Goal: Task Accomplishment & Management: Manage account settings

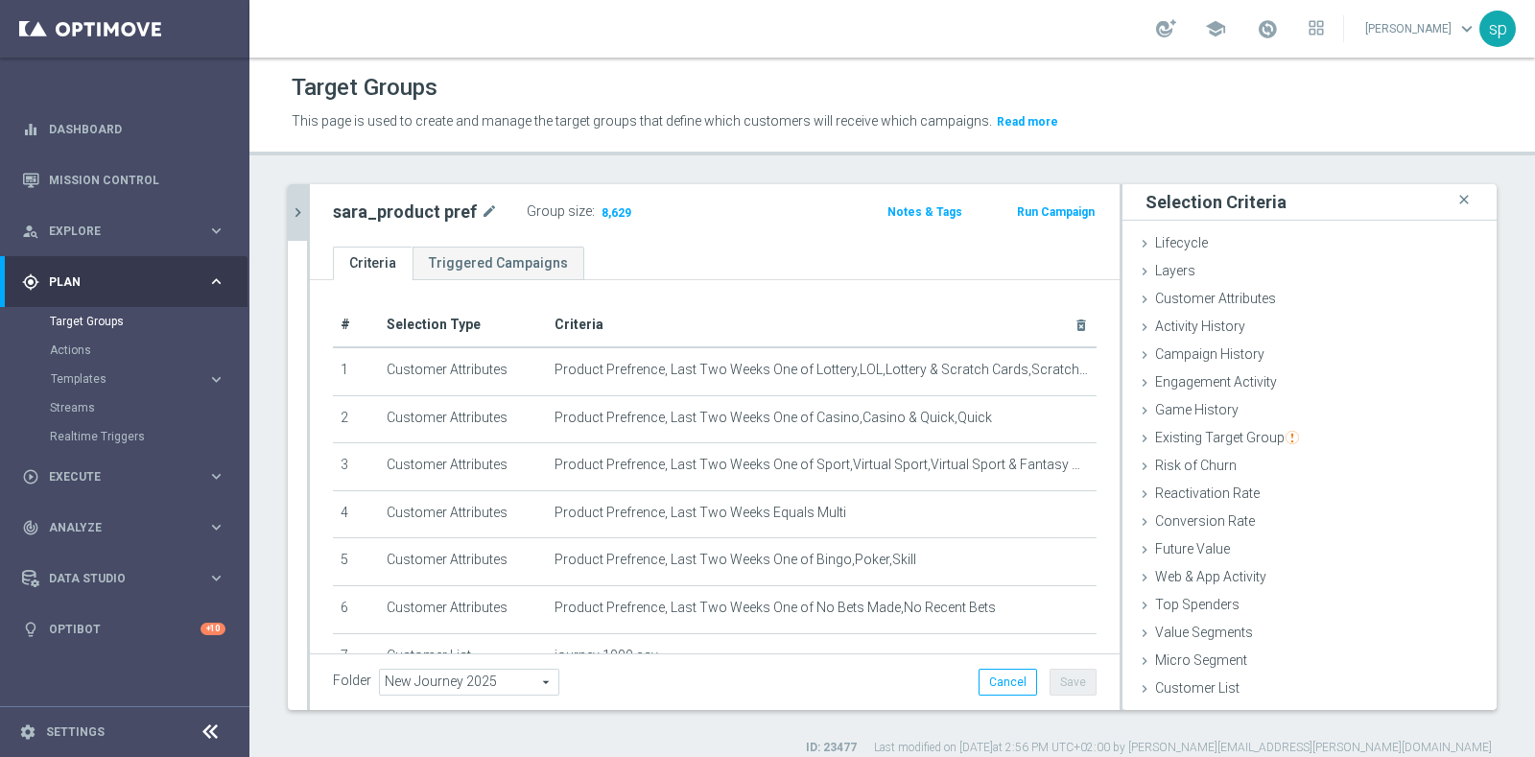
scroll to position [67, 0]
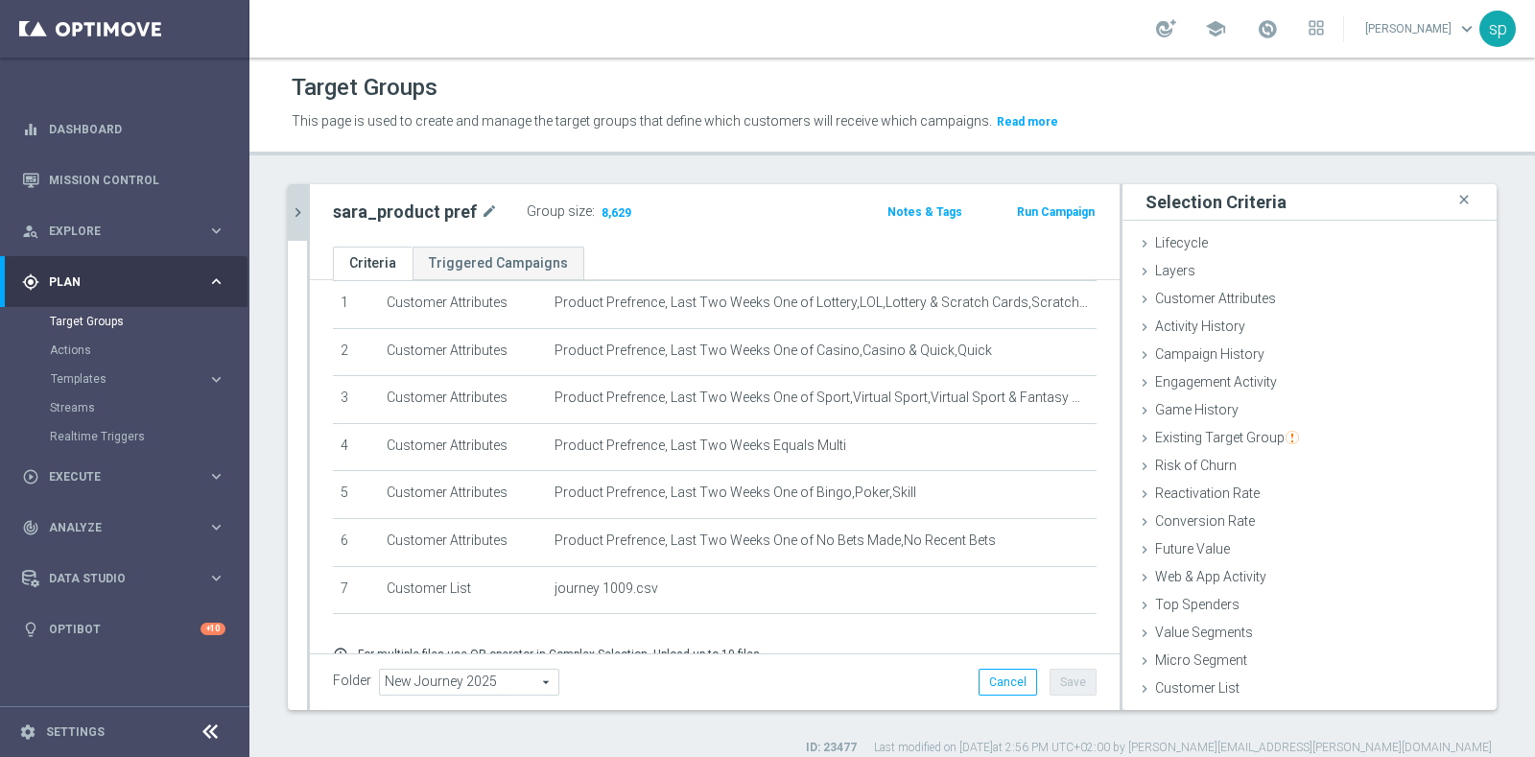
click at [295, 209] on icon "chevron_right" at bounding box center [298, 212] width 18 height 18
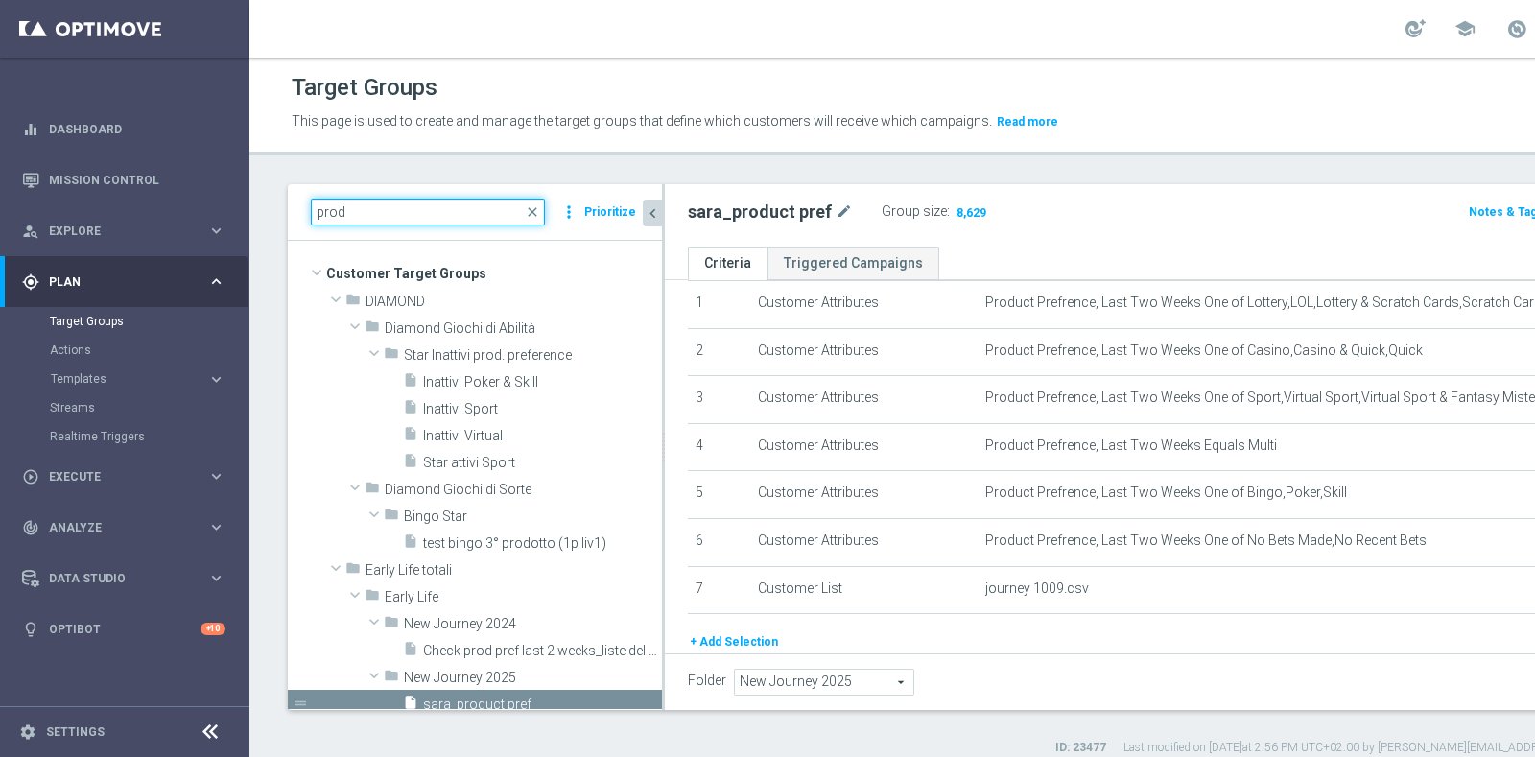
click at [373, 208] on input "prod" at bounding box center [428, 212] width 234 height 27
type input "p"
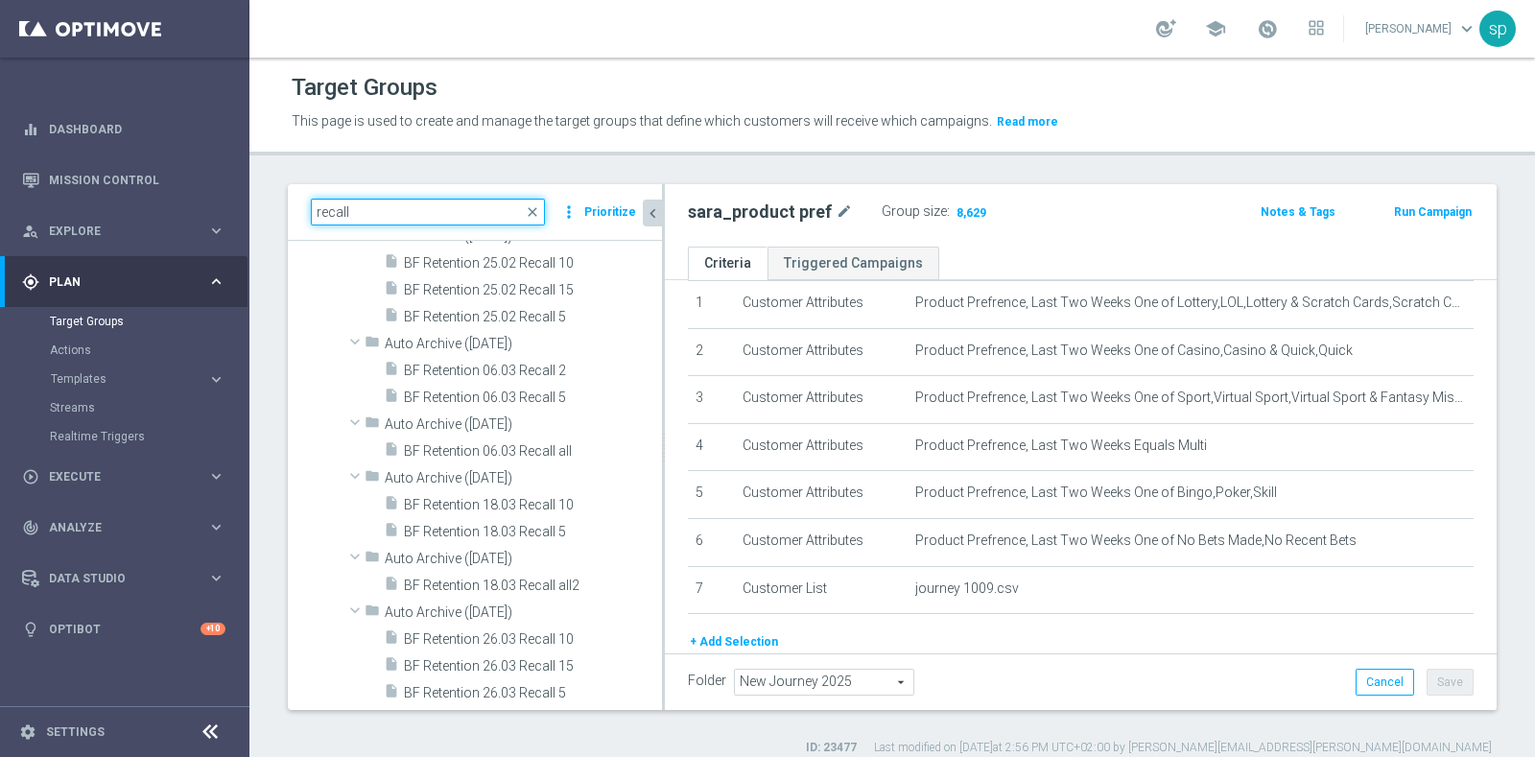
scroll to position [5618, 0]
type input "recall"
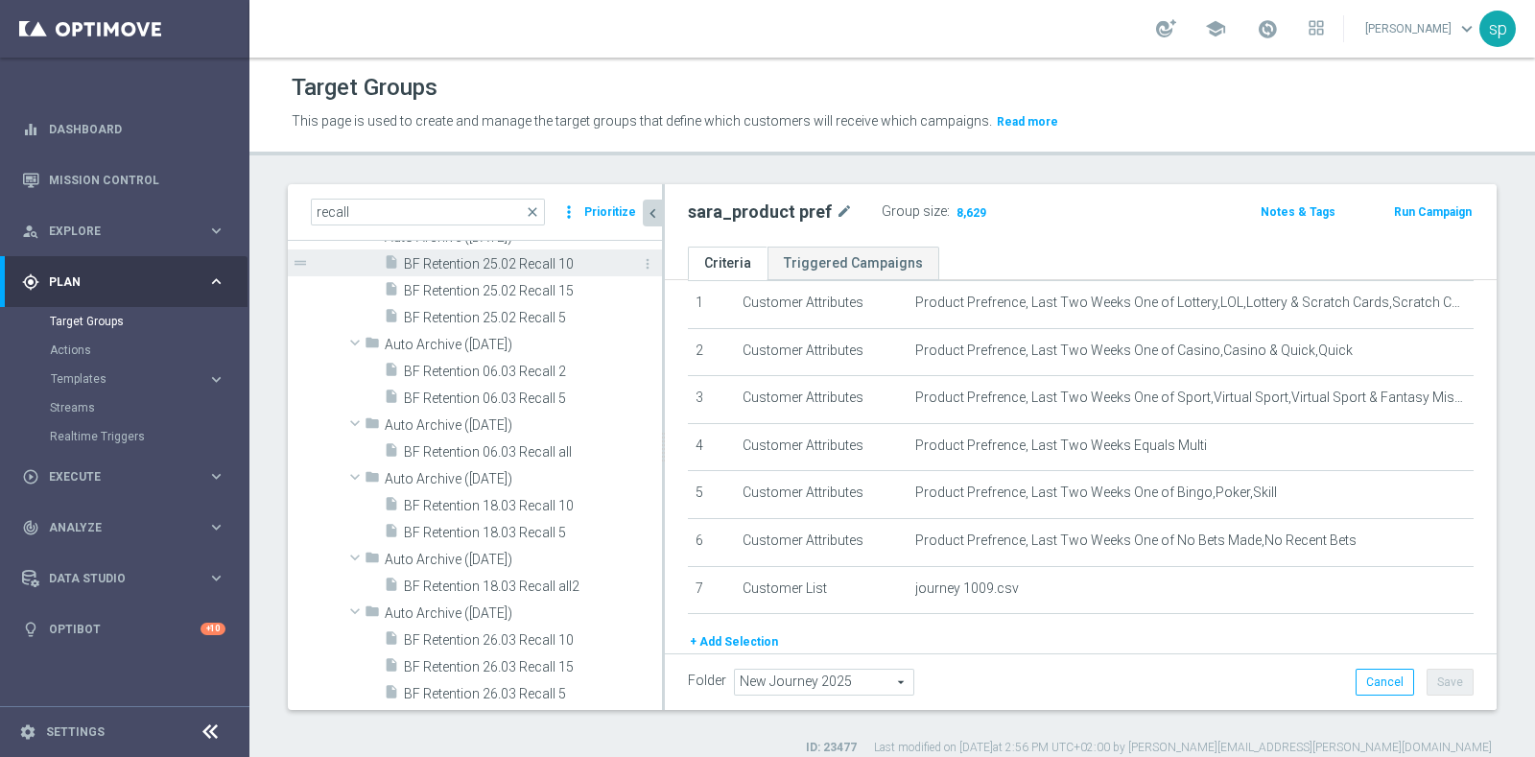
click at [534, 265] on span "BF Retention 25.02 Recall 10" at bounding box center [511, 264] width 215 height 16
type input "Select"
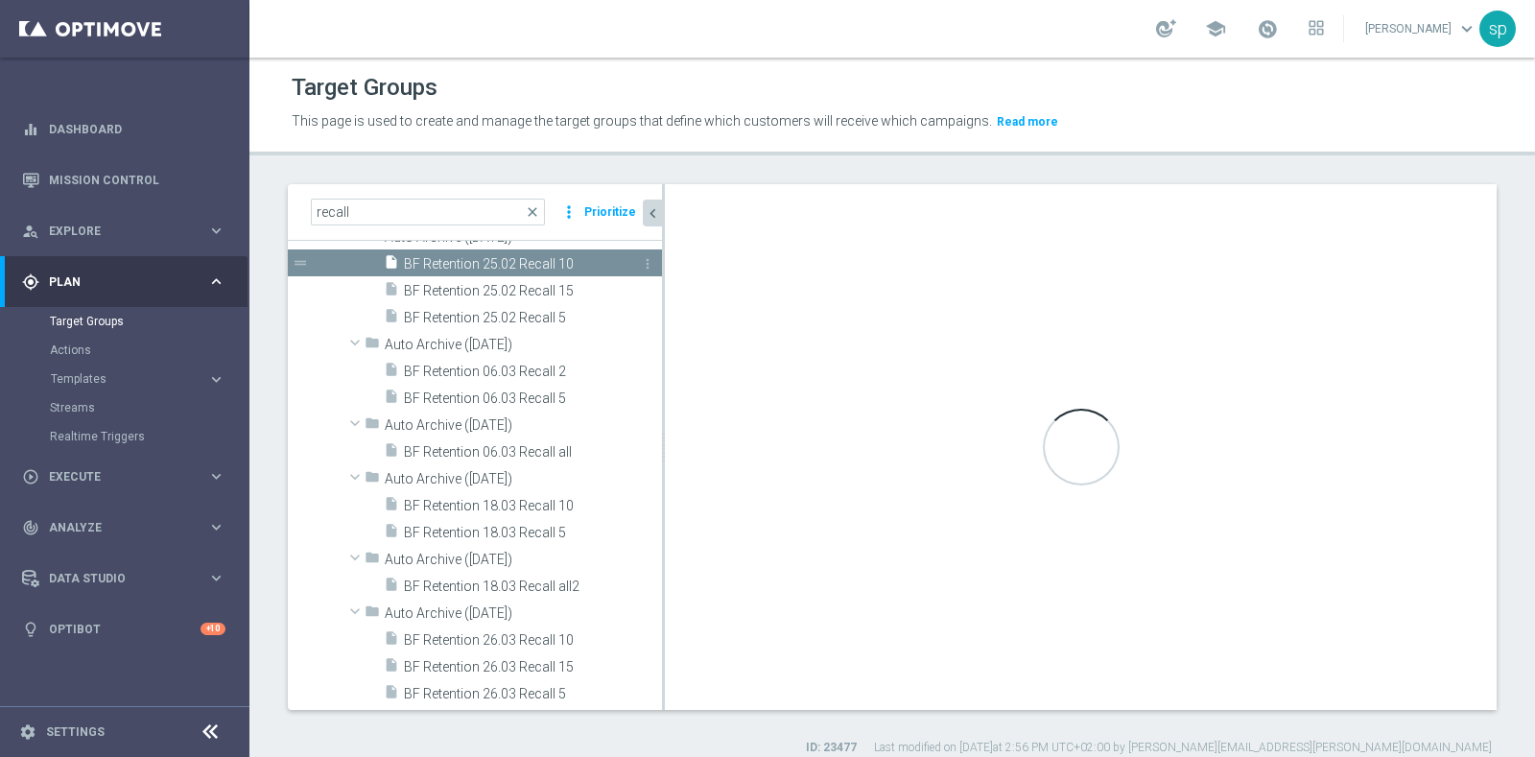
checkbox input "false"
type input "Auto Archive ([DATE])"
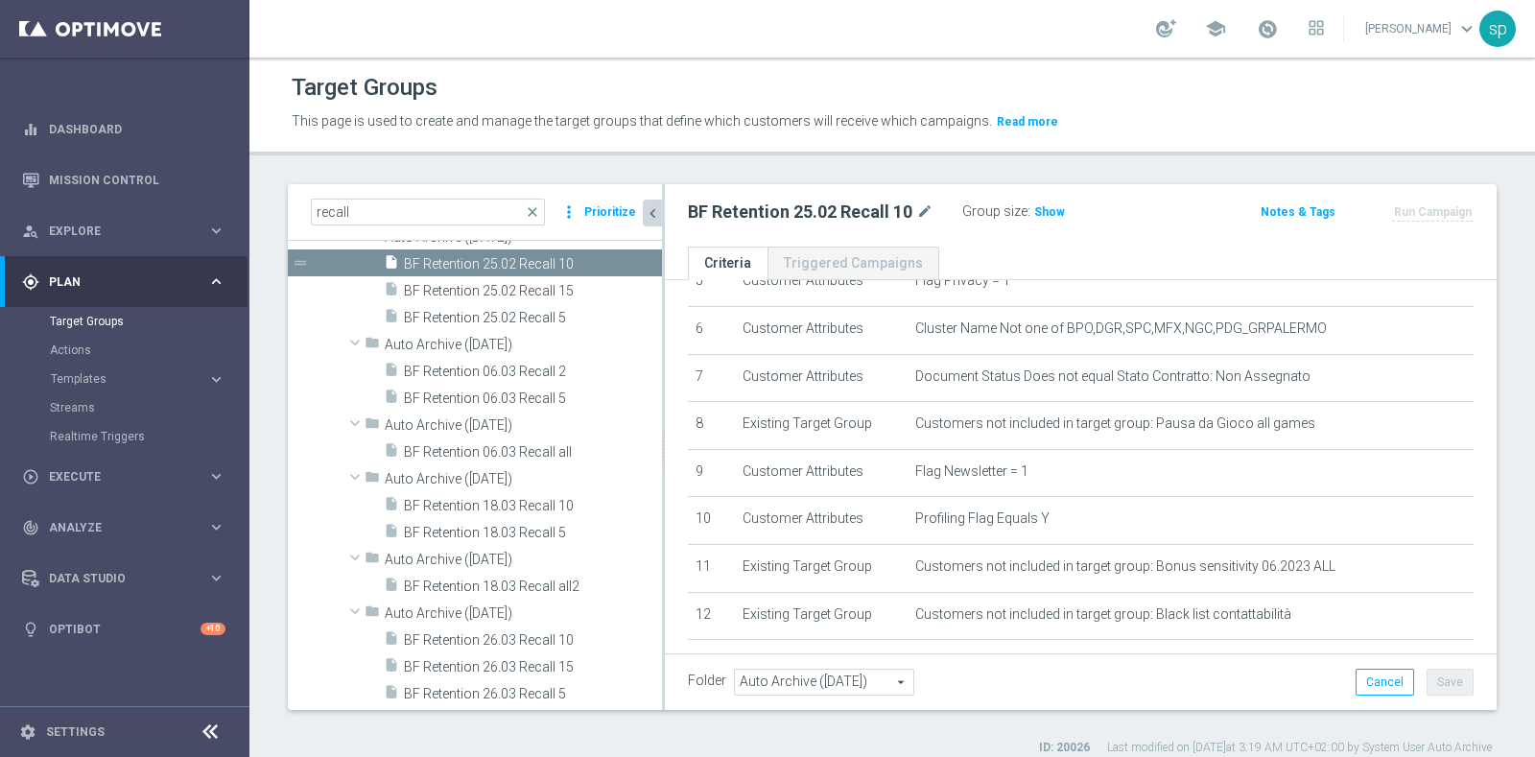
scroll to position [208, 0]
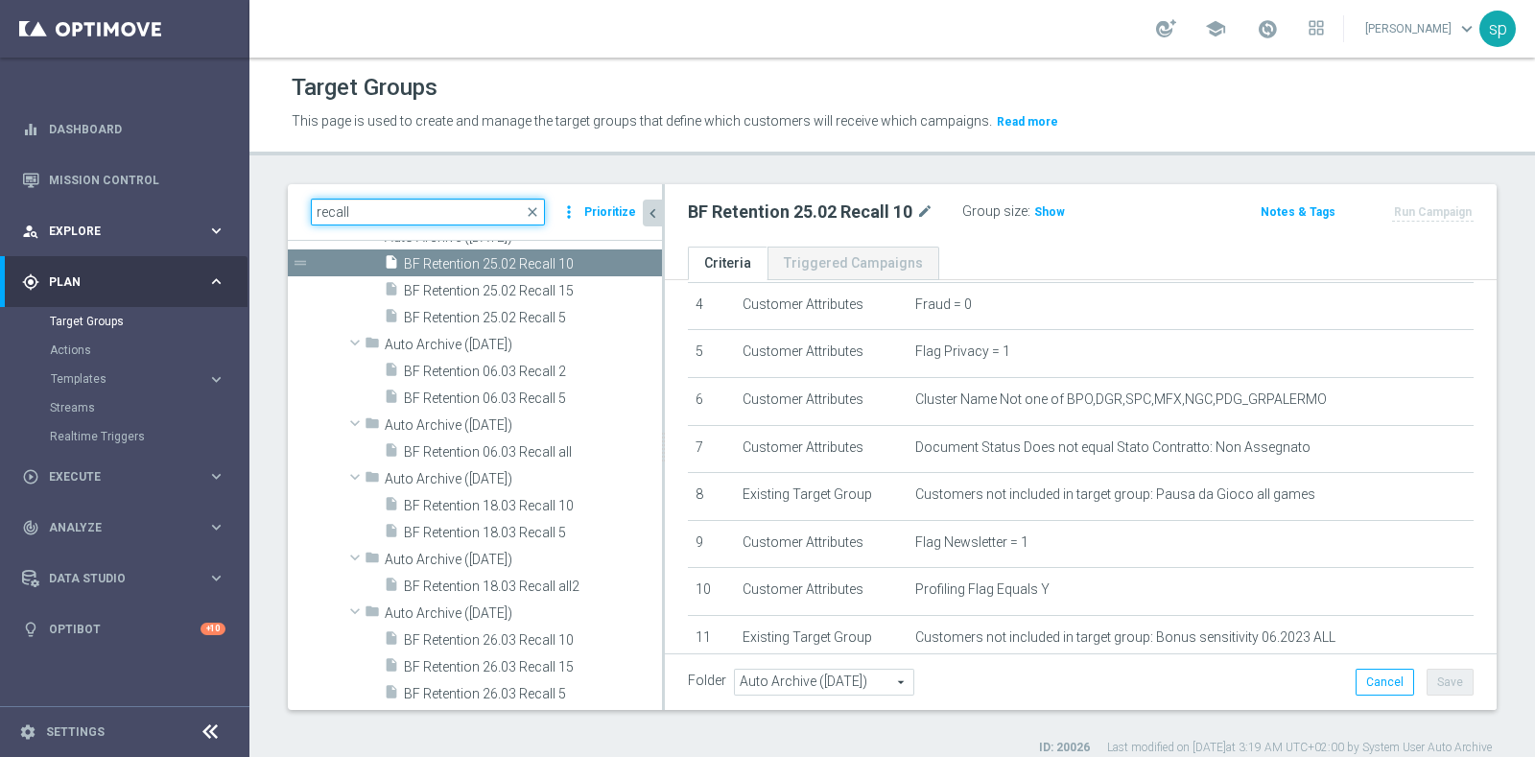
drag, startPoint x: 365, startPoint y: 207, endPoint x: 183, endPoint y: 218, distance: 181.7
click at [183, 218] on main "equalizer Dashboard Mission Control" at bounding box center [767, 378] width 1535 height 757
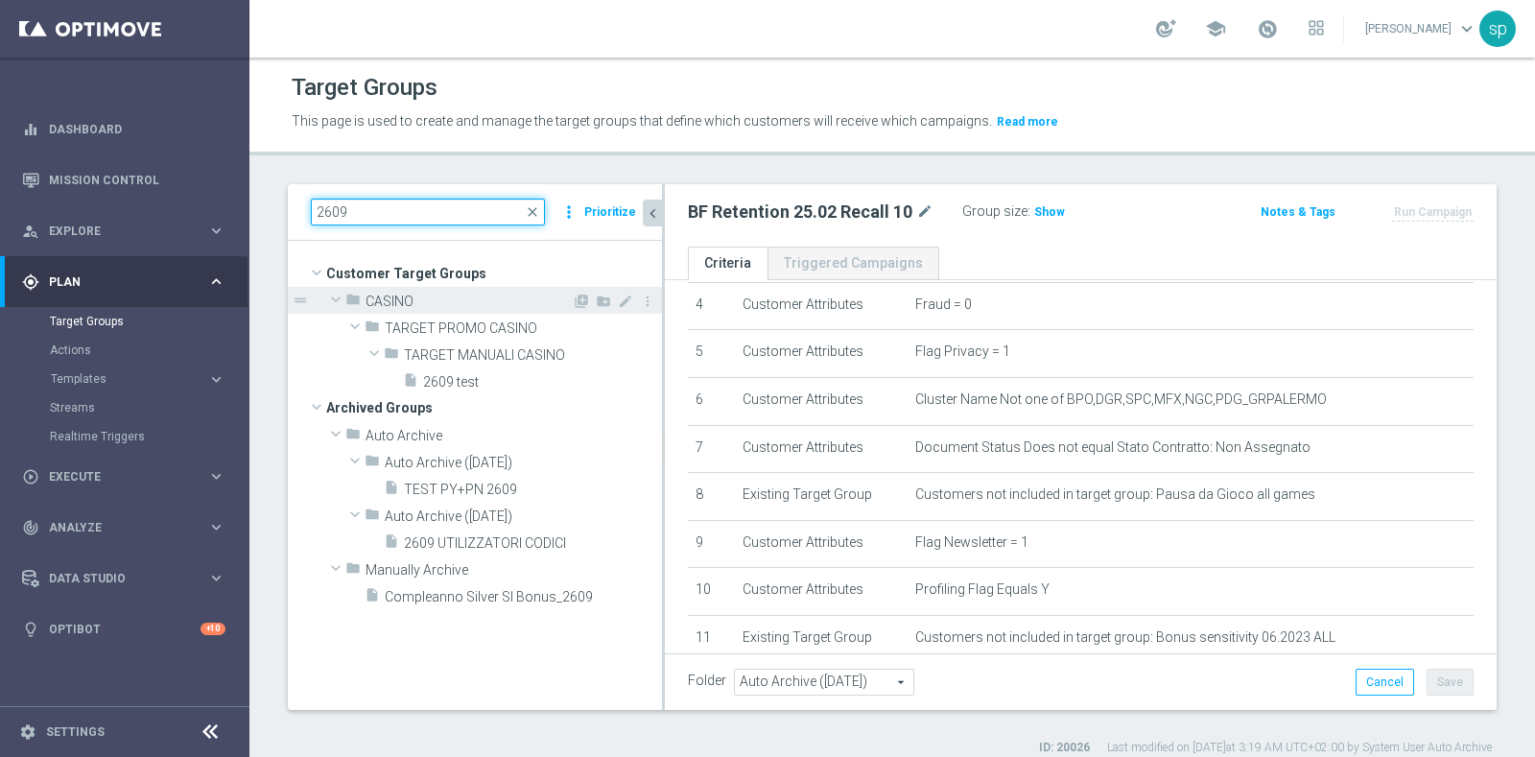
scroll to position [0, 0]
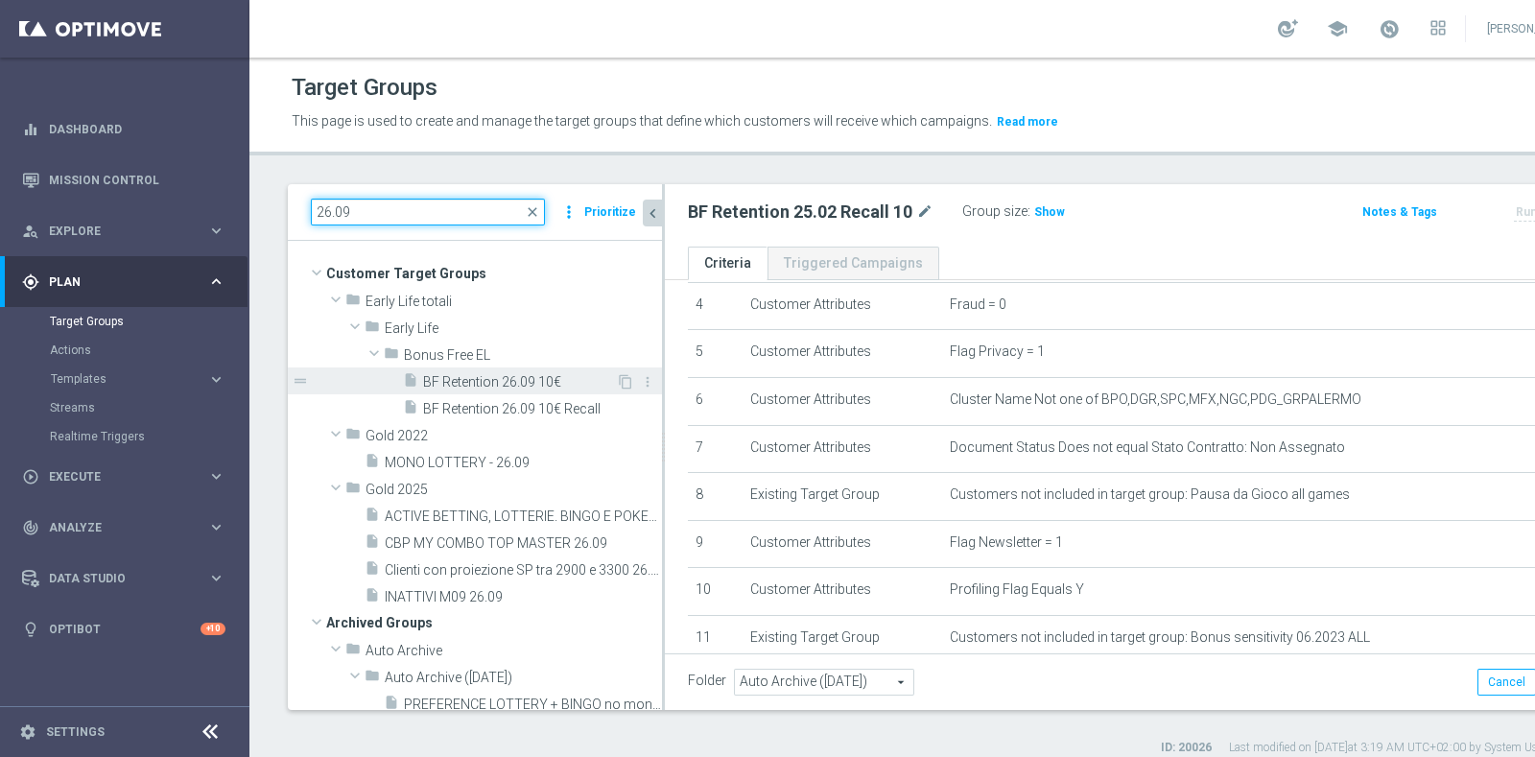
type input "26.09"
click at [538, 379] on span "BF Retention 26.09 10€" at bounding box center [519, 382] width 193 height 16
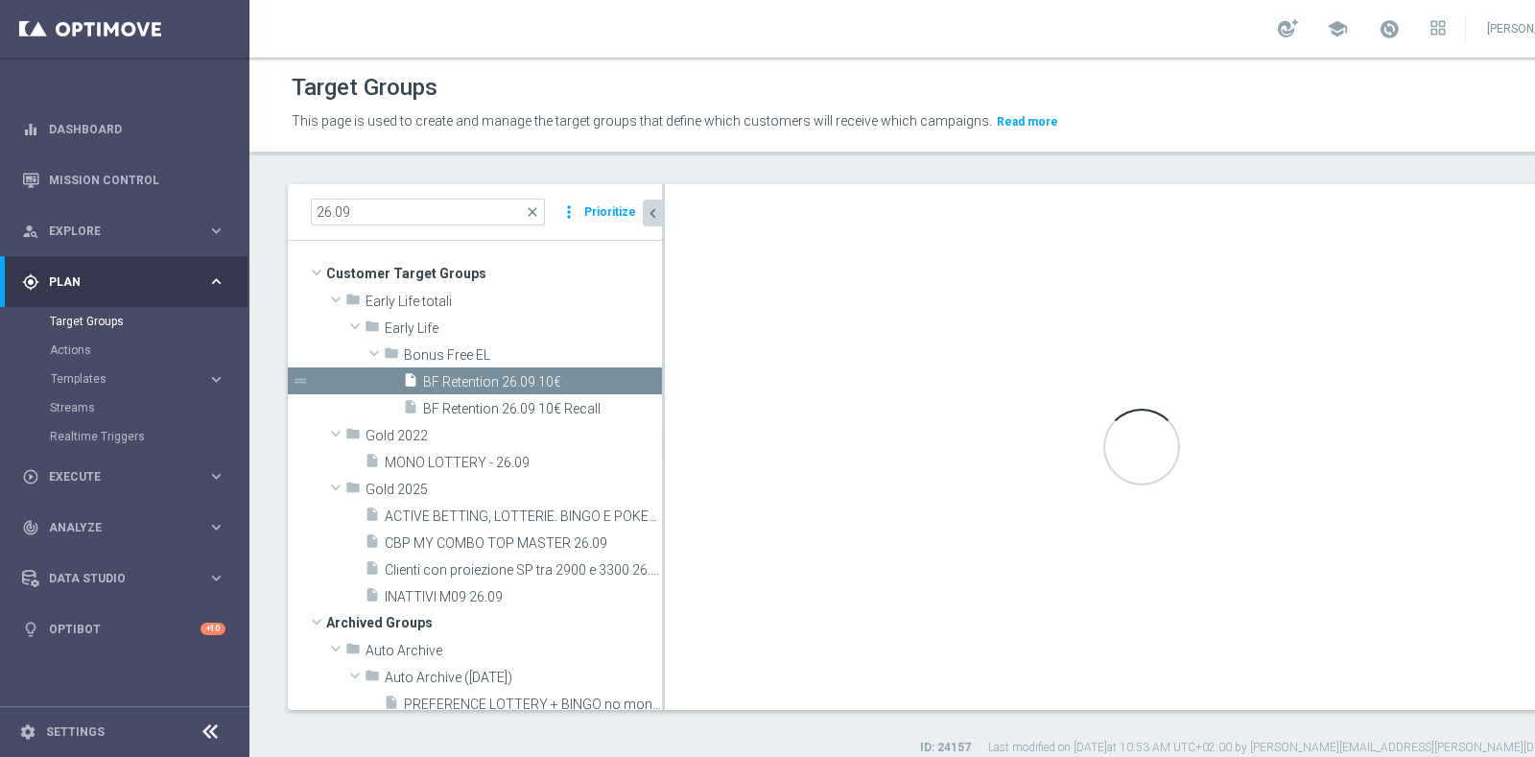
type input "Bonus Free EL"
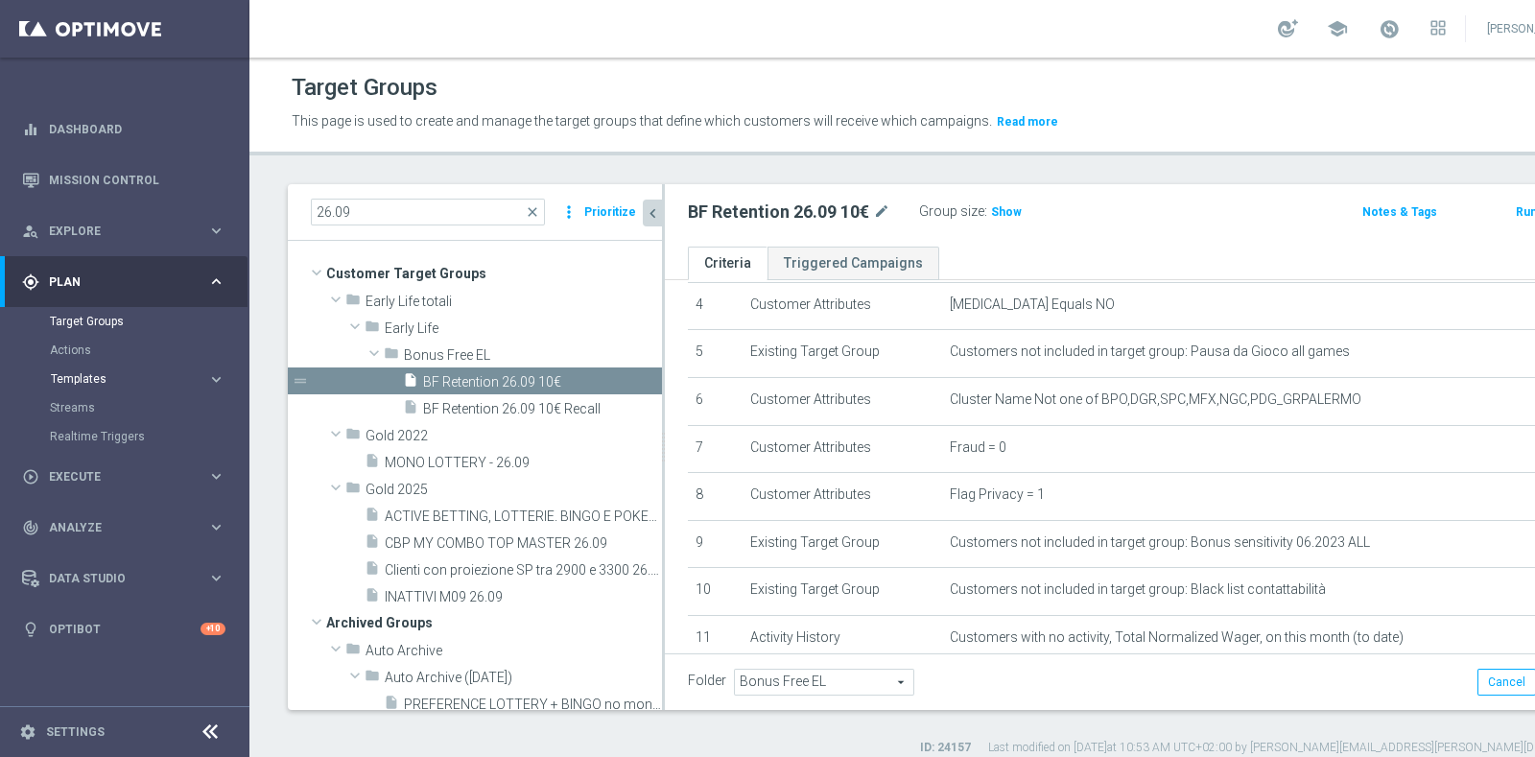
click at [82, 375] on span "Templates" at bounding box center [119, 379] width 137 height 12
click at [84, 403] on link "Optimail" at bounding box center [129, 407] width 140 height 15
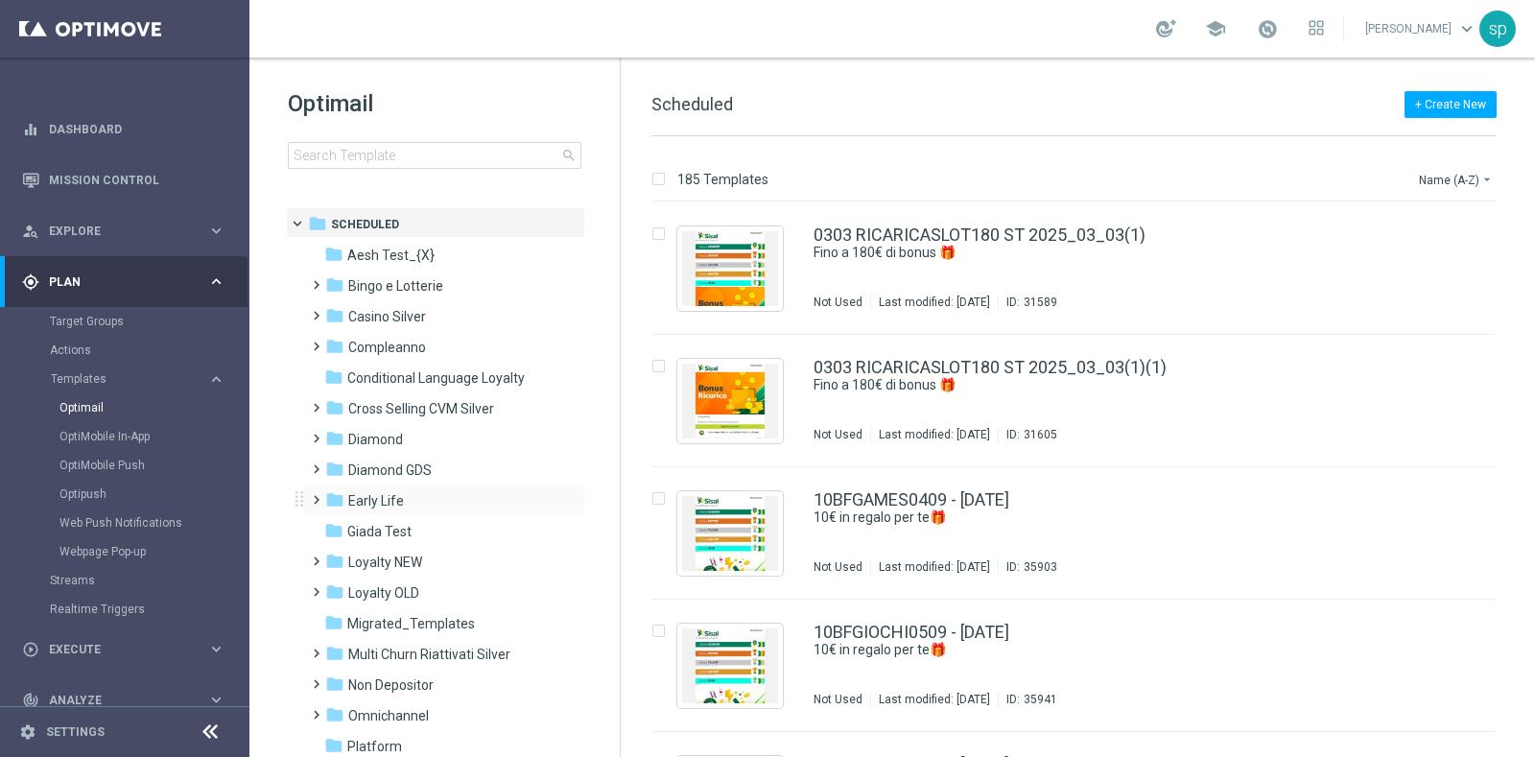
click at [316, 493] on span at bounding box center [312, 491] width 9 height 8
click at [442, 589] on div "folder Early 2025" at bounding box center [446, 593] width 204 height 22
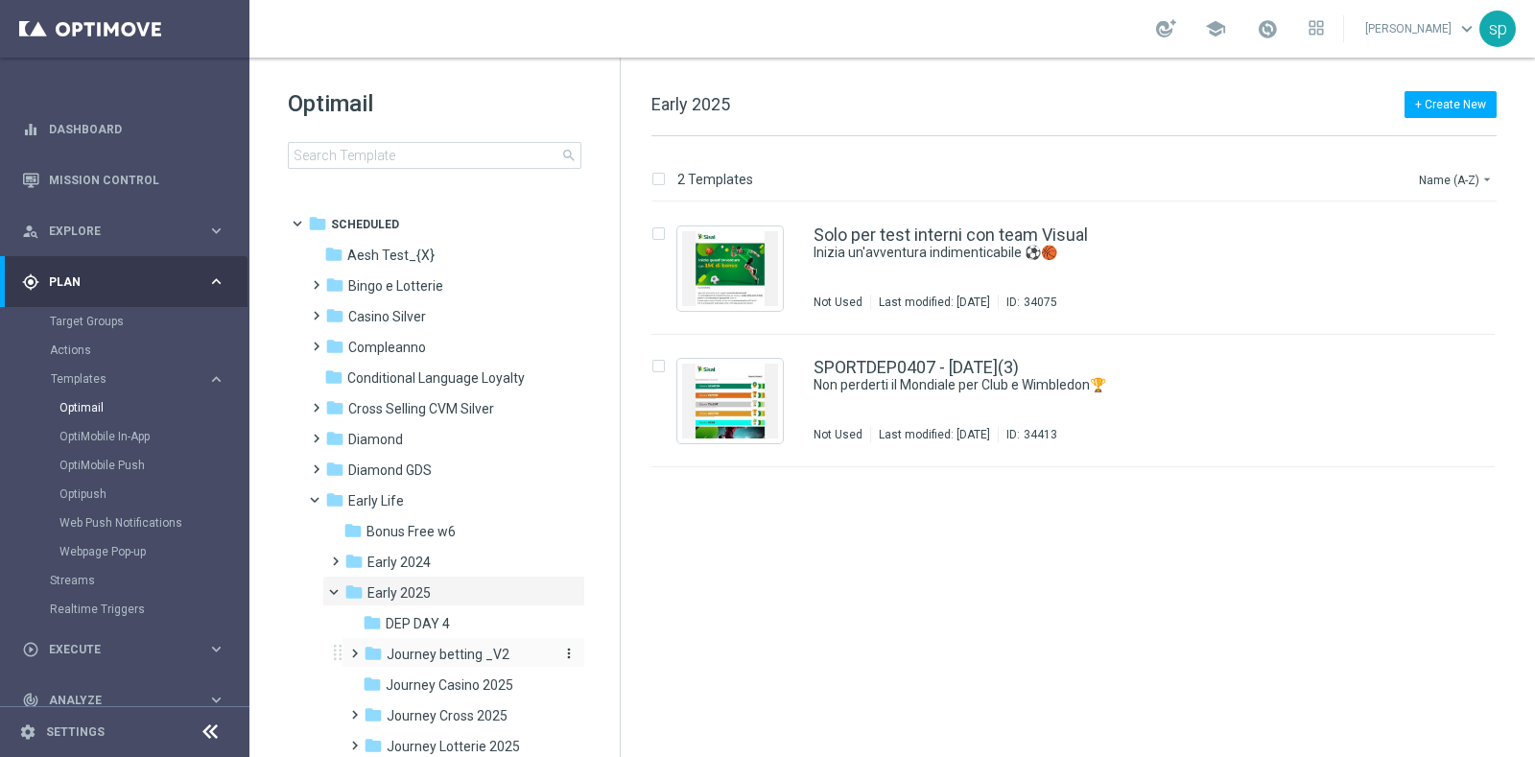
click at [473, 651] on span "Journey betting _V2" at bounding box center [448, 654] width 123 height 17
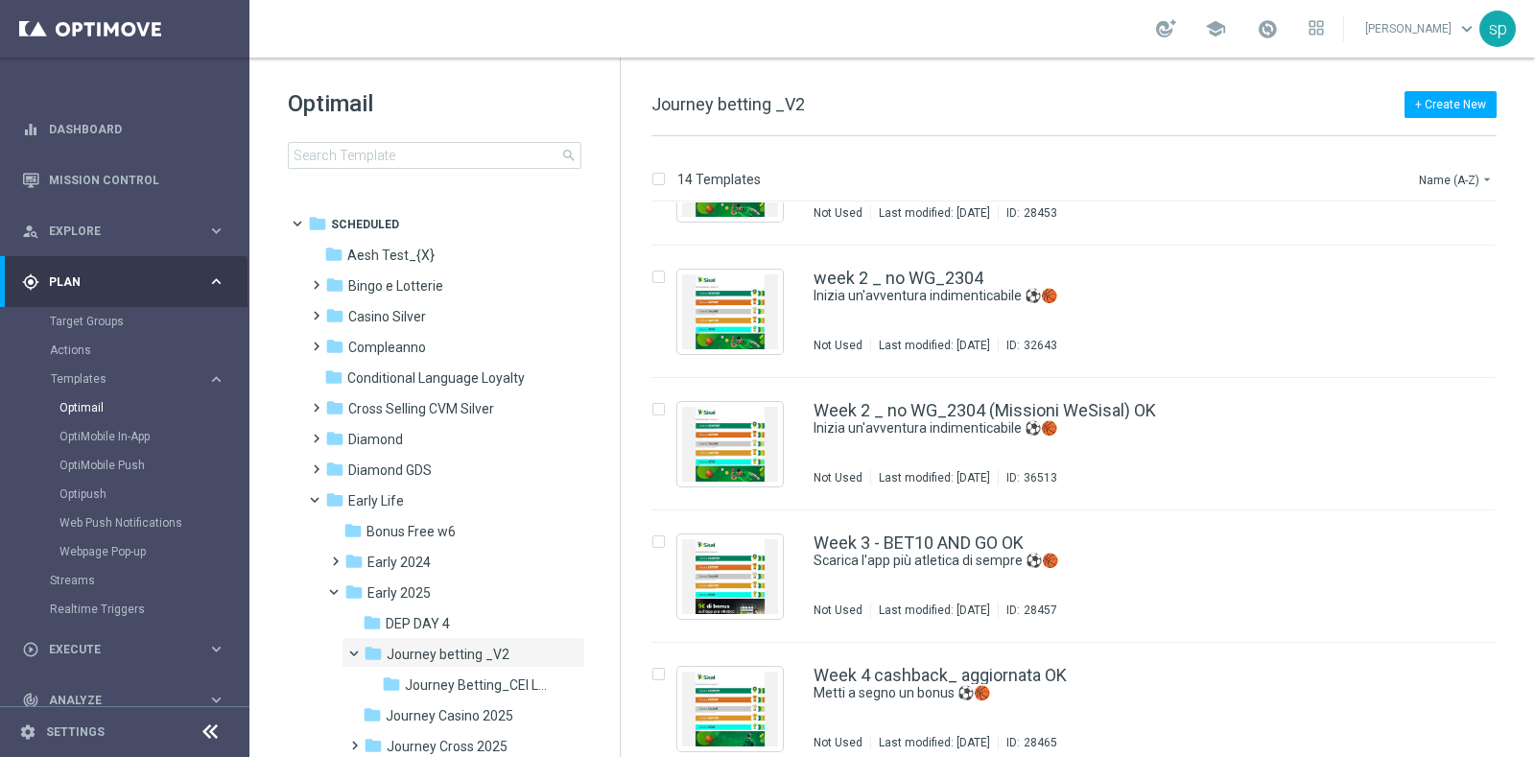
scroll to position [938, 0]
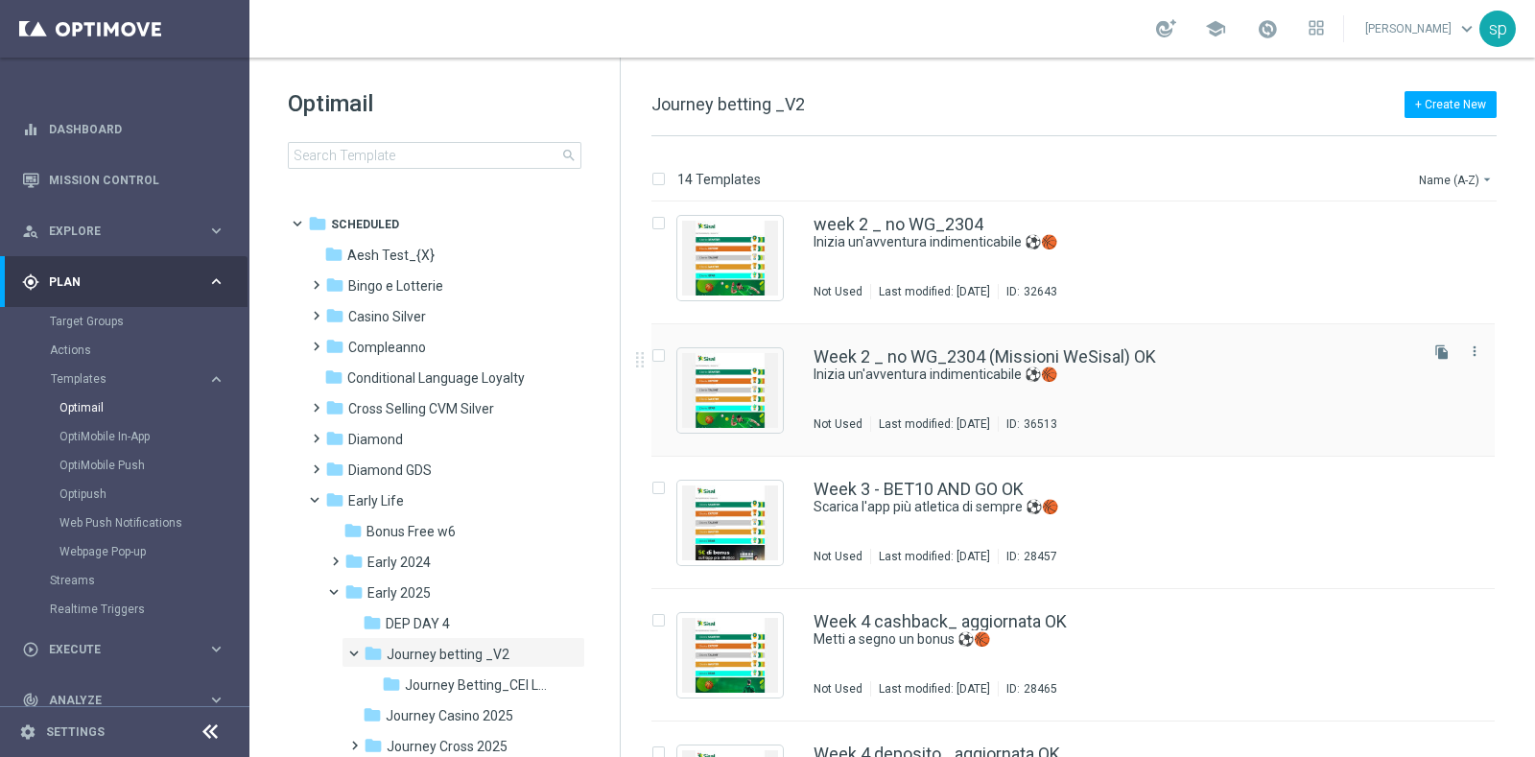
click at [1105, 386] on div "Week 2 _ no WG_2304 (Missioni WeSisal) OK Inizia un'avventura indimenticabile ⚽…" at bounding box center [1114, 389] width 601 height 83
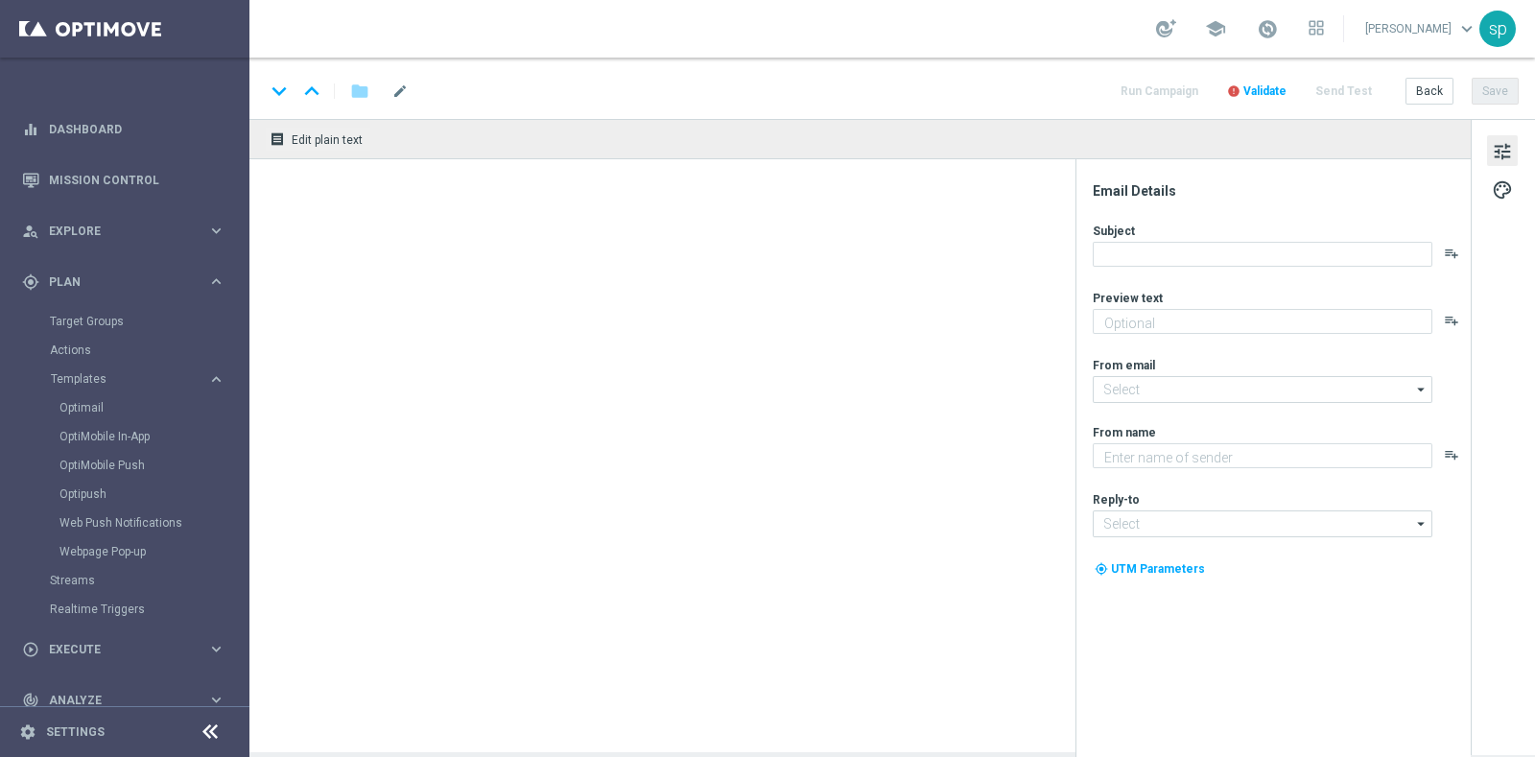
type textarea "Per te fino a 15€ di bonus con una promo esclusiva"
type input "[EMAIL_ADDRESS][DOMAIN_NAME]"
type textarea "Sisal"
type input "[EMAIL_ADDRESS][DOMAIN_NAME]"
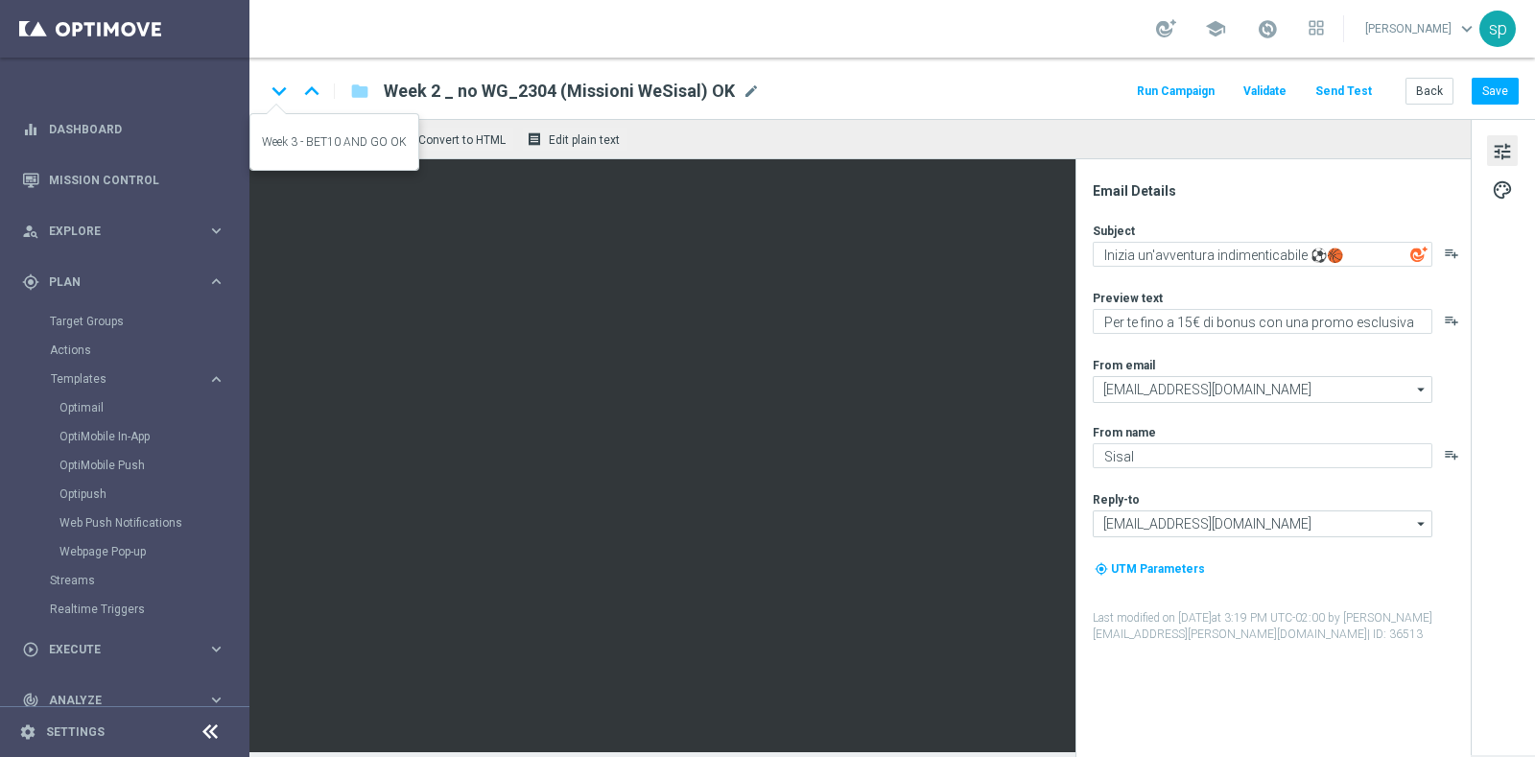
click at [269, 85] on icon "keyboard_arrow_down" at bounding box center [279, 91] width 29 height 29
type textarea "Per [PERSON_NAME] a 10€ di bonus"
type textarea "Scarica l'app più atletica di sempre ⚽️🏀"
click at [279, 88] on icon "keyboard_arrow_down" at bounding box center [279, 91] width 29 height 29
type textarea "Per te una nuova promo in esclusiva!"
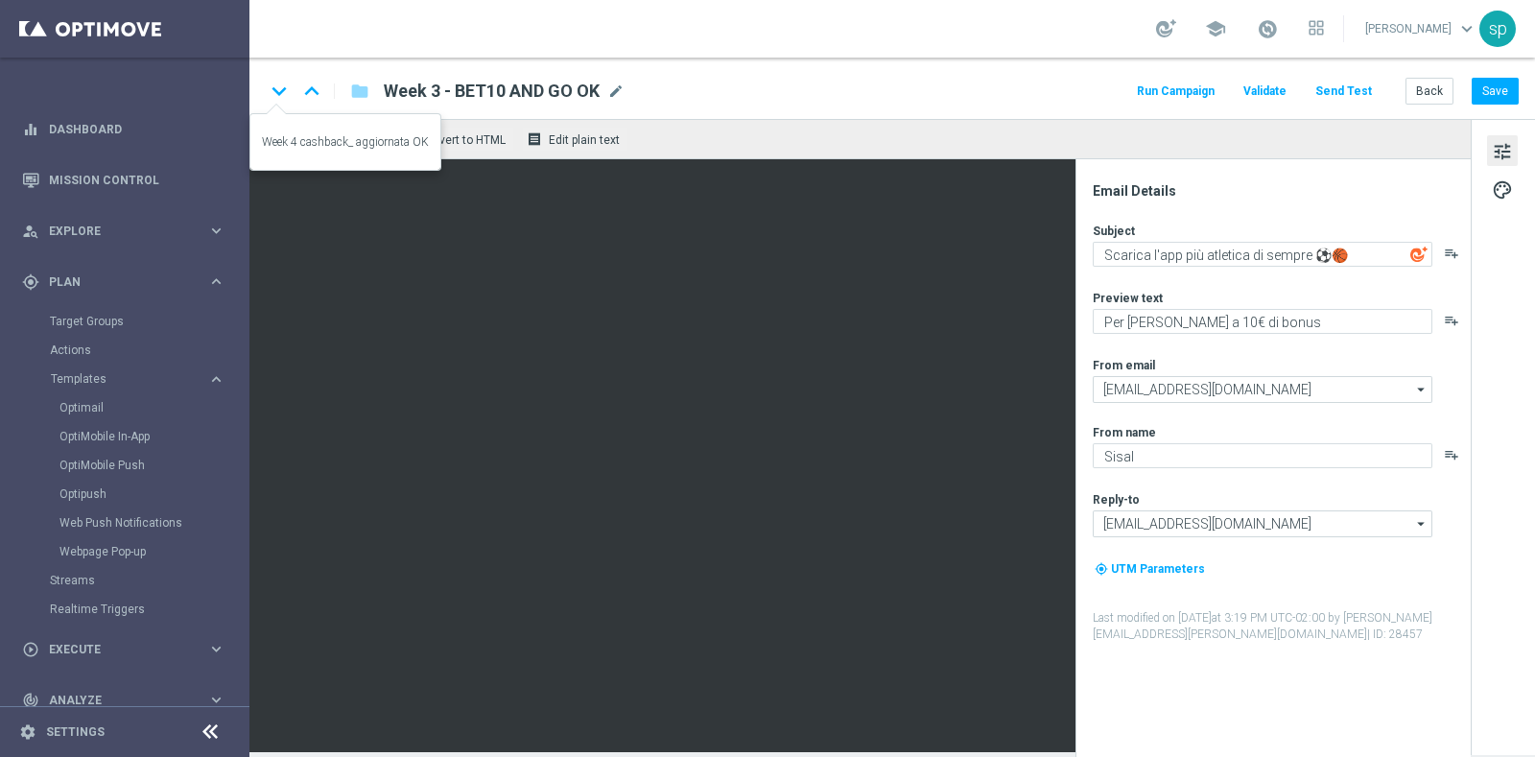
type textarea "Metti a segno un bonus ⚽️🏀"
click at [278, 83] on icon "keyboard_arrow_down" at bounding box center [279, 91] width 29 height 29
type textarea "Ricarica ed ottieni un bonus esclusivo"
type textarea "Fino a 3.000 Sisal Point: scendi in campo ⚽️🏀"
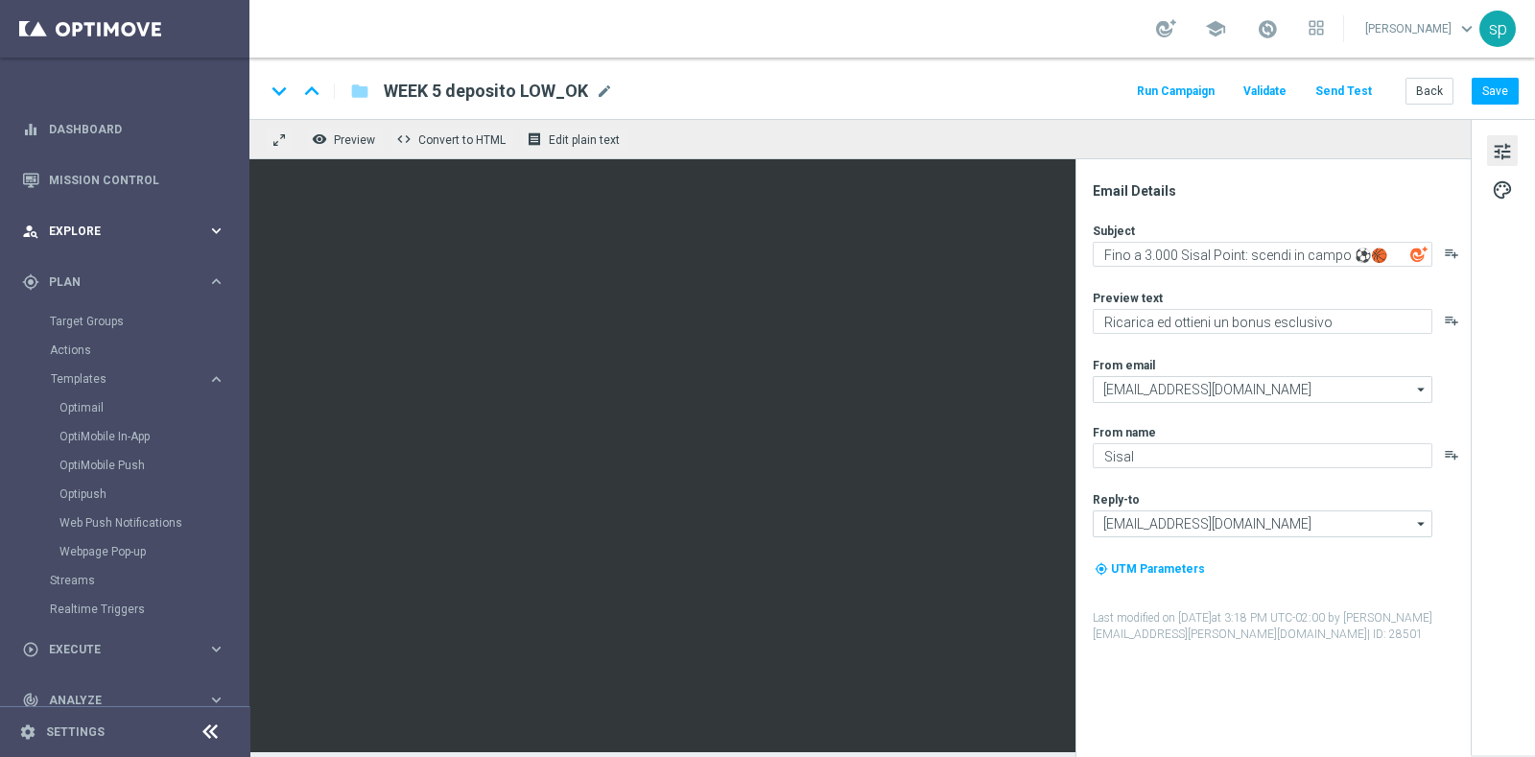
click at [75, 234] on span "Explore" at bounding box center [128, 231] width 158 height 12
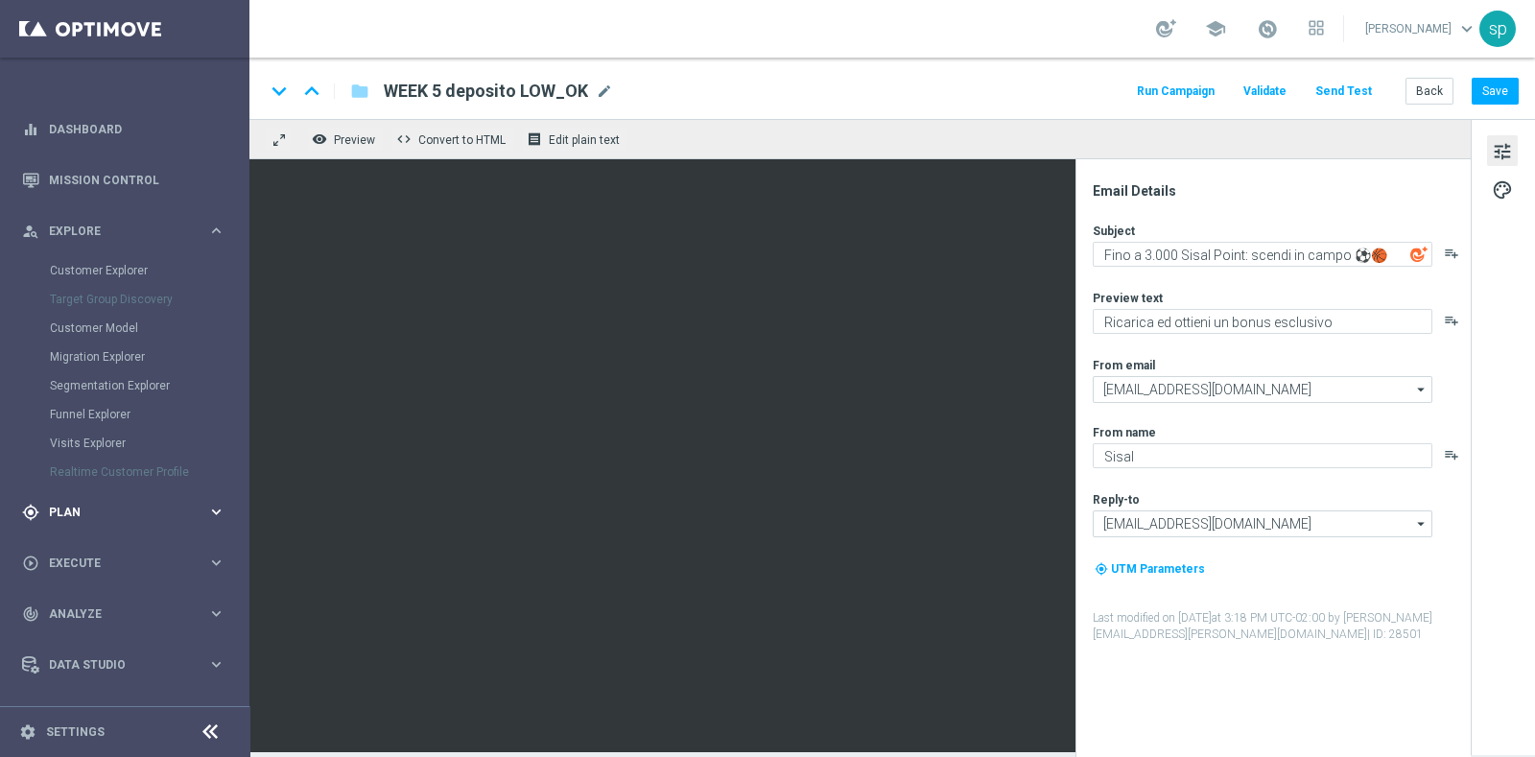
click at [68, 522] on div "gps_fixed Plan keyboard_arrow_right" at bounding box center [124, 512] width 248 height 51
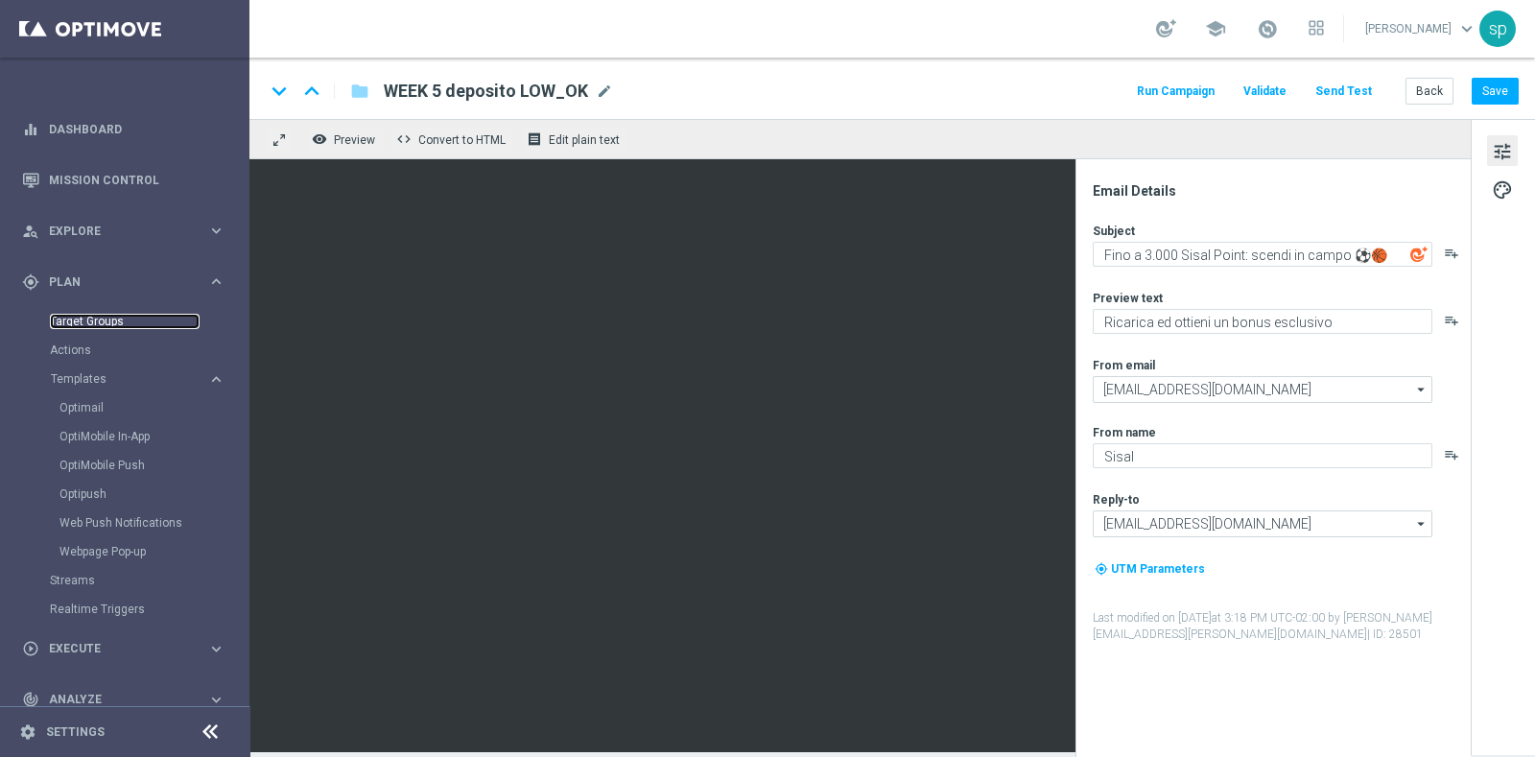
click at [93, 325] on link "Target Groups" at bounding box center [125, 321] width 150 height 15
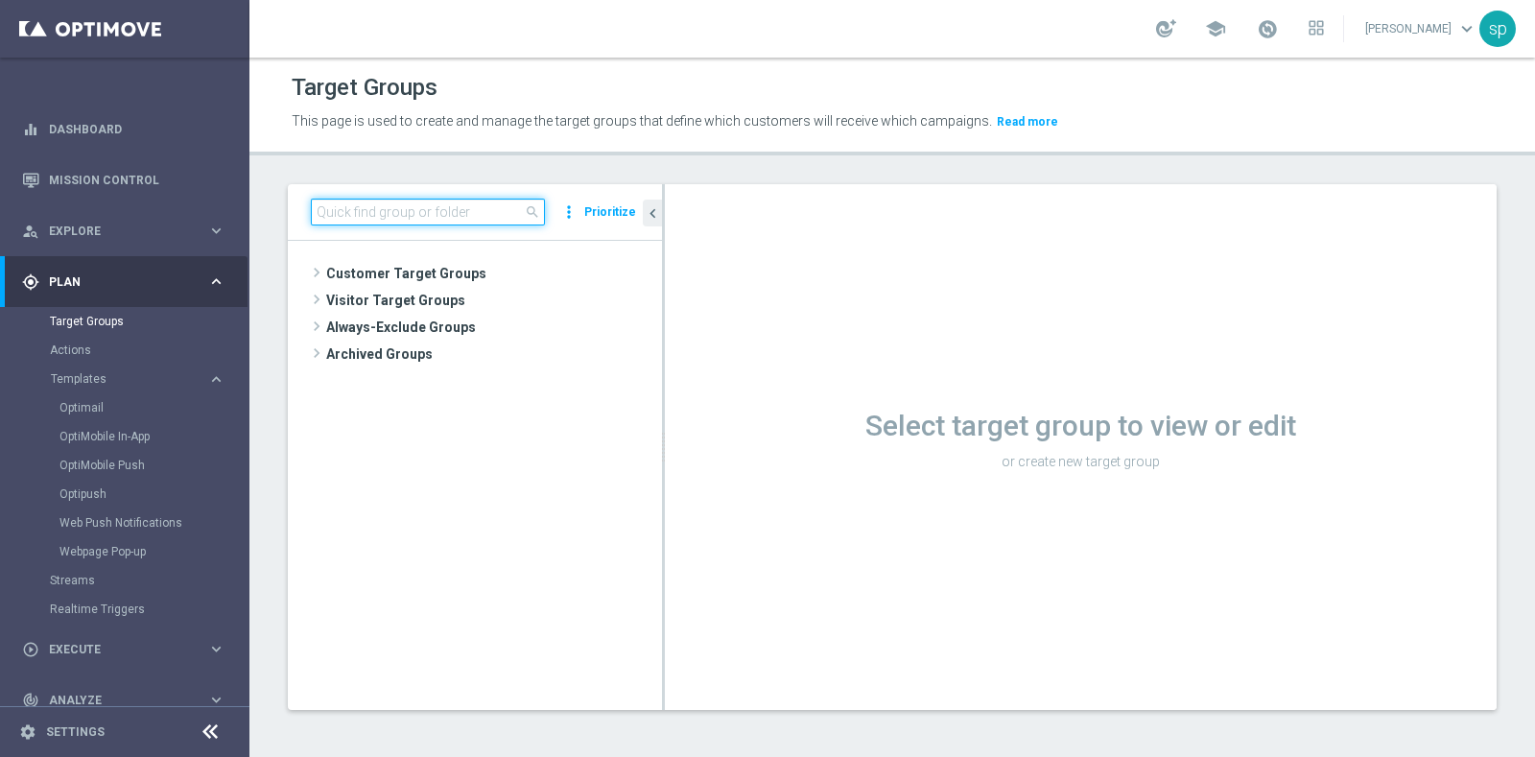
click at [426, 203] on input at bounding box center [428, 212] width 234 height 27
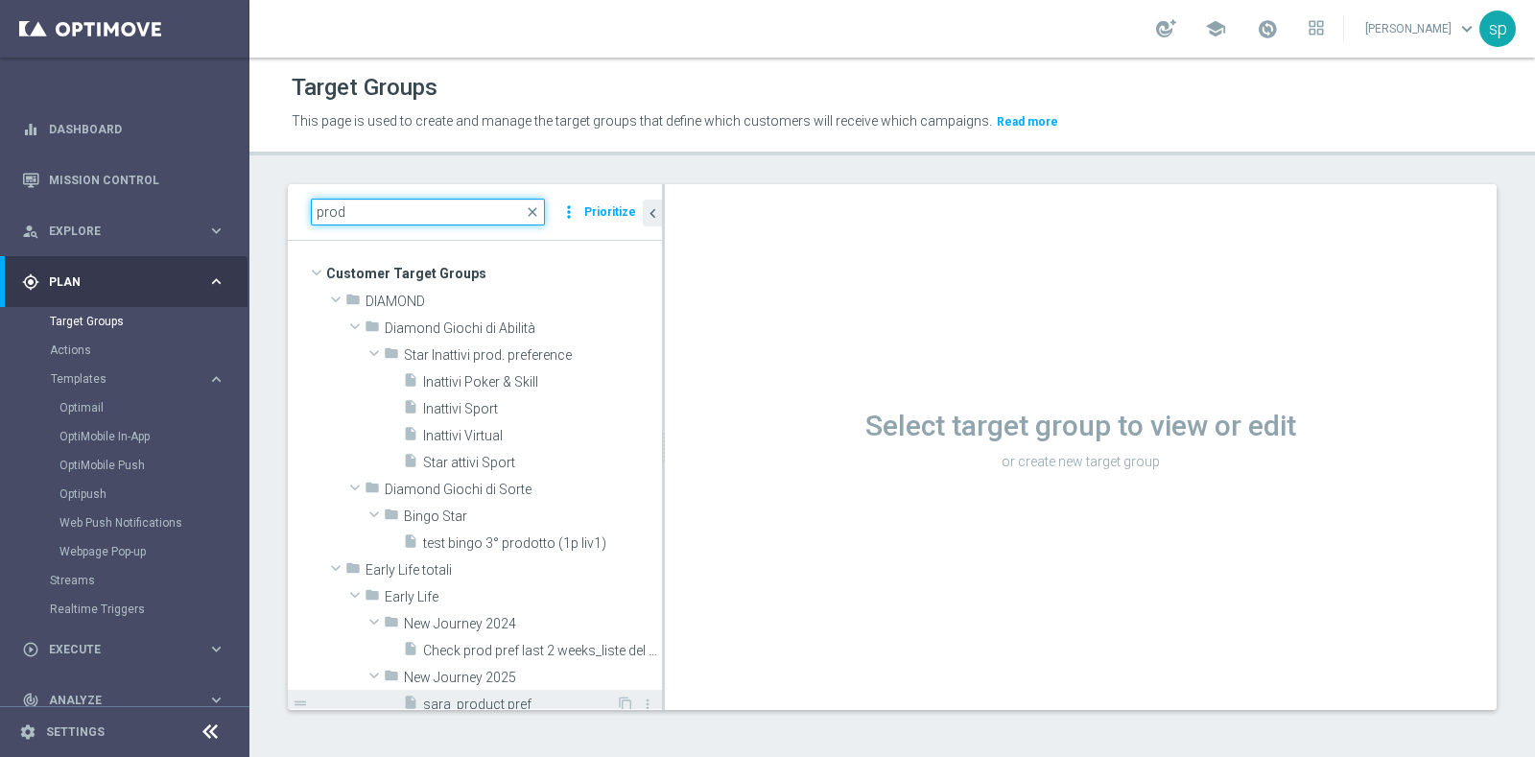
type input "prod"
click at [514, 701] on span "sara_product pref" at bounding box center [519, 705] width 193 height 16
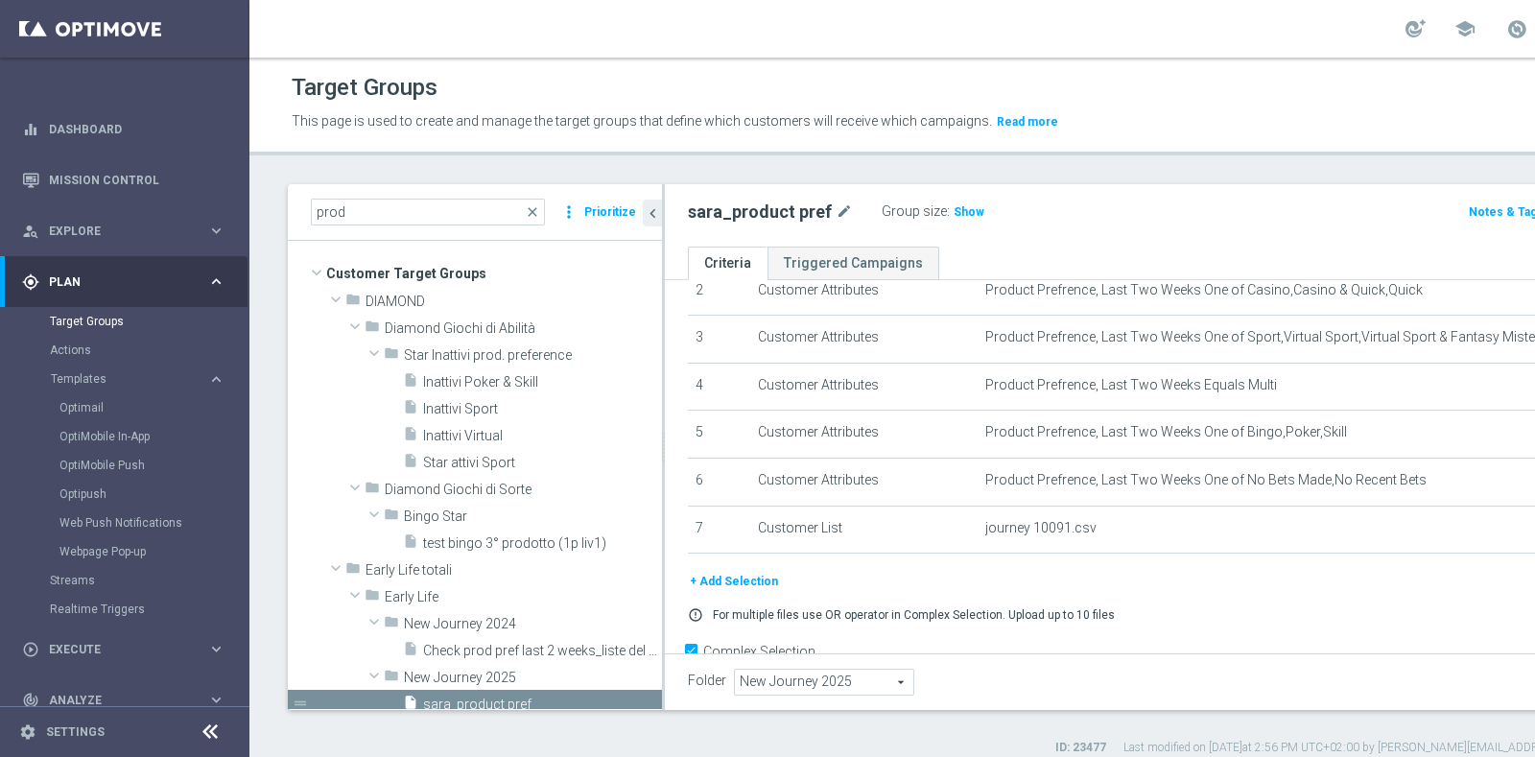
scroll to position [163, 0]
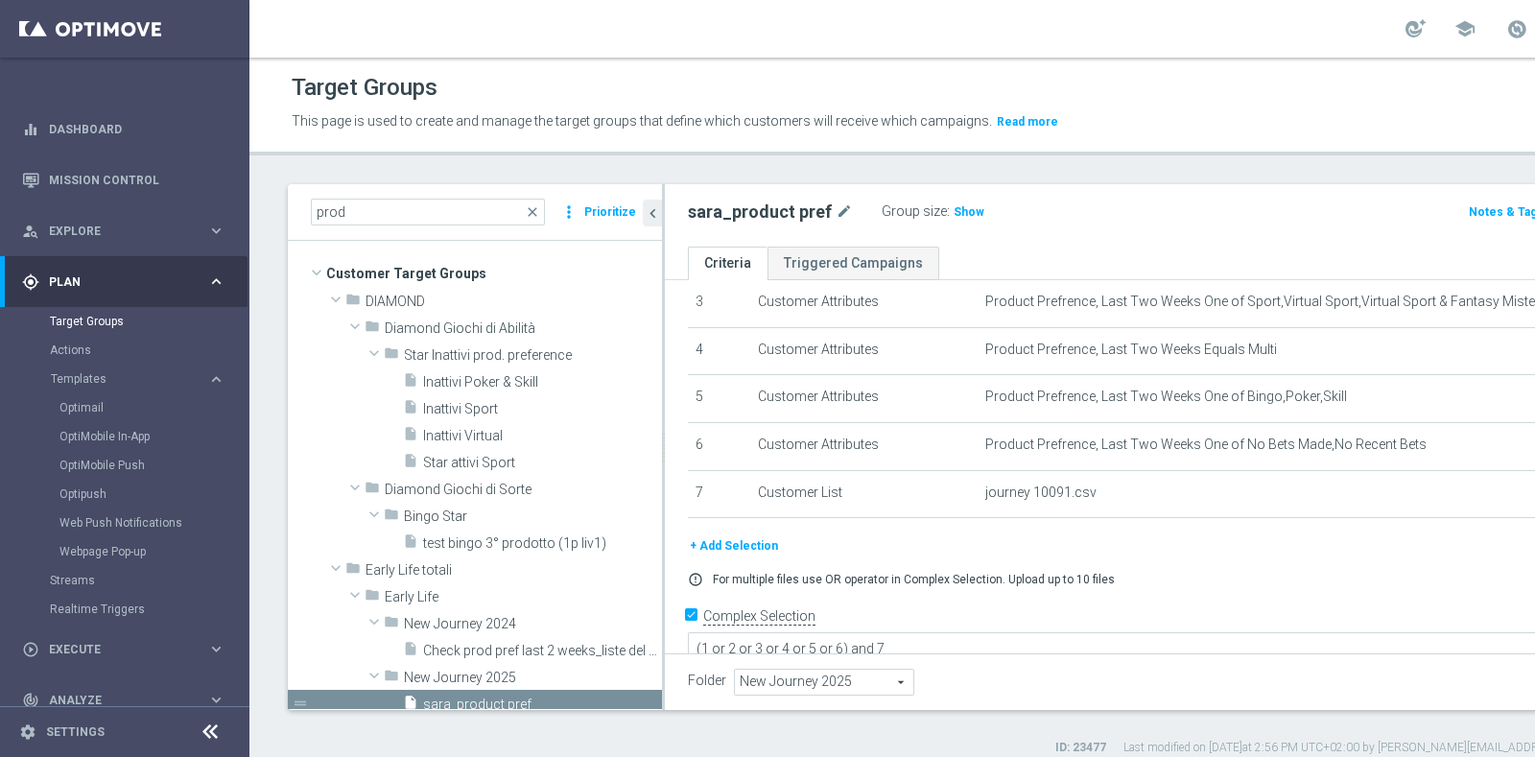
click at [748, 535] on button "+ Add Selection" at bounding box center [734, 545] width 92 height 21
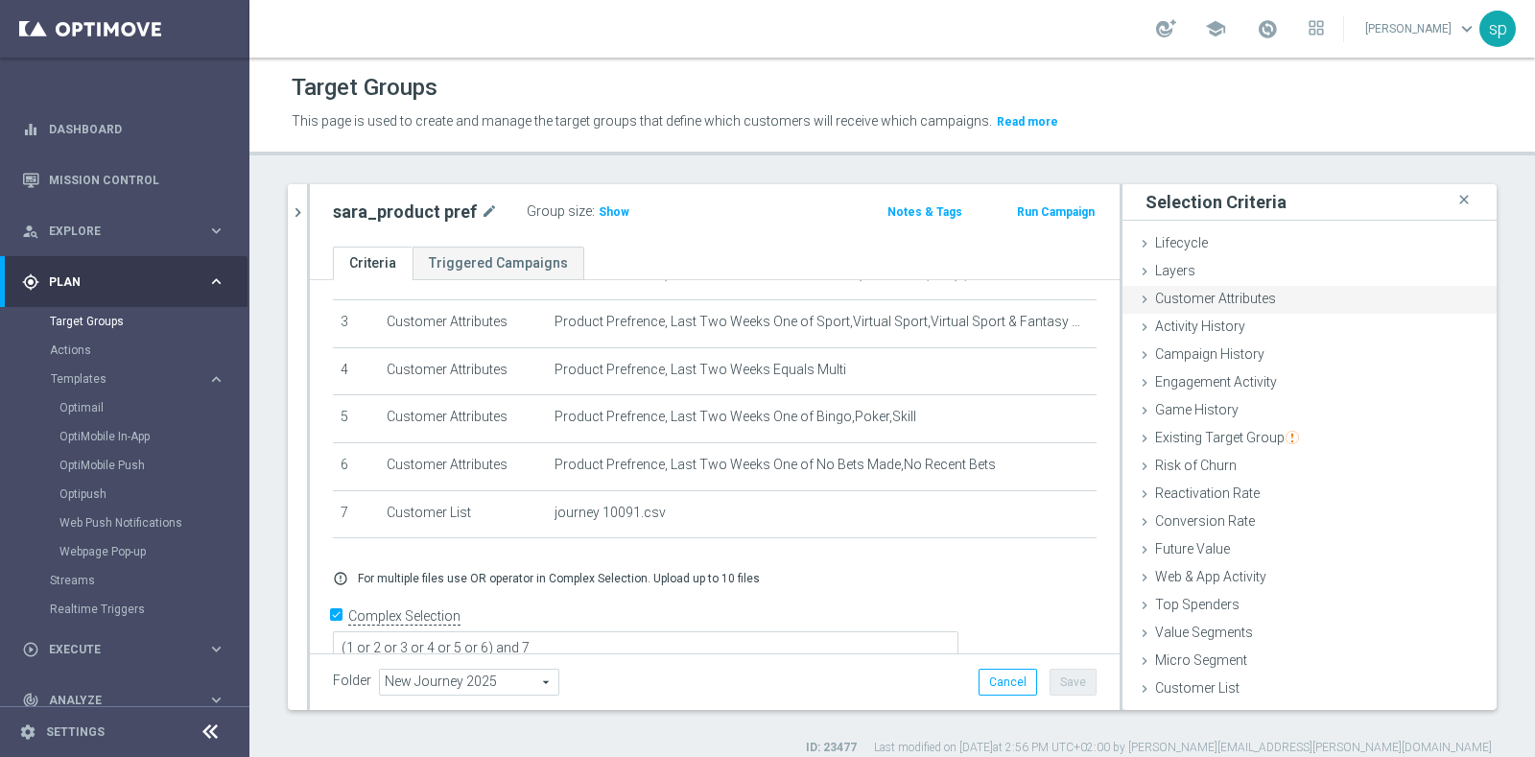
click at [1282, 290] on div "Customer Attributes done" at bounding box center [1310, 300] width 374 height 29
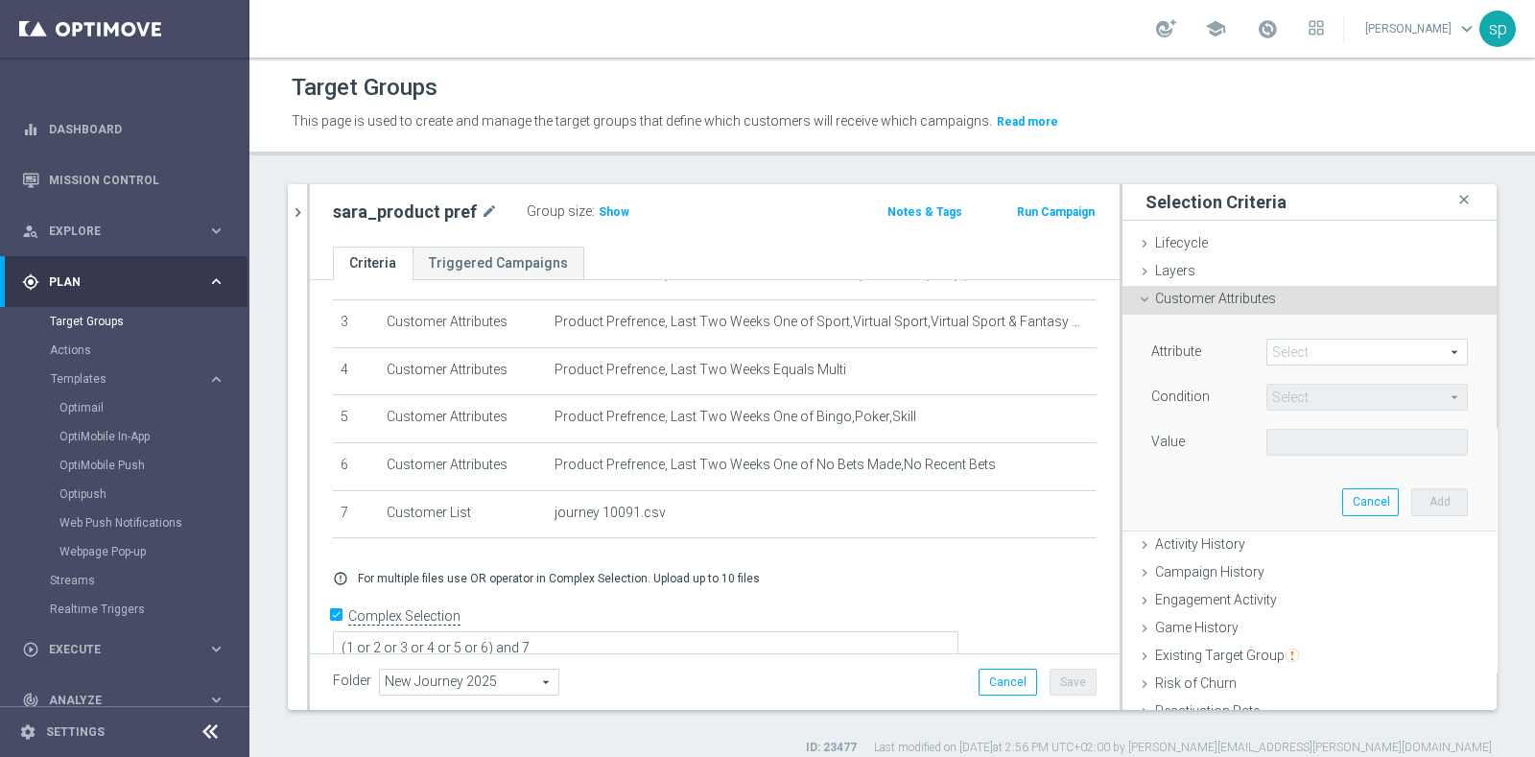
click at [1283, 356] on span at bounding box center [1368, 352] width 200 height 25
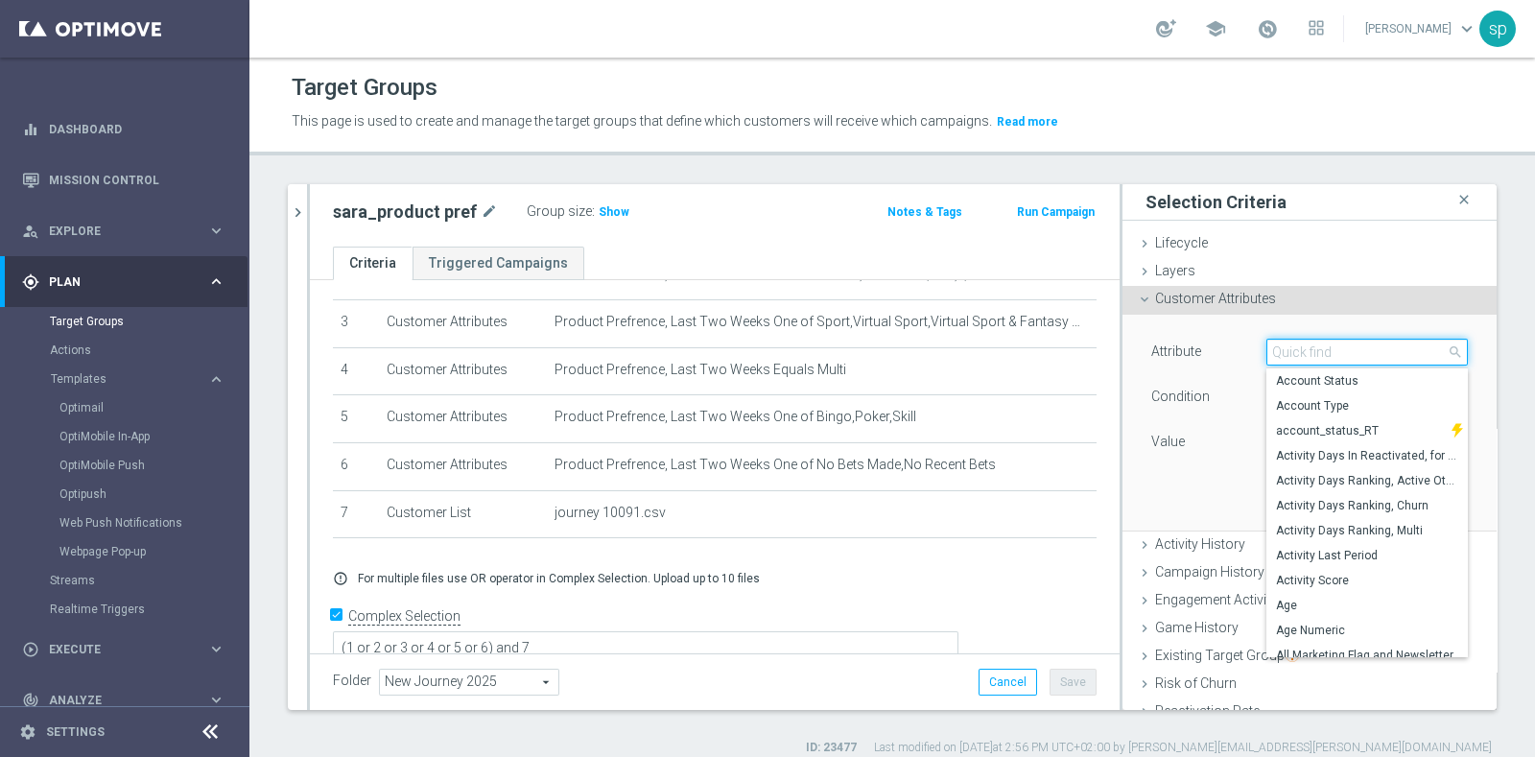
click at [1283, 356] on input "search" at bounding box center [1368, 352] width 202 height 27
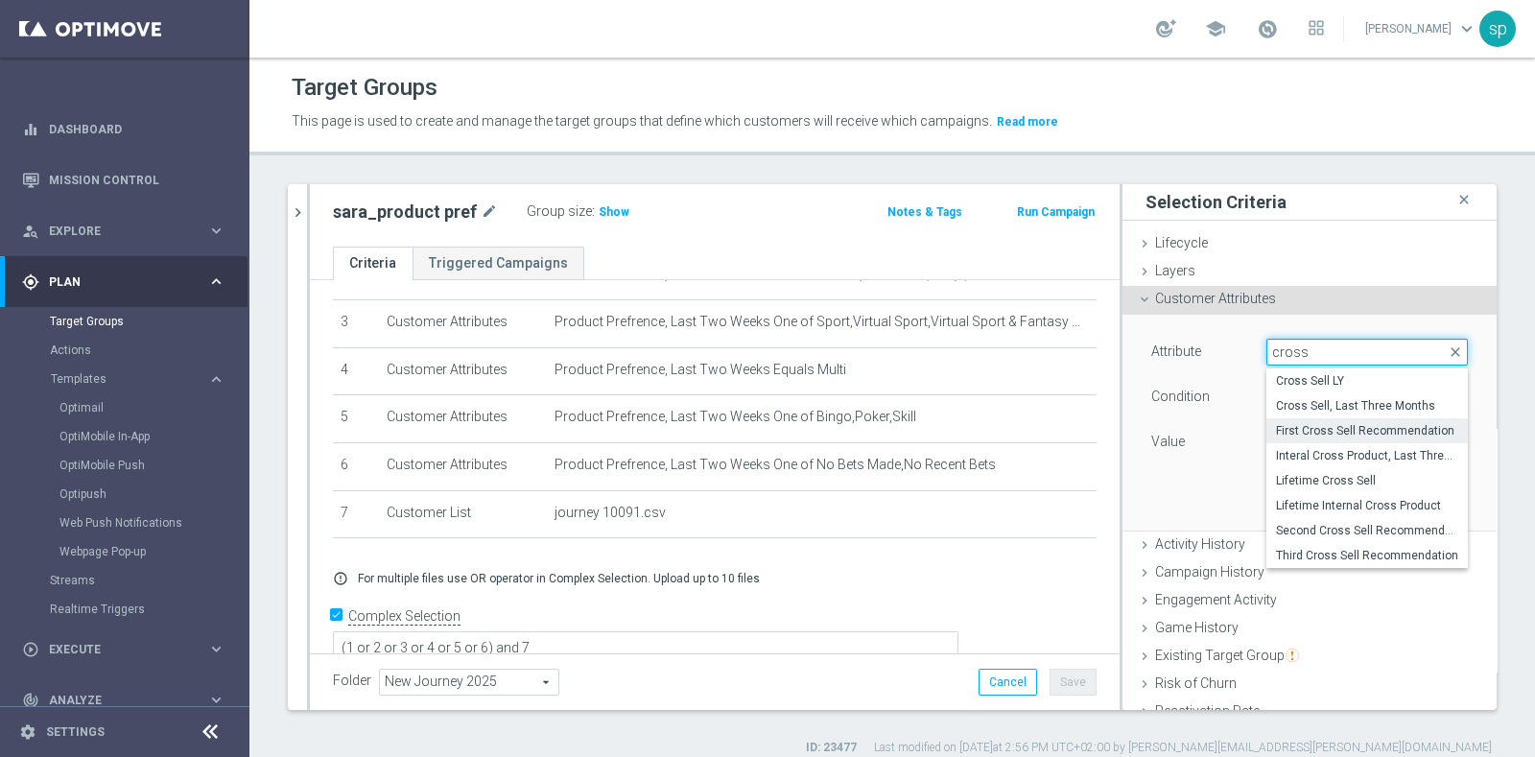
type input "cross"
click at [1368, 430] on span "First Cross Sell Recommendation" at bounding box center [1367, 430] width 182 height 15
type input "First Cross Sell Recommendation"
type input "Equals"
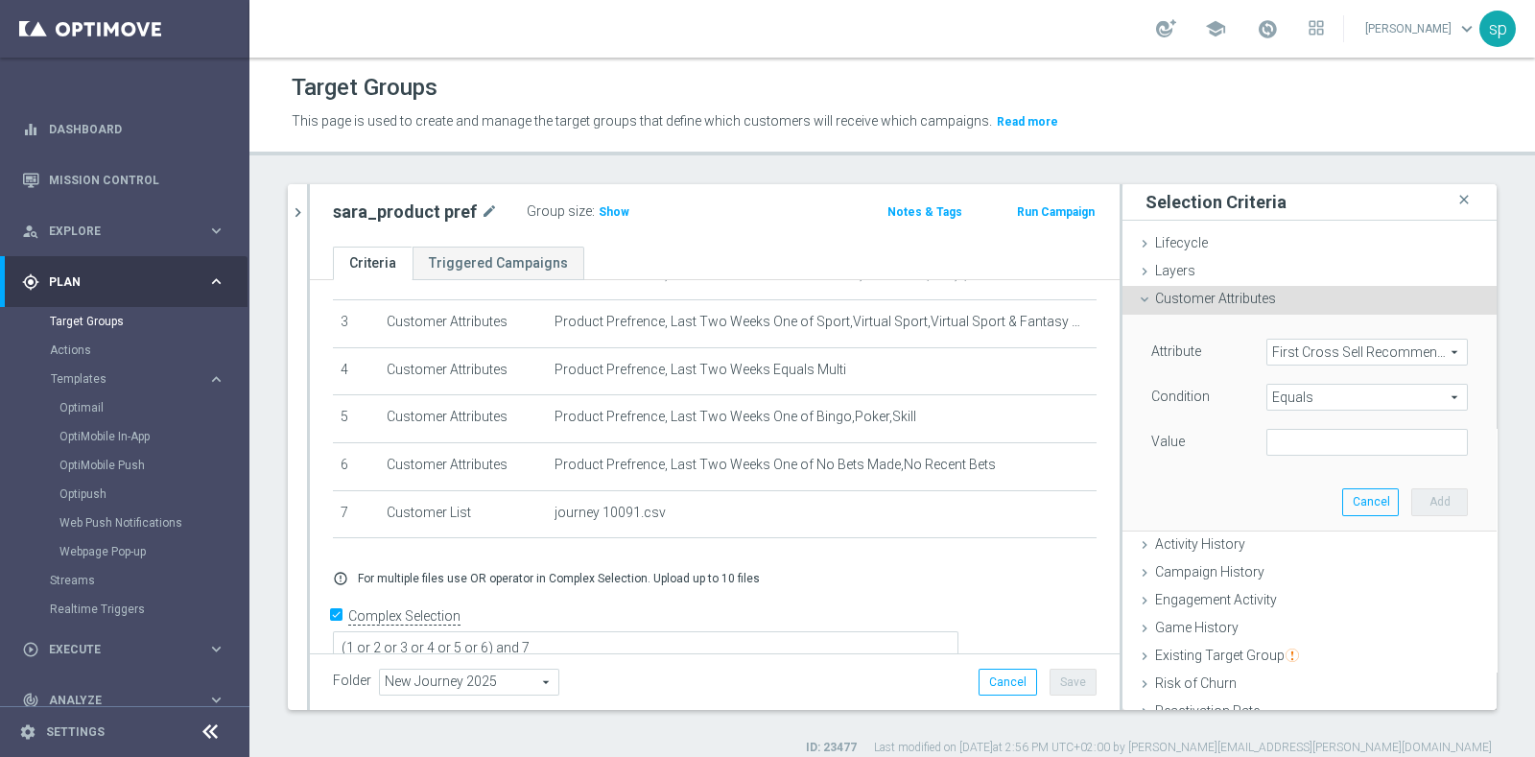
click at [1355, 457] on div "Value" at bounding box center [1309, 444] width 345 height 31
click at [1370, 439] on input "text" at bounding box center [1368, 442] width 202 height 27
click at [1370, 407] on span "Equals" at bounding box center [1368, 397] width 200 height 25
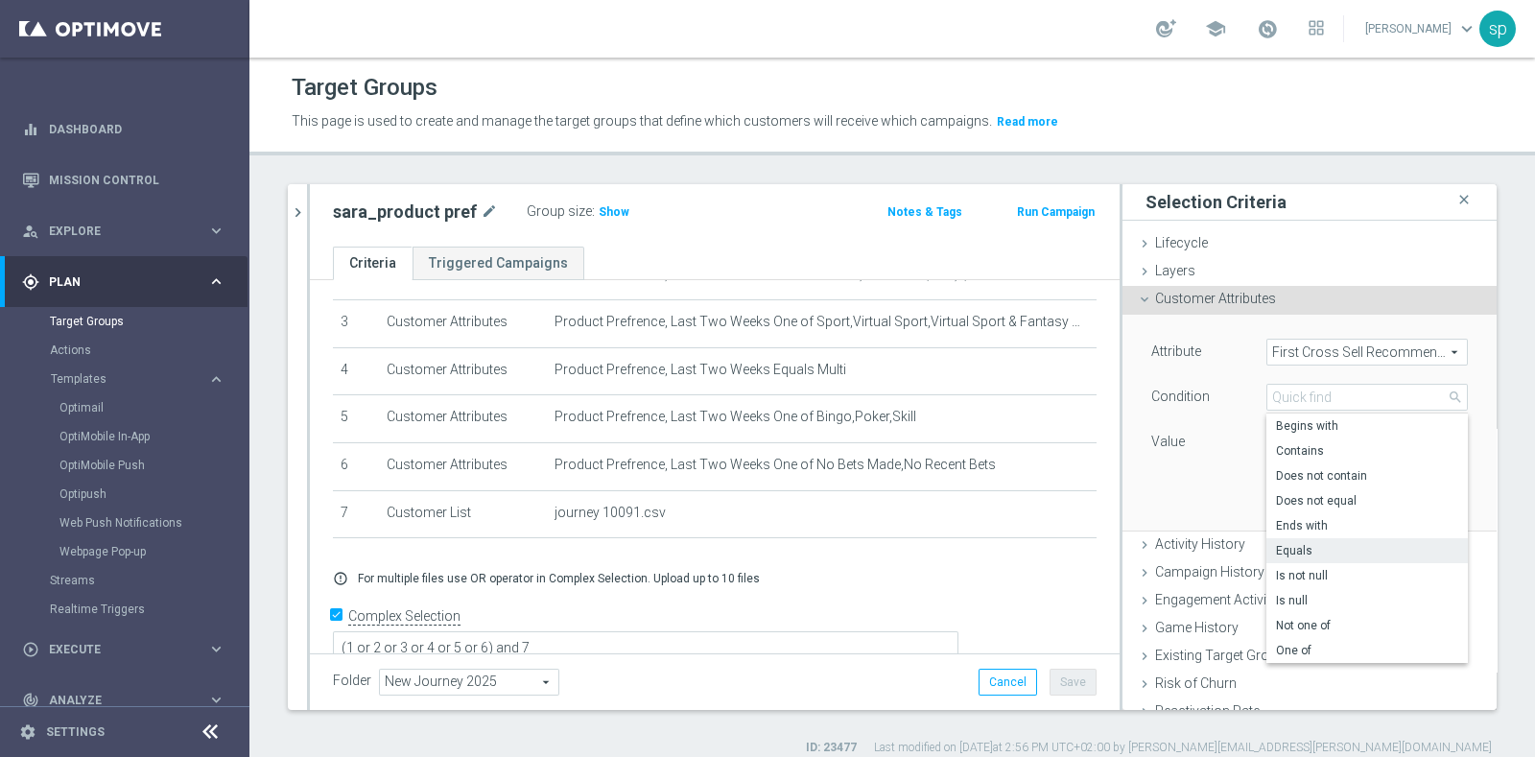
click at [1222, 444] on div "Value" at bounding box center [1194, 444] width 115 height 31
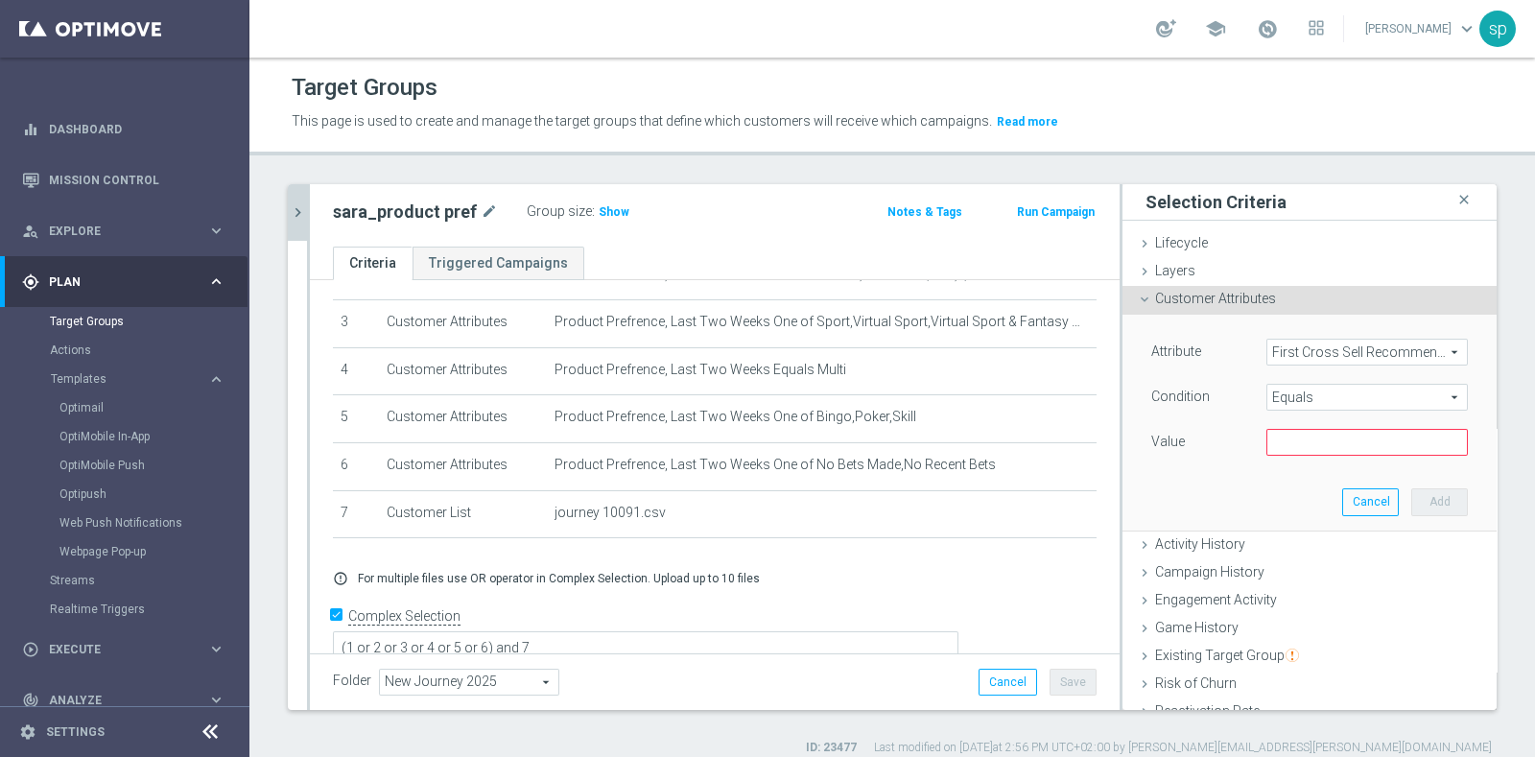
click at [297, 210] on icon "chevron_right" at bounding box center [298, 212] width 18 height 18
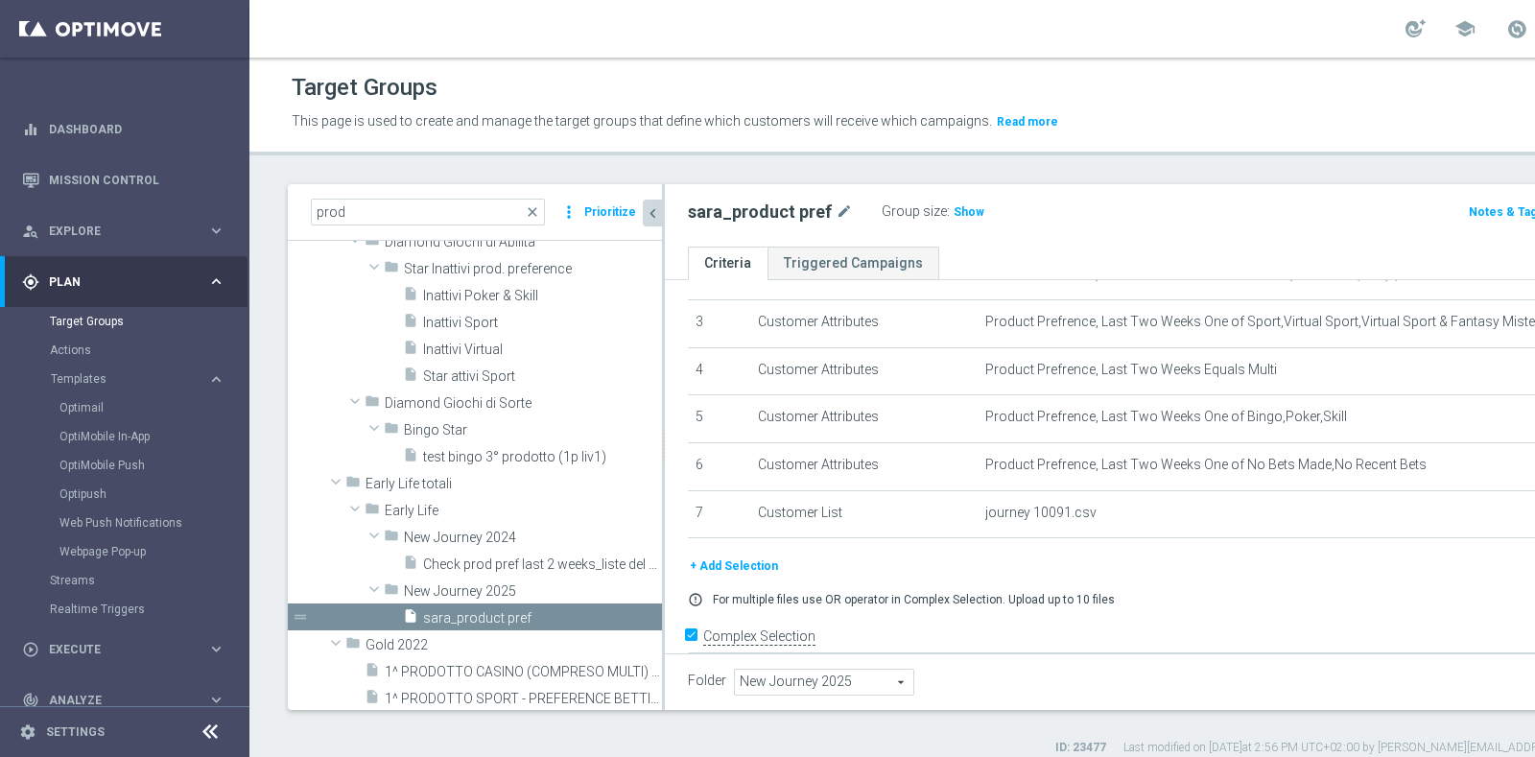
scroll to position [95, 0]
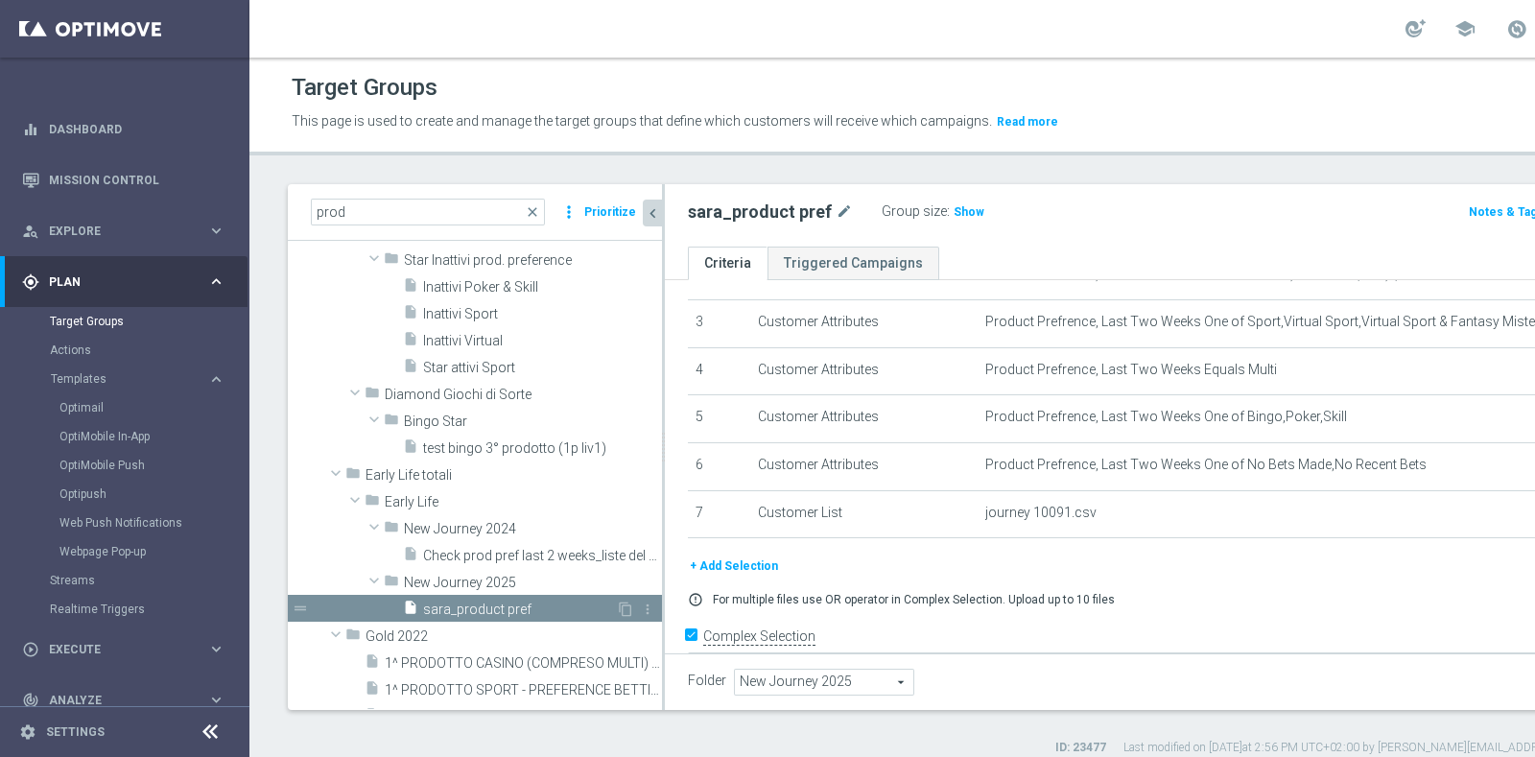
click at [605, 598] on div "drag_handle" at bounding box center [475, 608] width 374 height 27
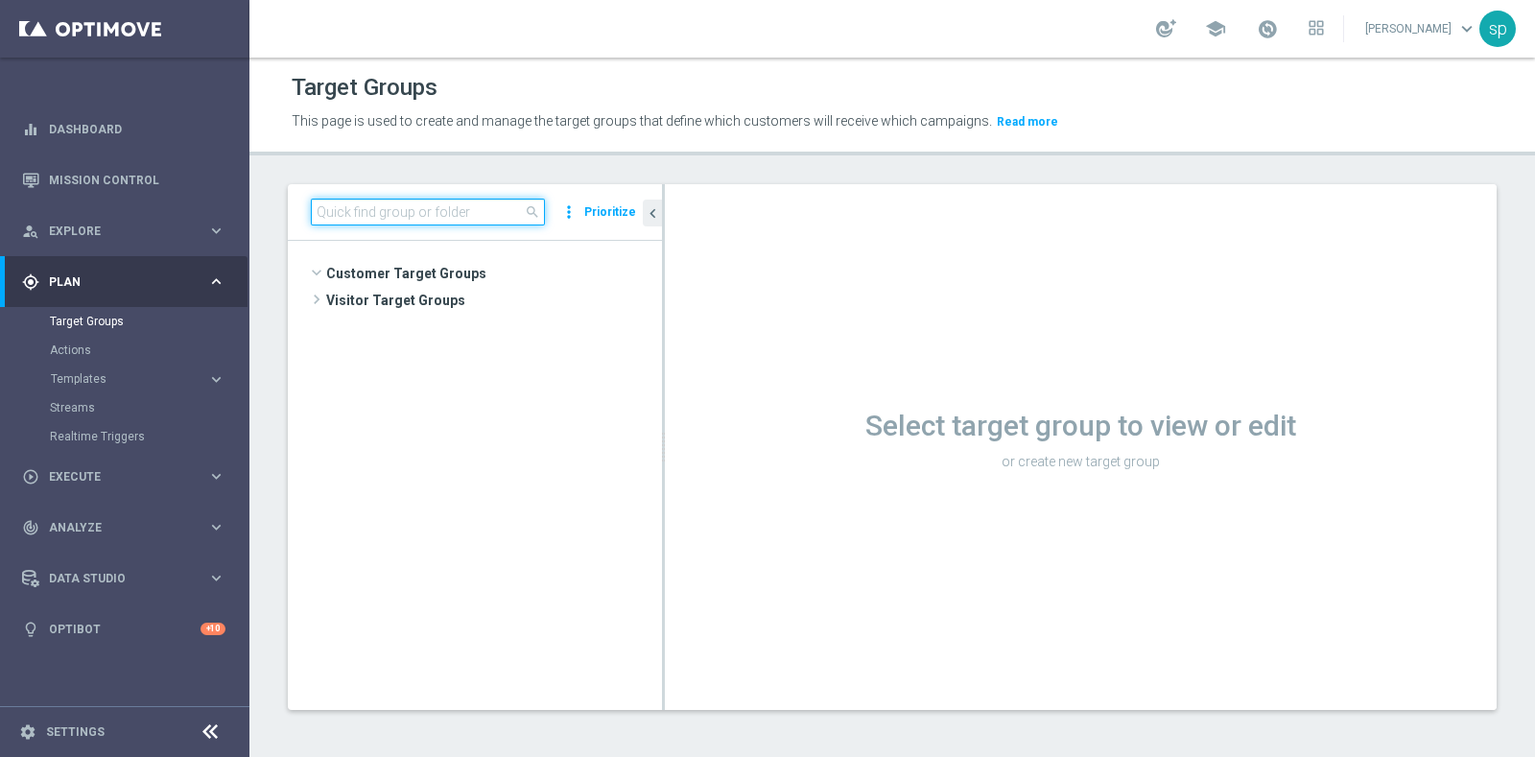
click at [455, 209] on input at bounding box center [428, 212] width 234 height 27
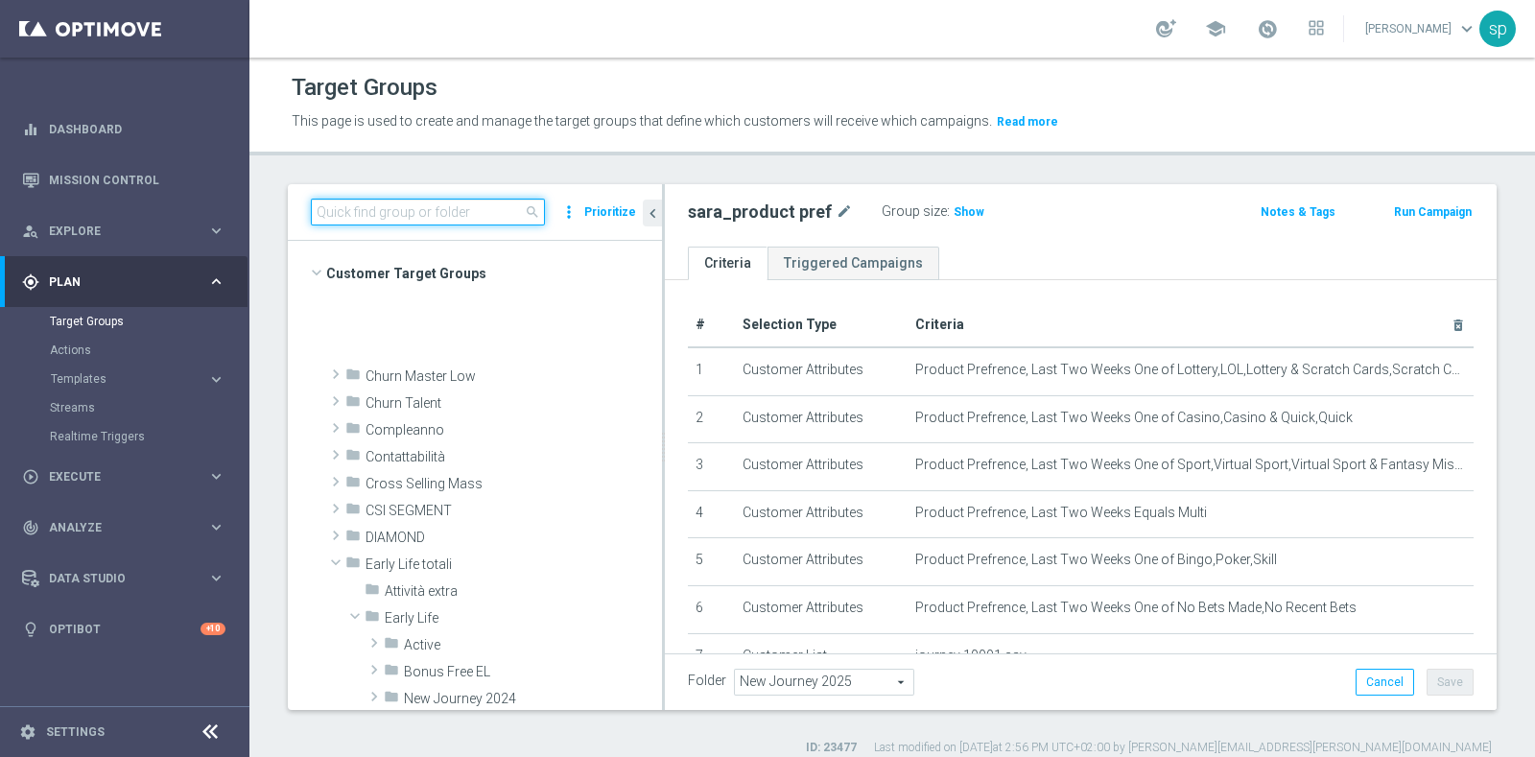
scroll to position [538, 0]
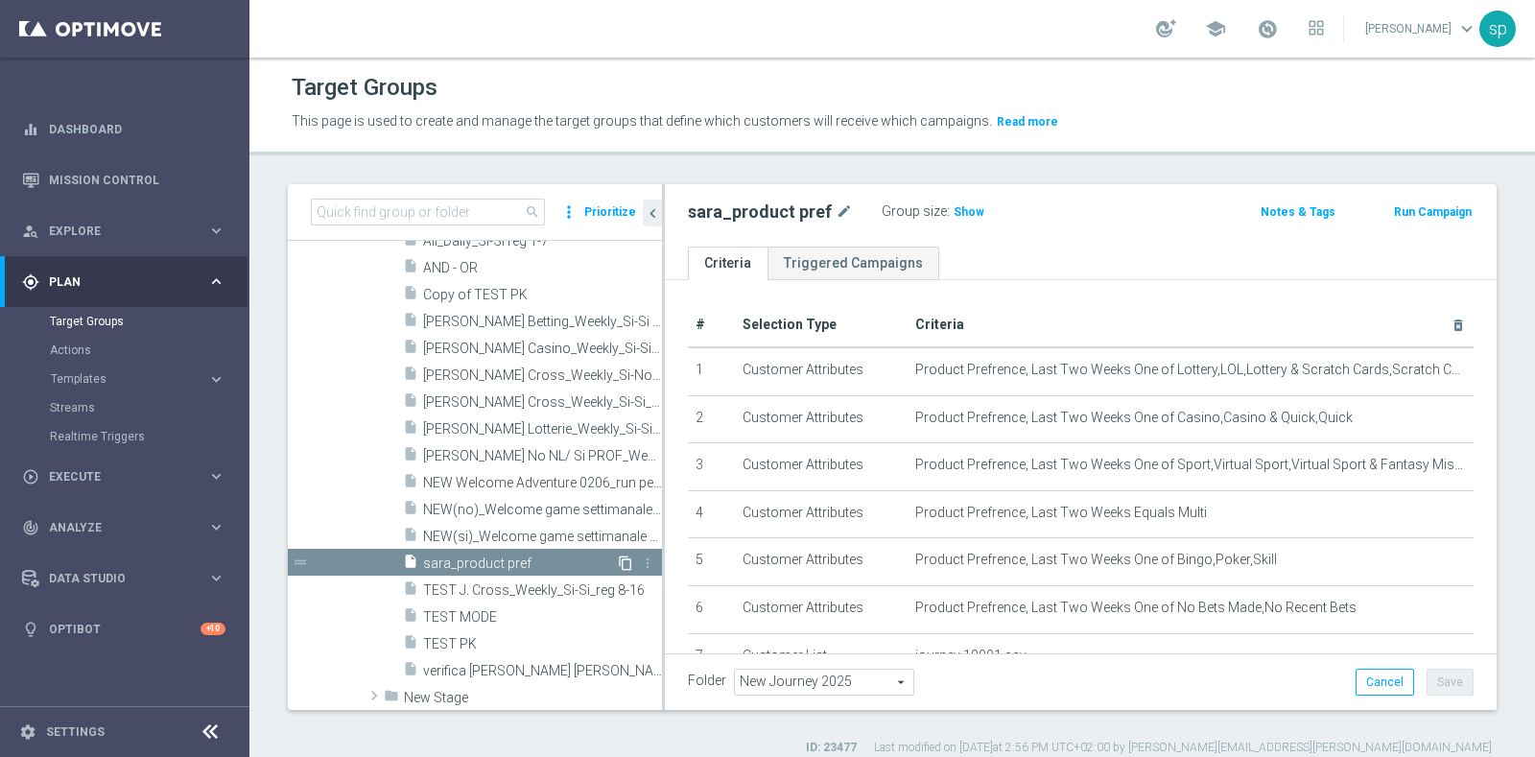
click at [618, 563] on icon "content_copy" at bounding box center [625, 563] width 15 height 15
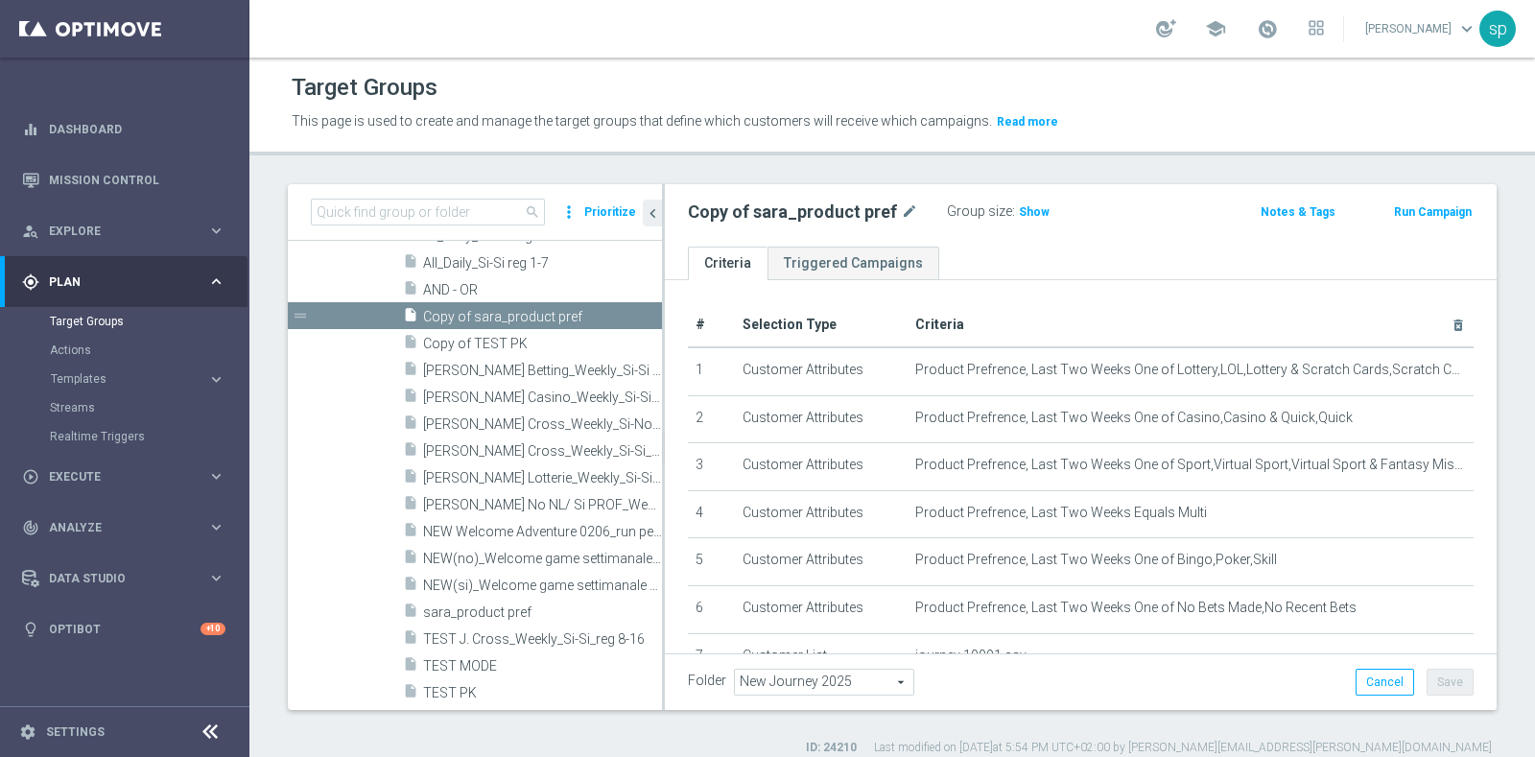
scroll to position [468, 0]
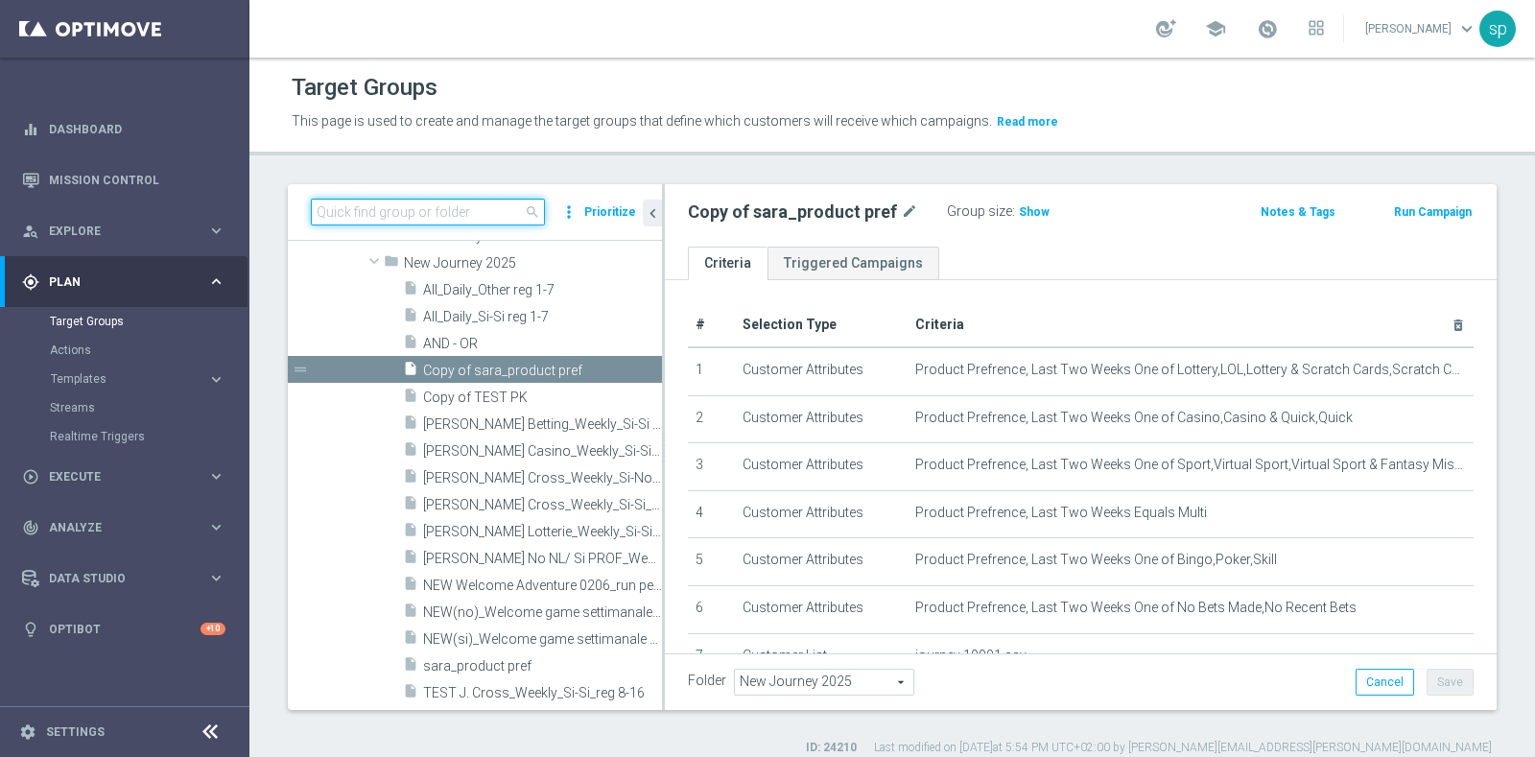
click at [389, 214] on input at bounding box center [428, 212] width 234 height 27
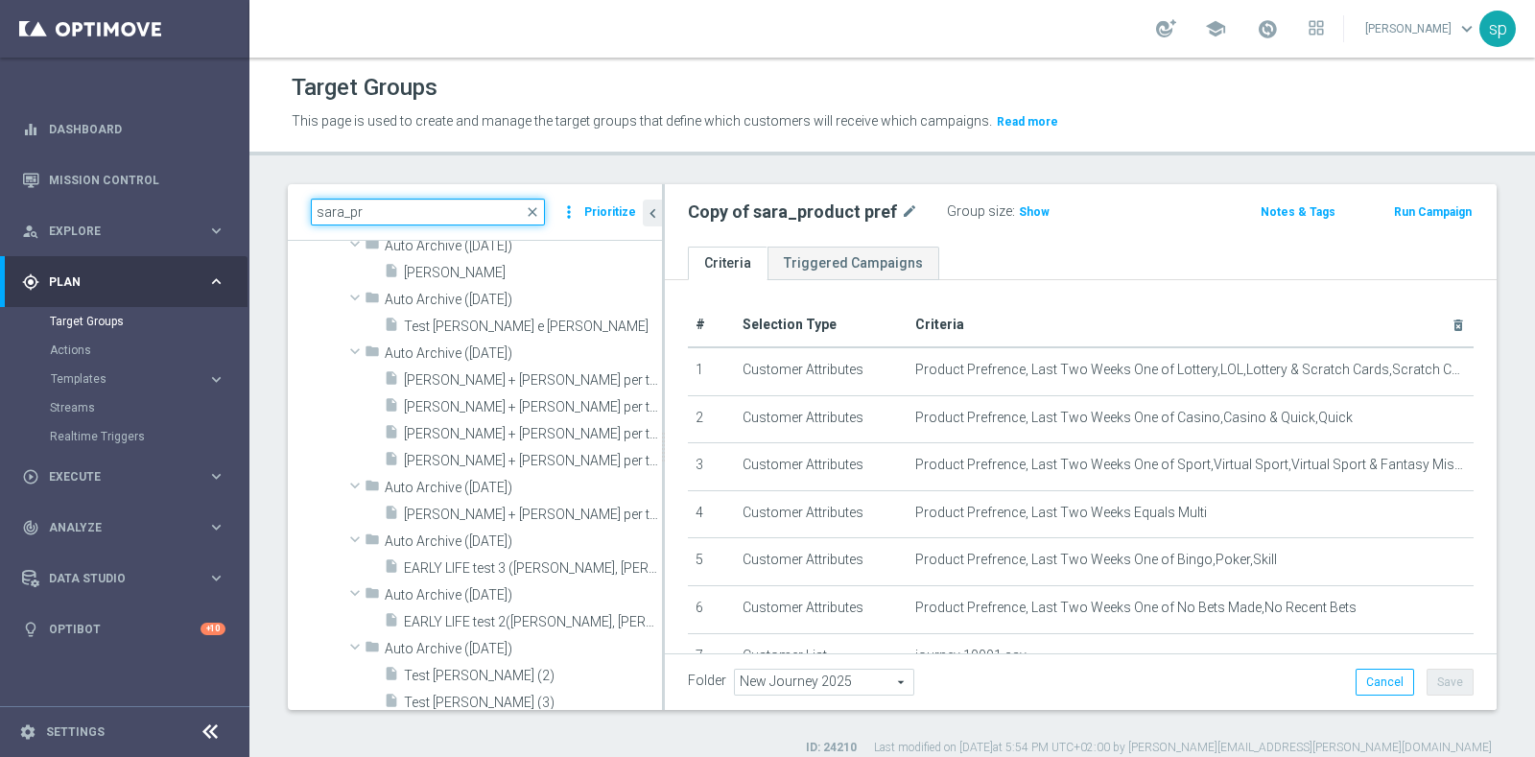
scroll to position [0, 0]
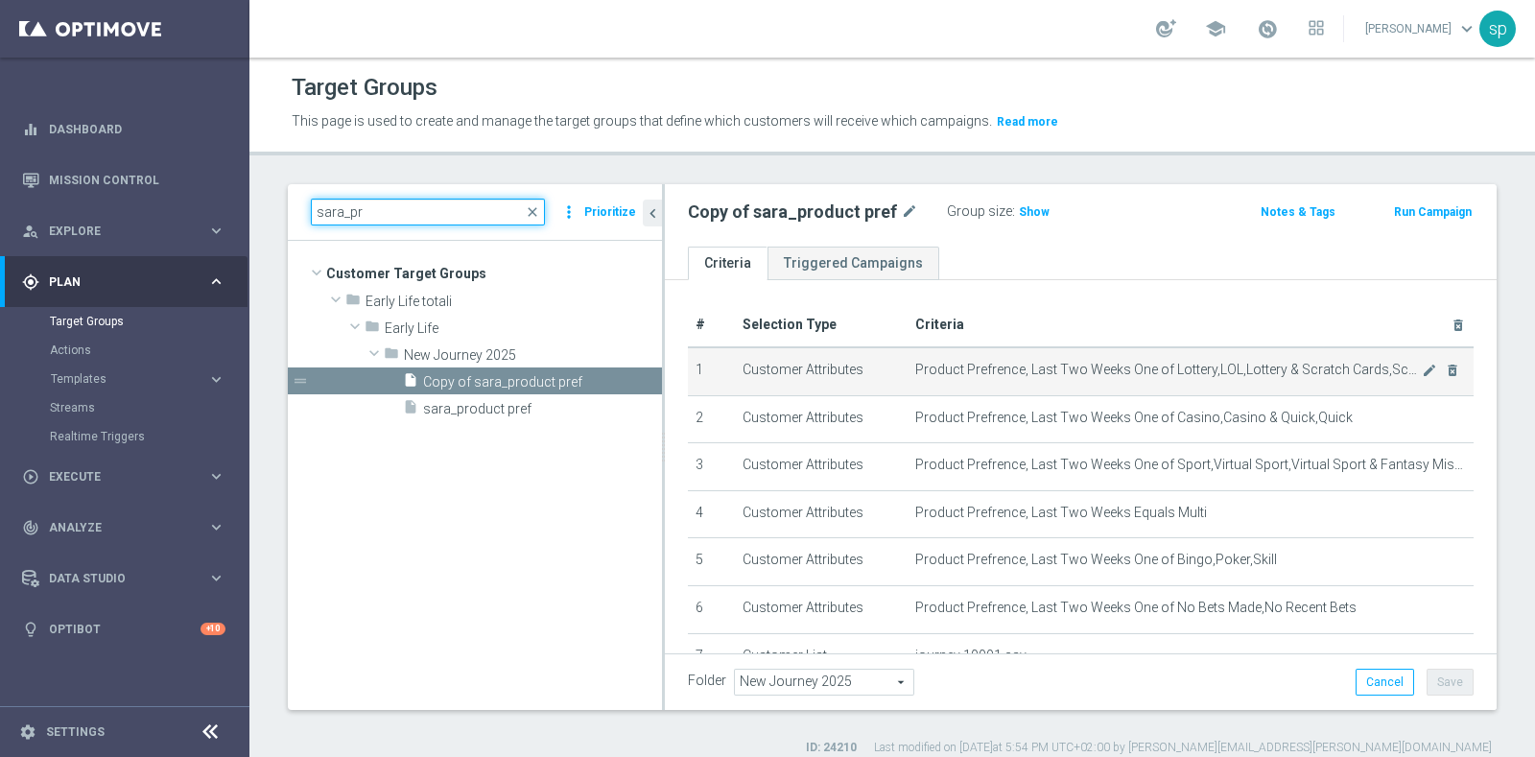
type input "sara_pr"
click at [1412, 376] on td "Product Prefrence, Last Two Weeks One of Lottery,LOL,Lottery & Scratch Cards,Sc…" at bounding box center [1191, 371] width 566 height 48
click at [1445, 367] on icon "delete_forever" at bounding box center [1452, 370] width 15 height 15
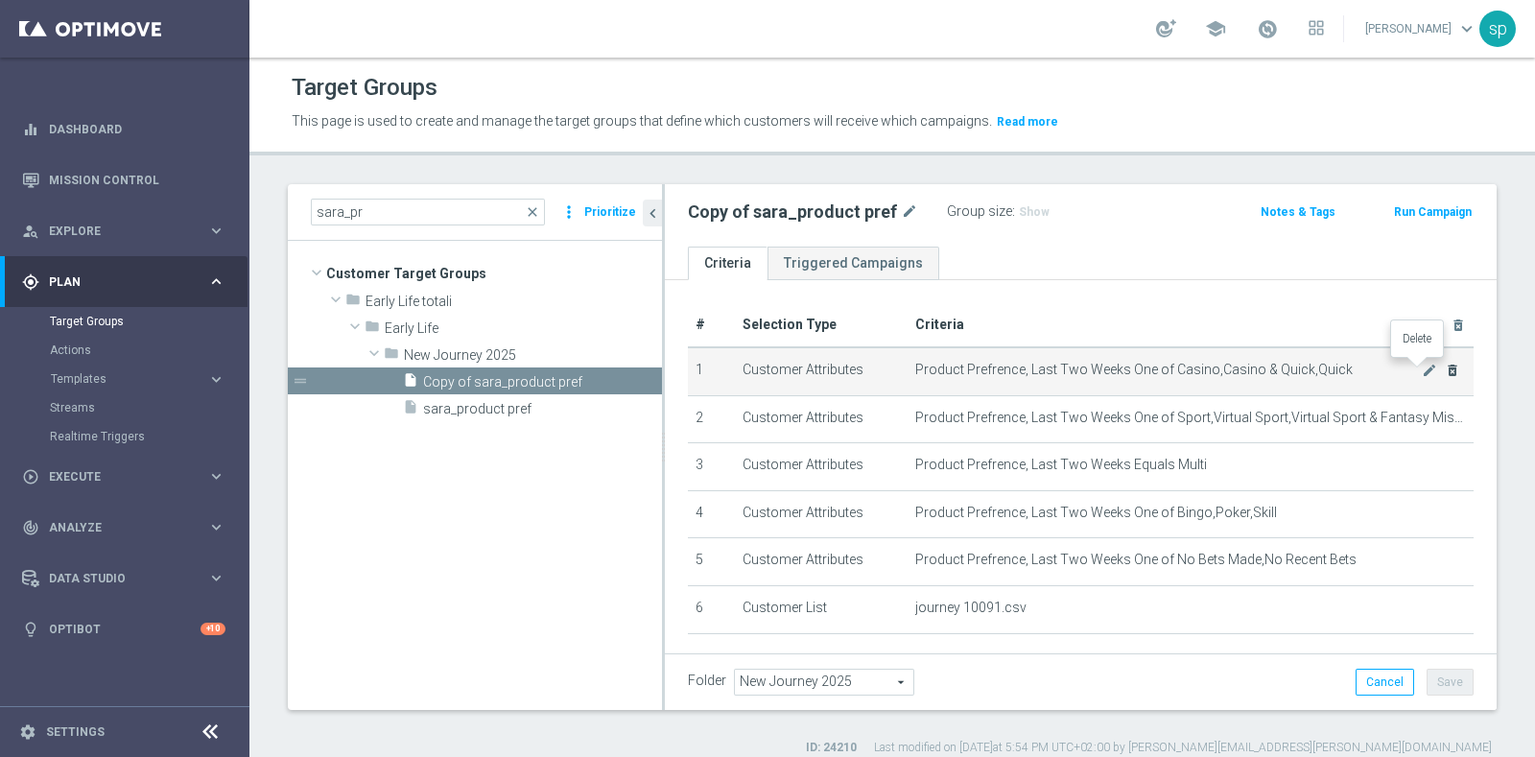
click at [1445, 367] on icon "delete_forever" at bounding box center [1452, 370] width 15 height 15
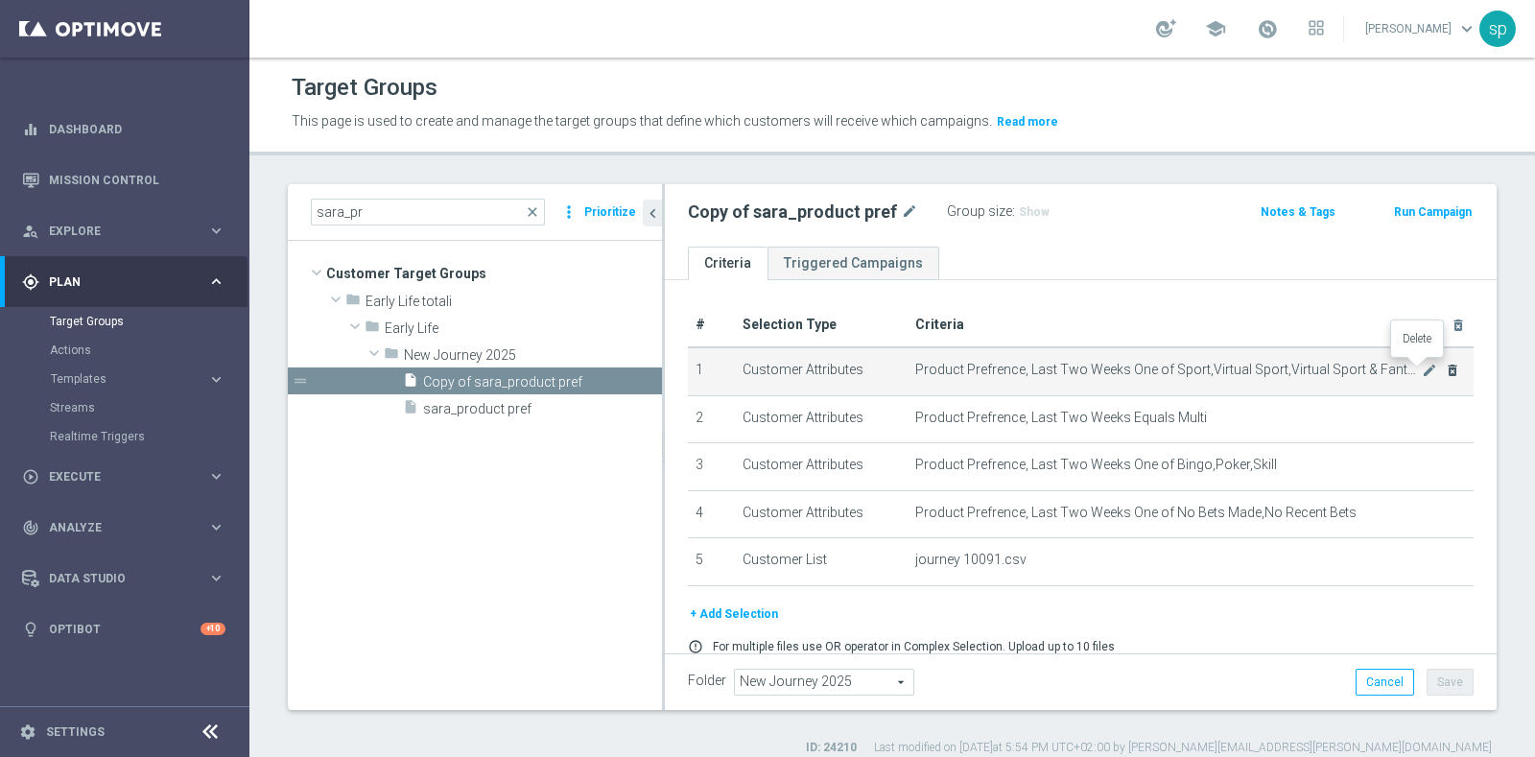
click at [1445, 367] on icon "delete_forever" at bounding box center [1452, 370] width 15 height 15
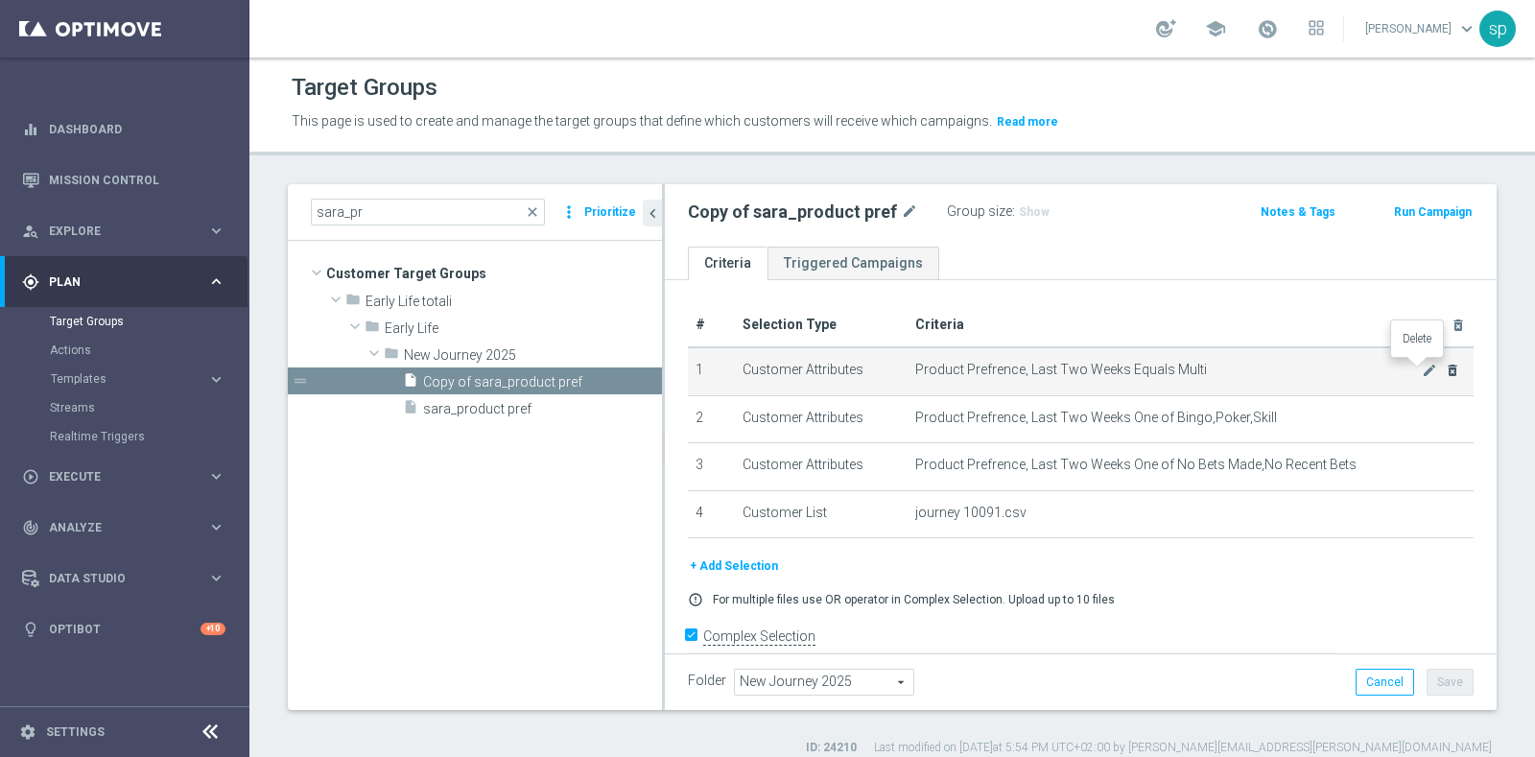
click at [1445, 367] on icon "delete_forever" at bounding box center [1452, 370] width 15 height 15
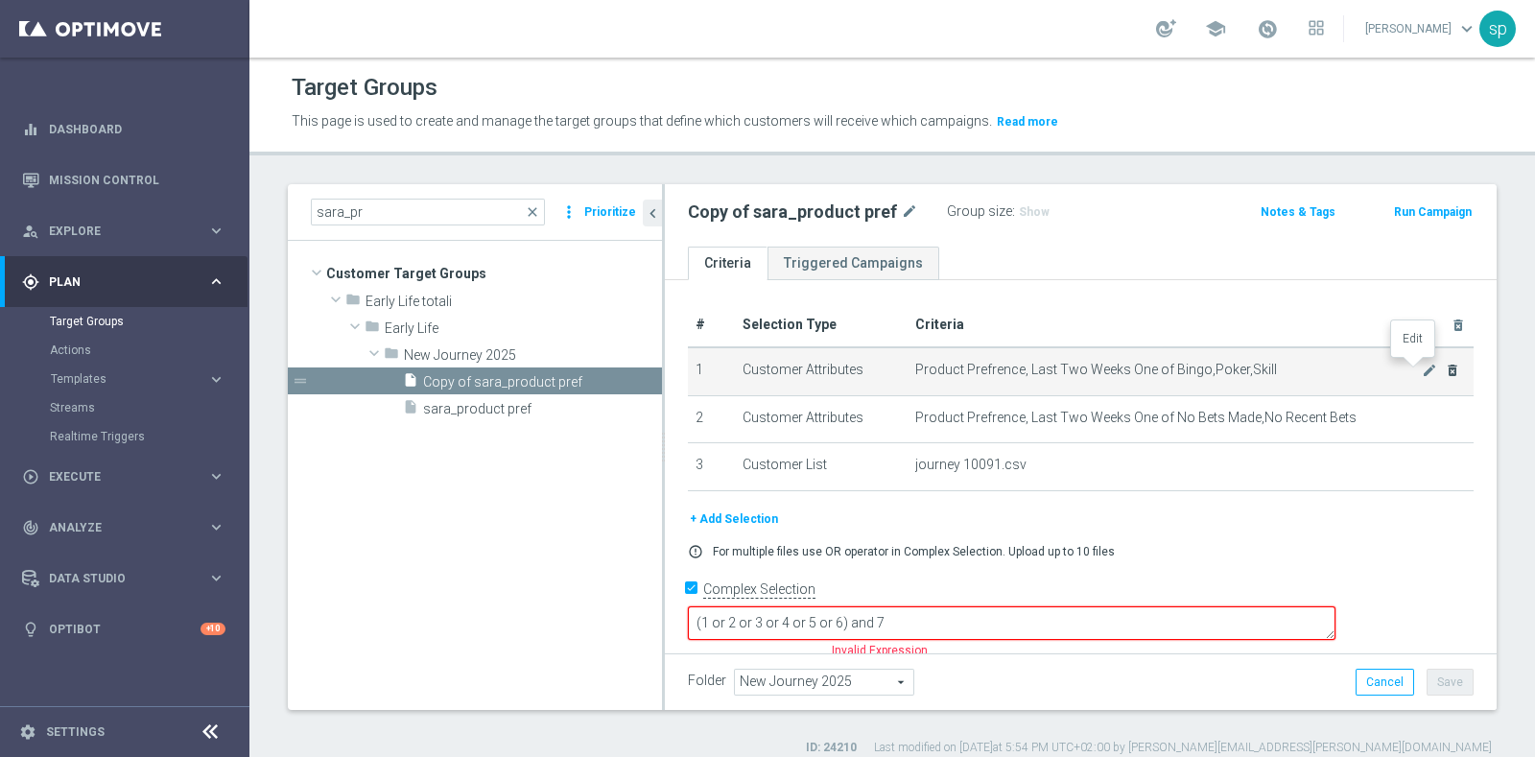
click at [1422, 367] on icon "mode_edit" at bounding box center [1429, 370] width 15 height 15
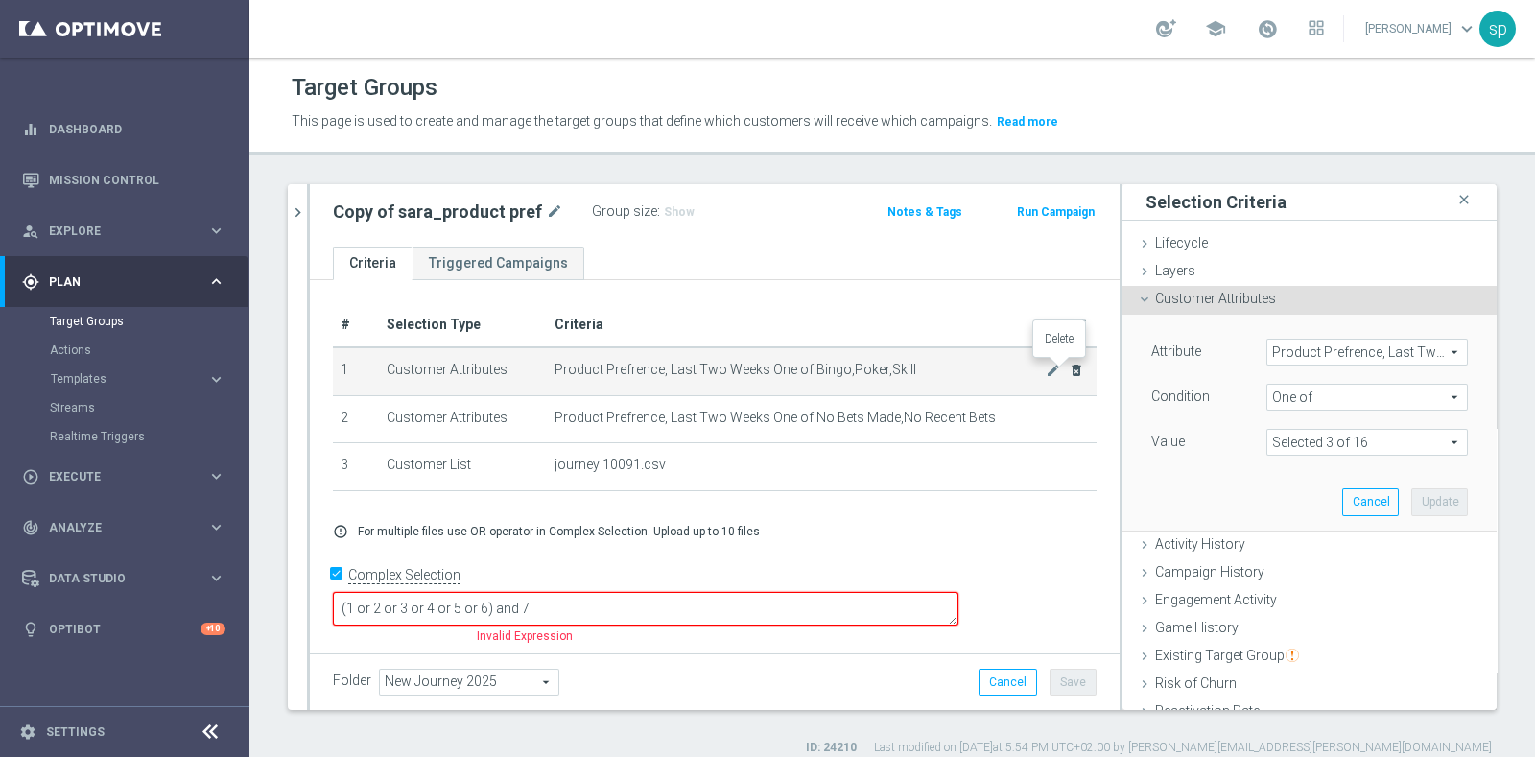
click at [1069, 364] on icon "delete_forever" at bounding box center [1076, 370] width 15 height 15
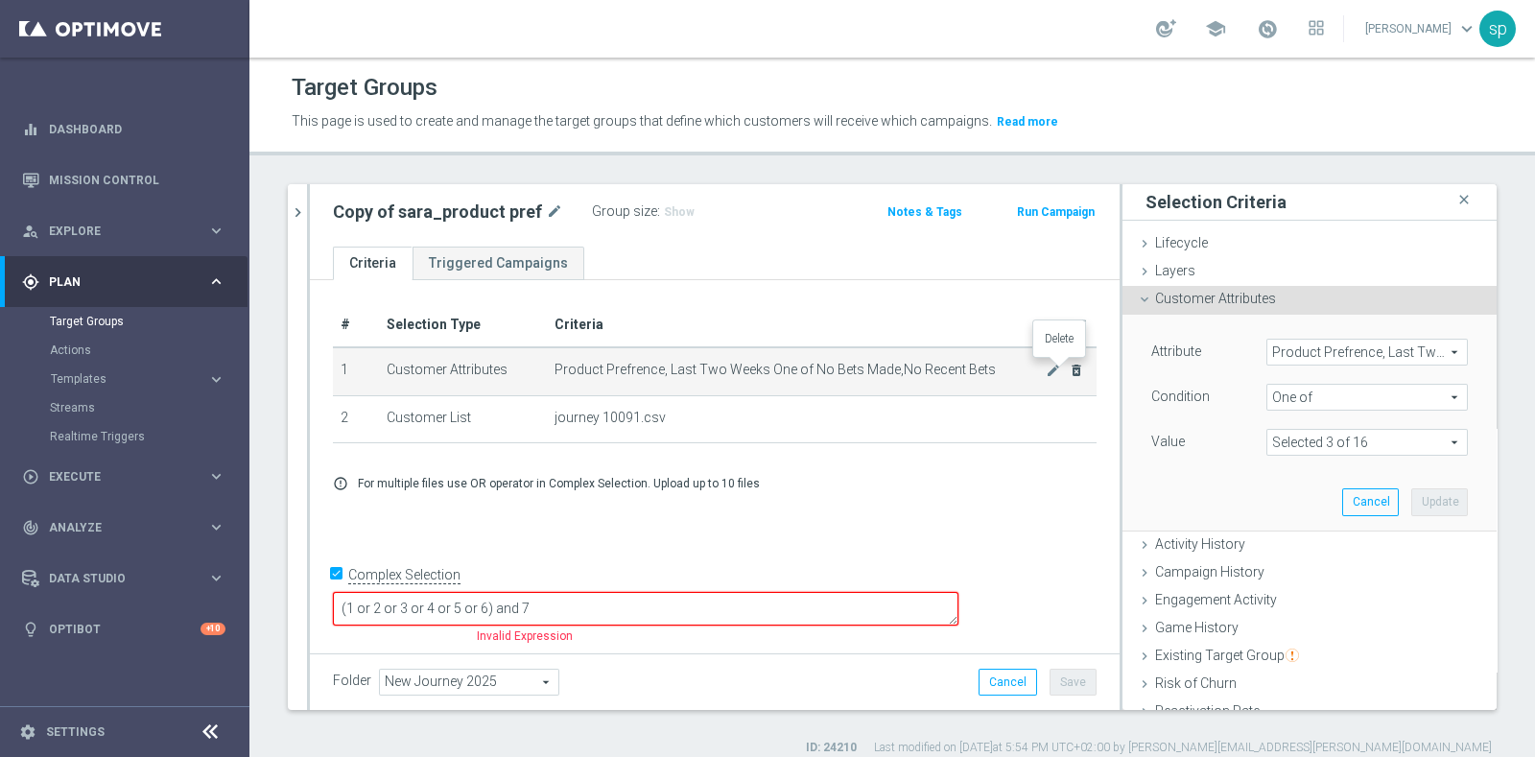
click at [1069, 364] on icon "delete_forever" at bounding box center [1076, 370] width 15 height 15
checkbox input "false"
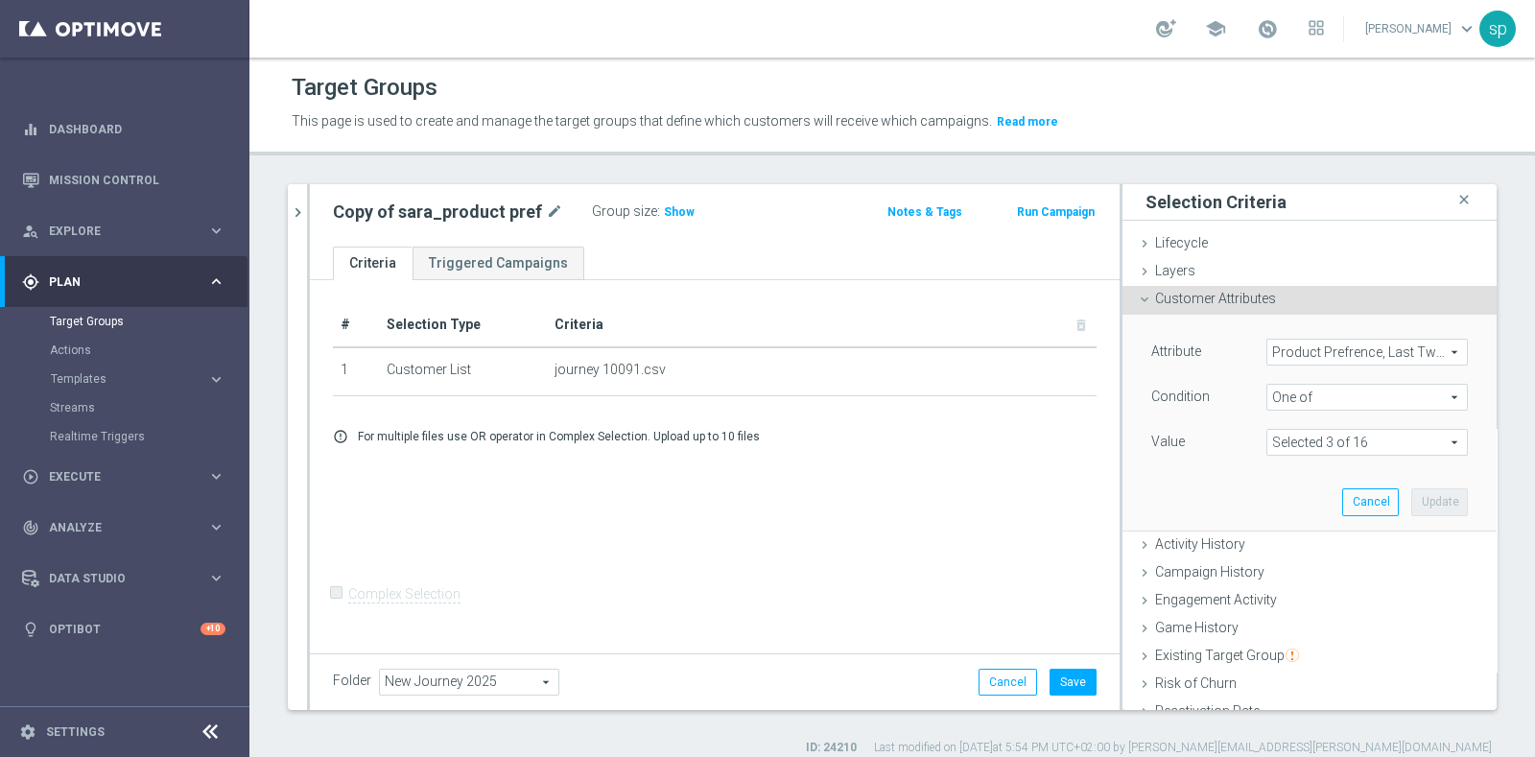
click at [1334, 357] on span "Product Prefrence, Last Two Weeks" at bounding box center [1368, 352] width 200 height 25
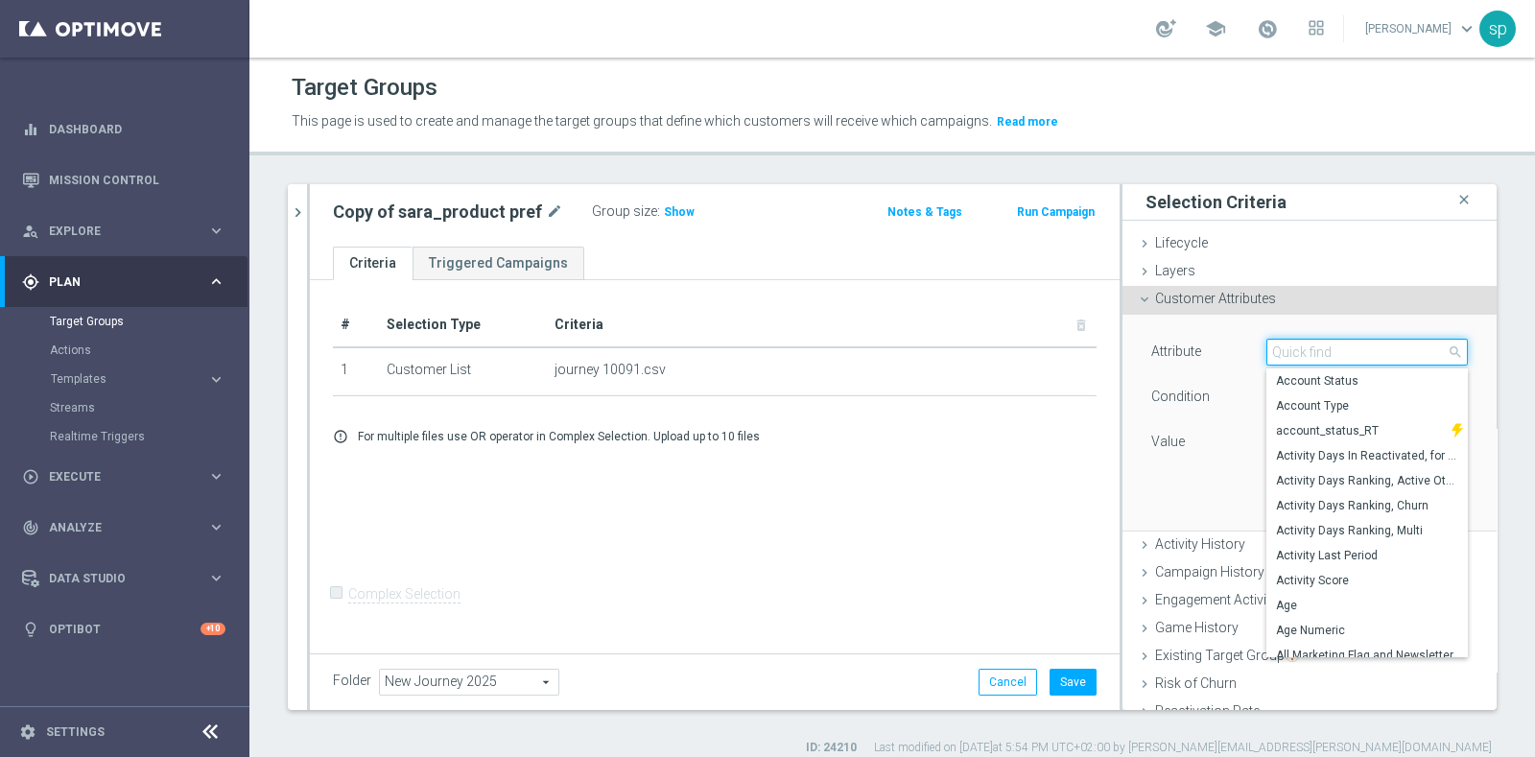
click at [1334, 357] on input "search" at bounding box center [1368, 352] width 202 height 27
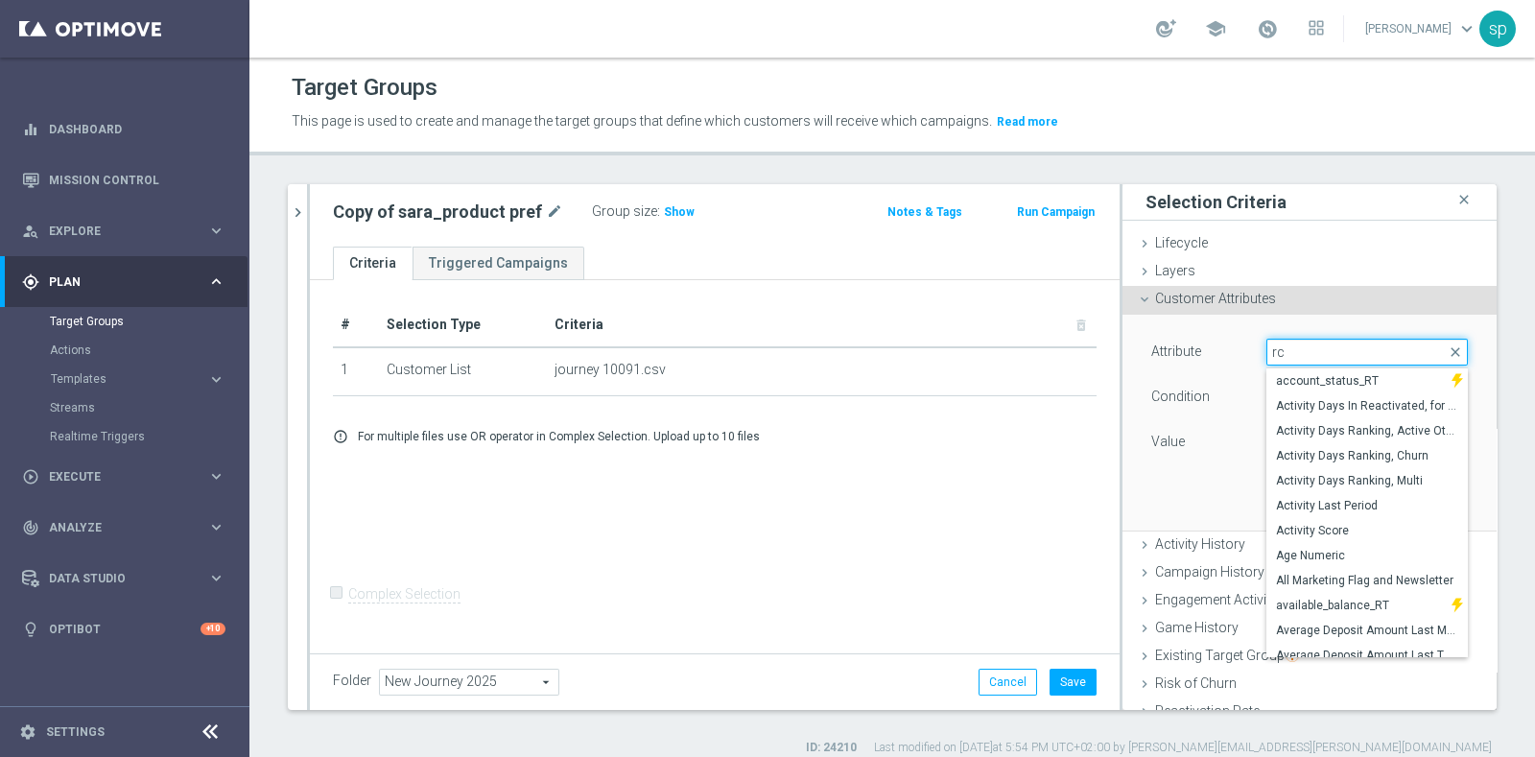
type input "r"
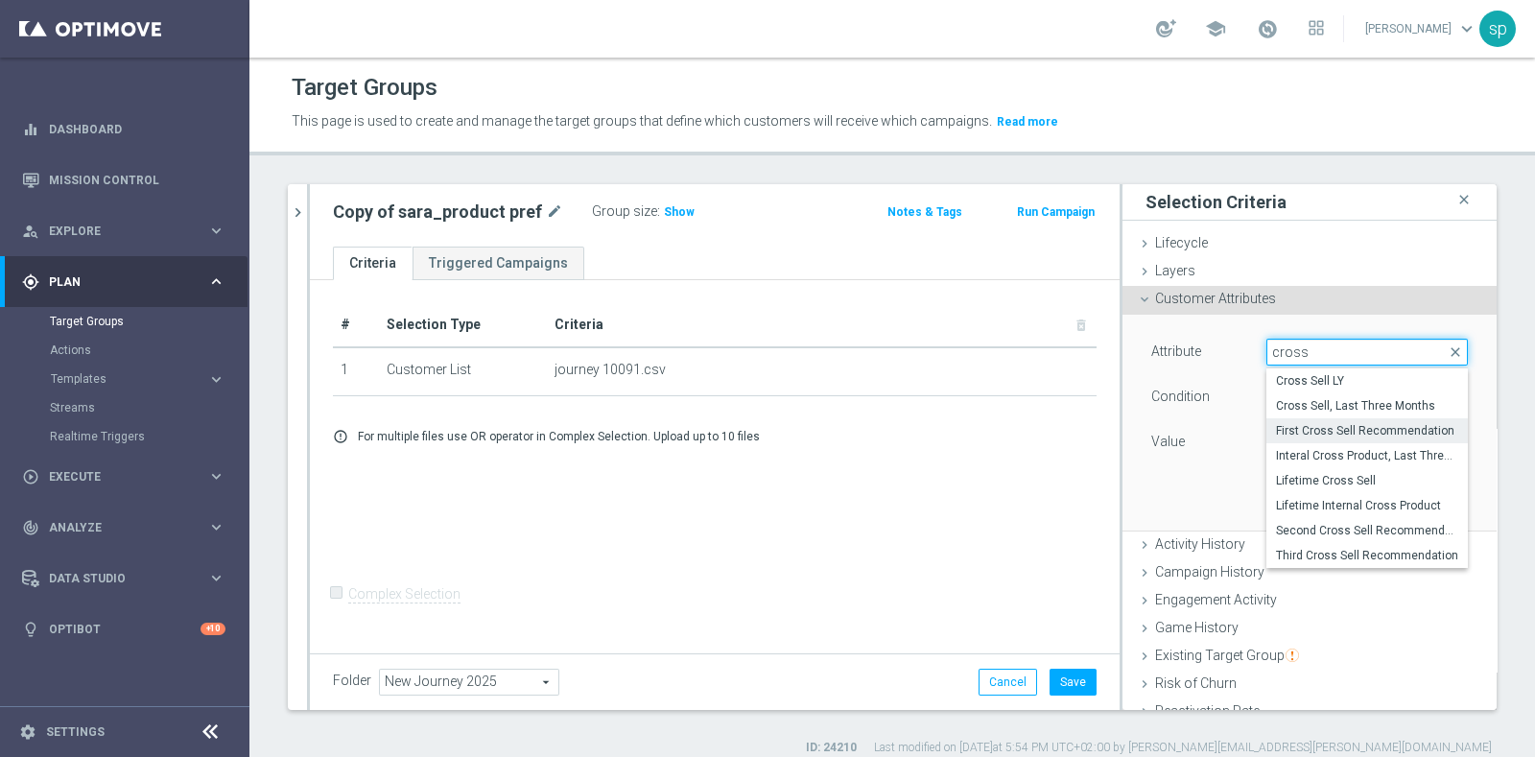
type input "cross"
click at [1354, 420] on label "First Cross Sell Recommendation" at bounding box center [1368, 430] width 202 height 25
type input "First Cross Sell Recommendation"
type input "Equals"
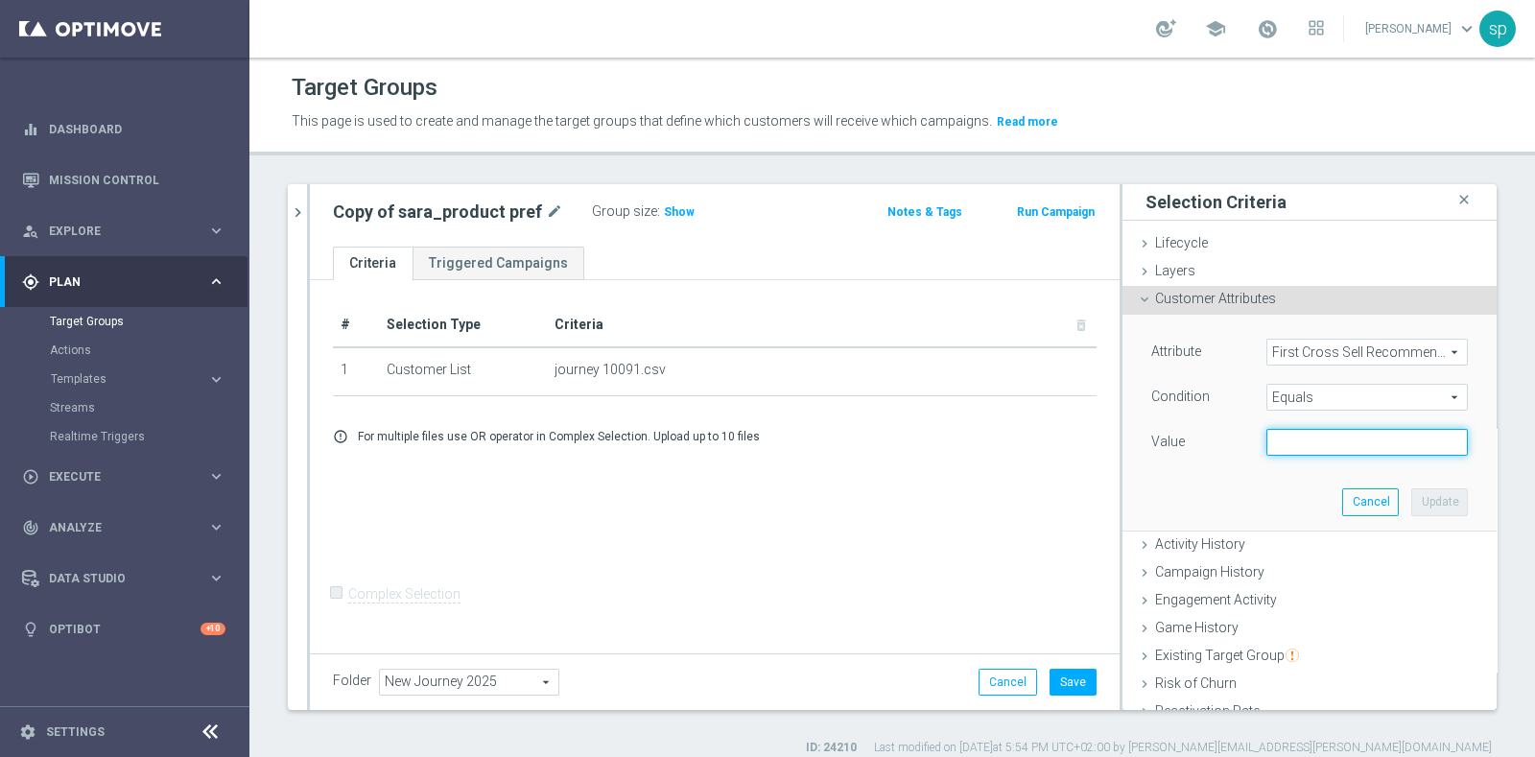
click at [1308, 453] on input "text" at bounding box center [1368, 442] width 202 height 27
type input "Lotterie"
click at [1412, 506] on button "Update" at bounding box center [1440, 501] width 57 height 27
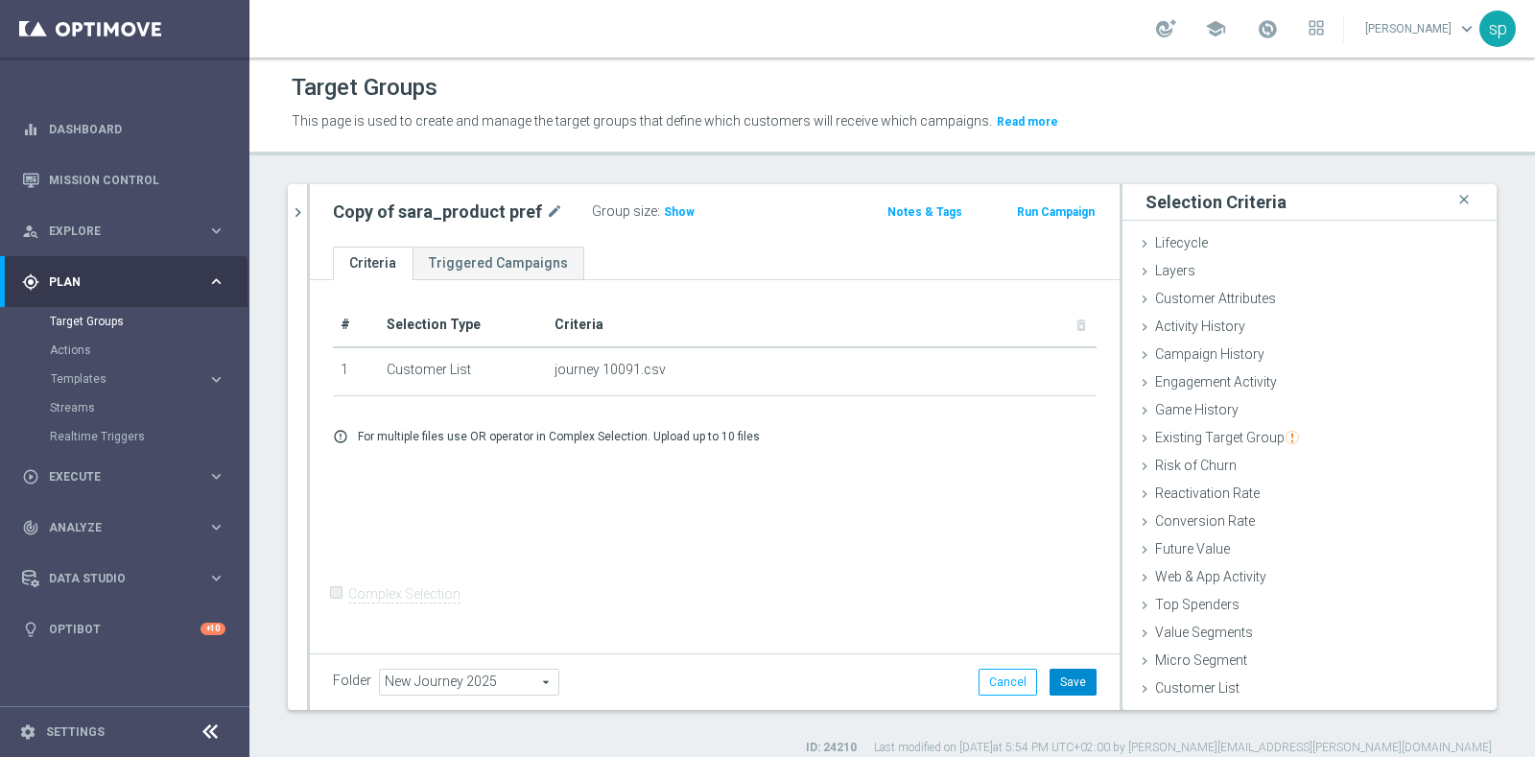
click at [1057, 672] on button "Save" at bounding box center [1073, 682] width 47 height 27
click at [1256, 296] on div "Customer Attributes done selection updated" at bounding box center [1310, 300] width 374 height 29
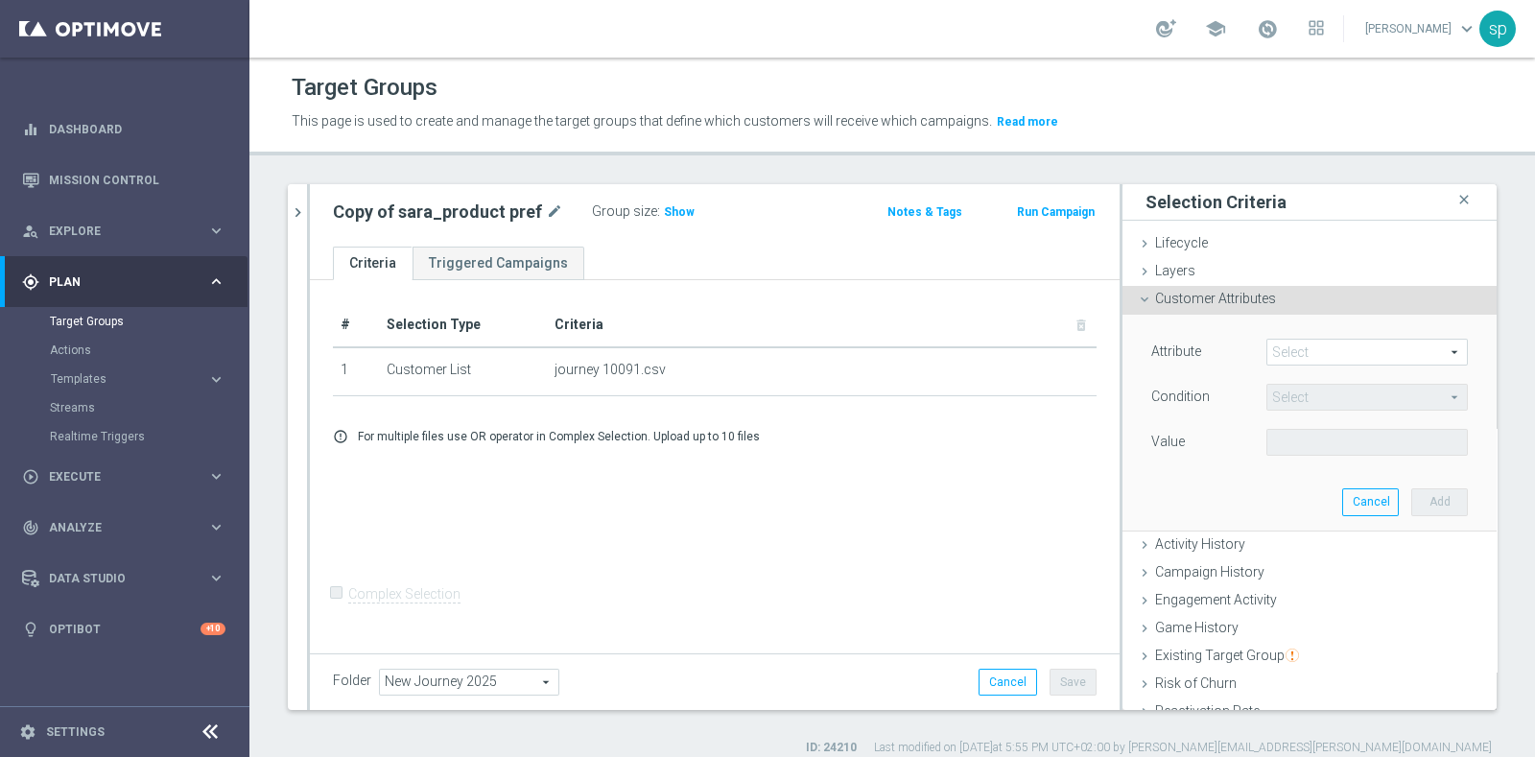
click at [1282, 353] on span at bounding box center [1368, 352] width 200 height 25
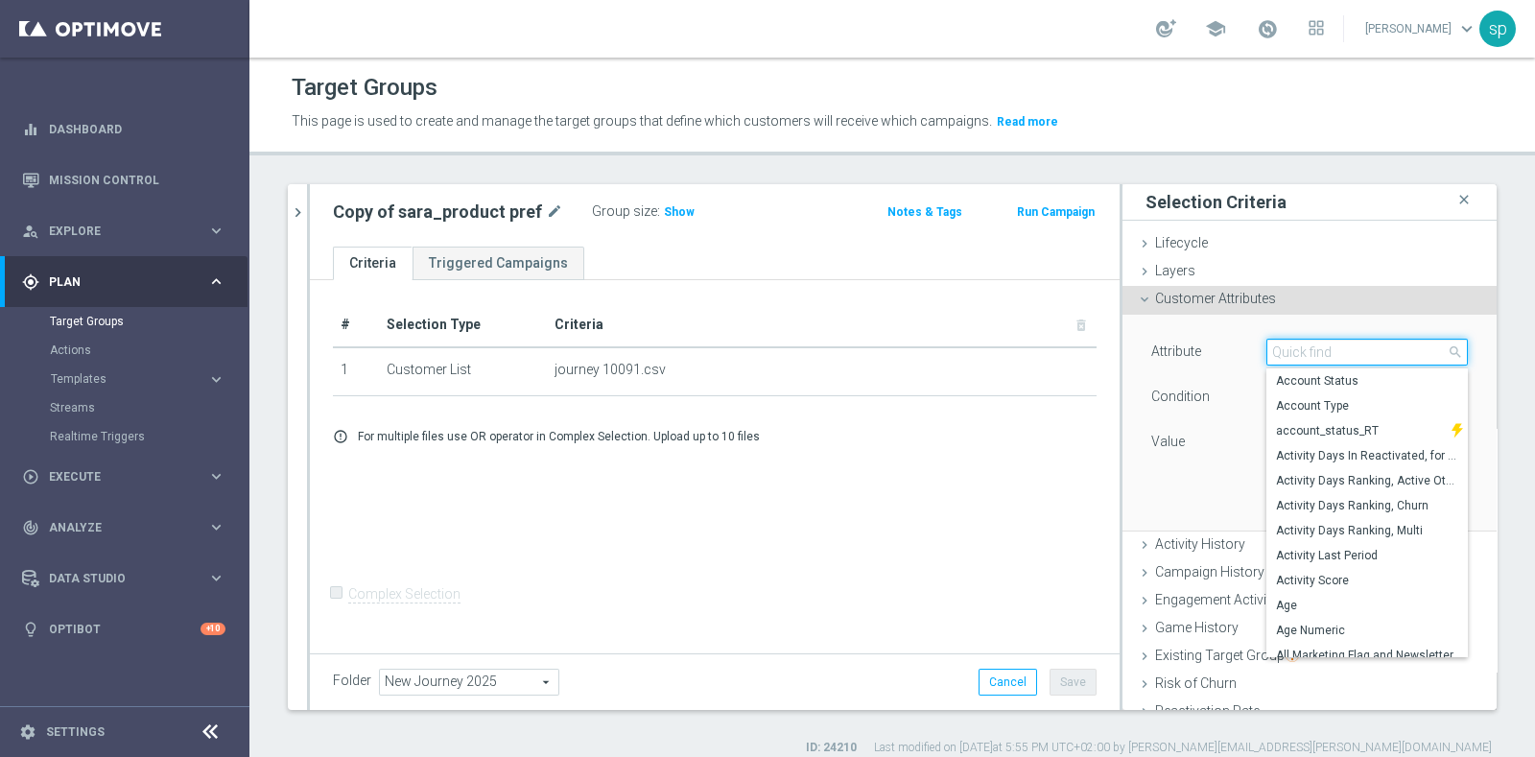
click at [1282, 353] on input "search" at bounding box center [1368, 352] width 202 height 27
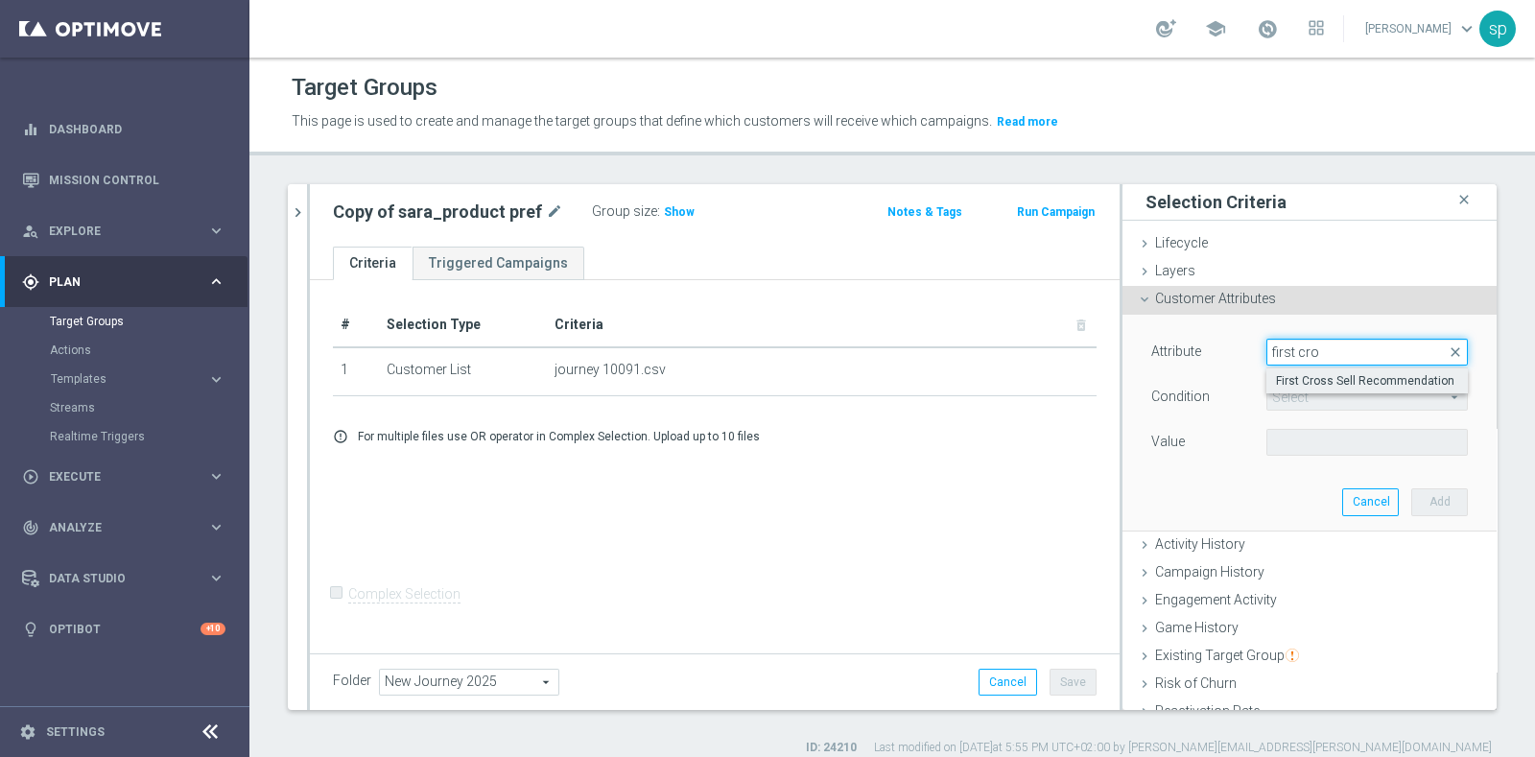
type input "first cro"
click at [1344, 374] on span "First Cross Sell Recommendation" at bounding box center [1367, 380] width 182 height 15
type input "First Cross Sell Recommendation"
type input "Equals"
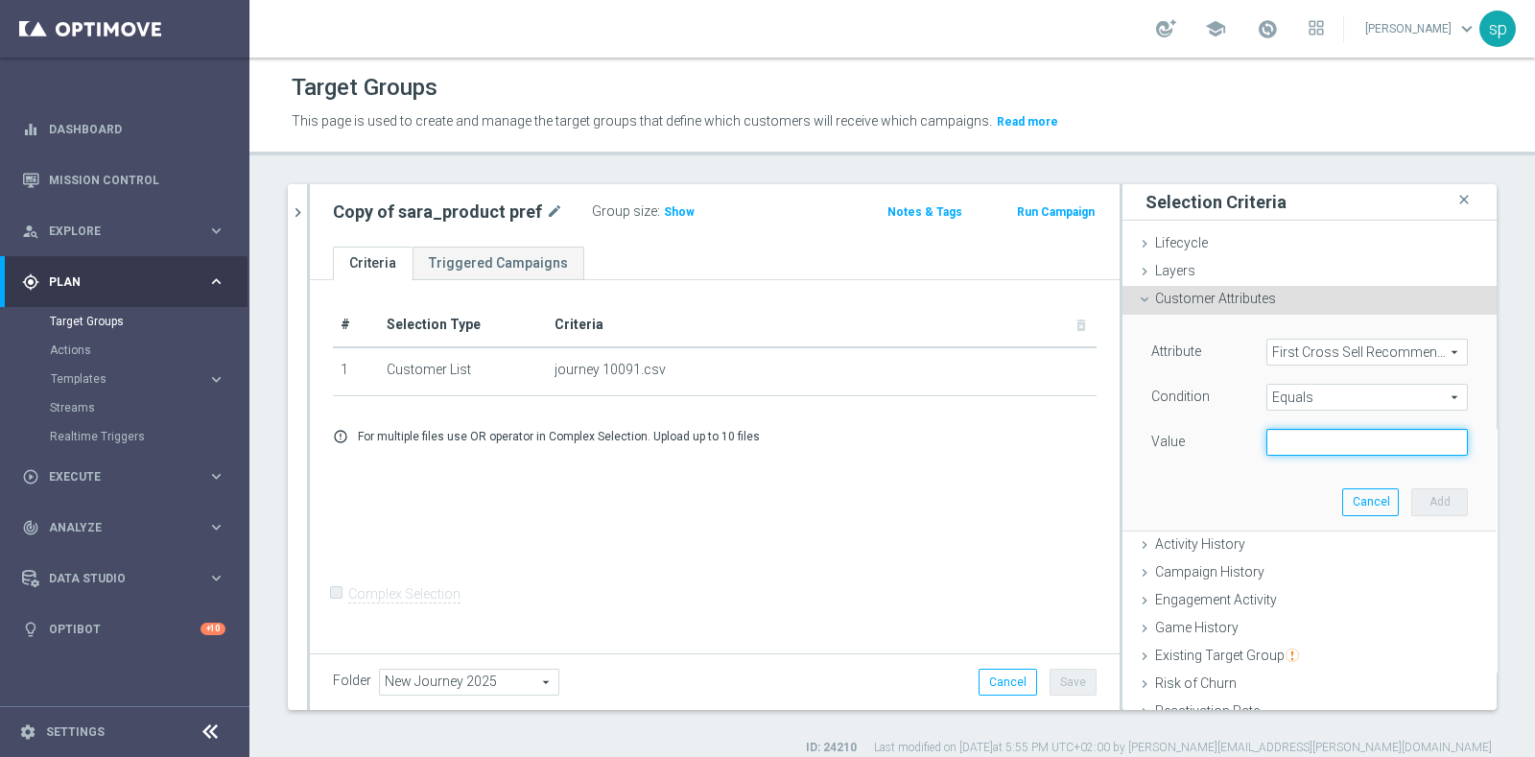
click at [1317, 452] on input "text" at bounding box center [1368, 442] width 202 height 27
type input "Lotterie"
click at [1372, 503] on div "Cancel Add" at bounding box center [1405, 501] width 126 height 27
click at [1412, 498] on button "Add" at bounding box center [1440, 501] width 57 height 27
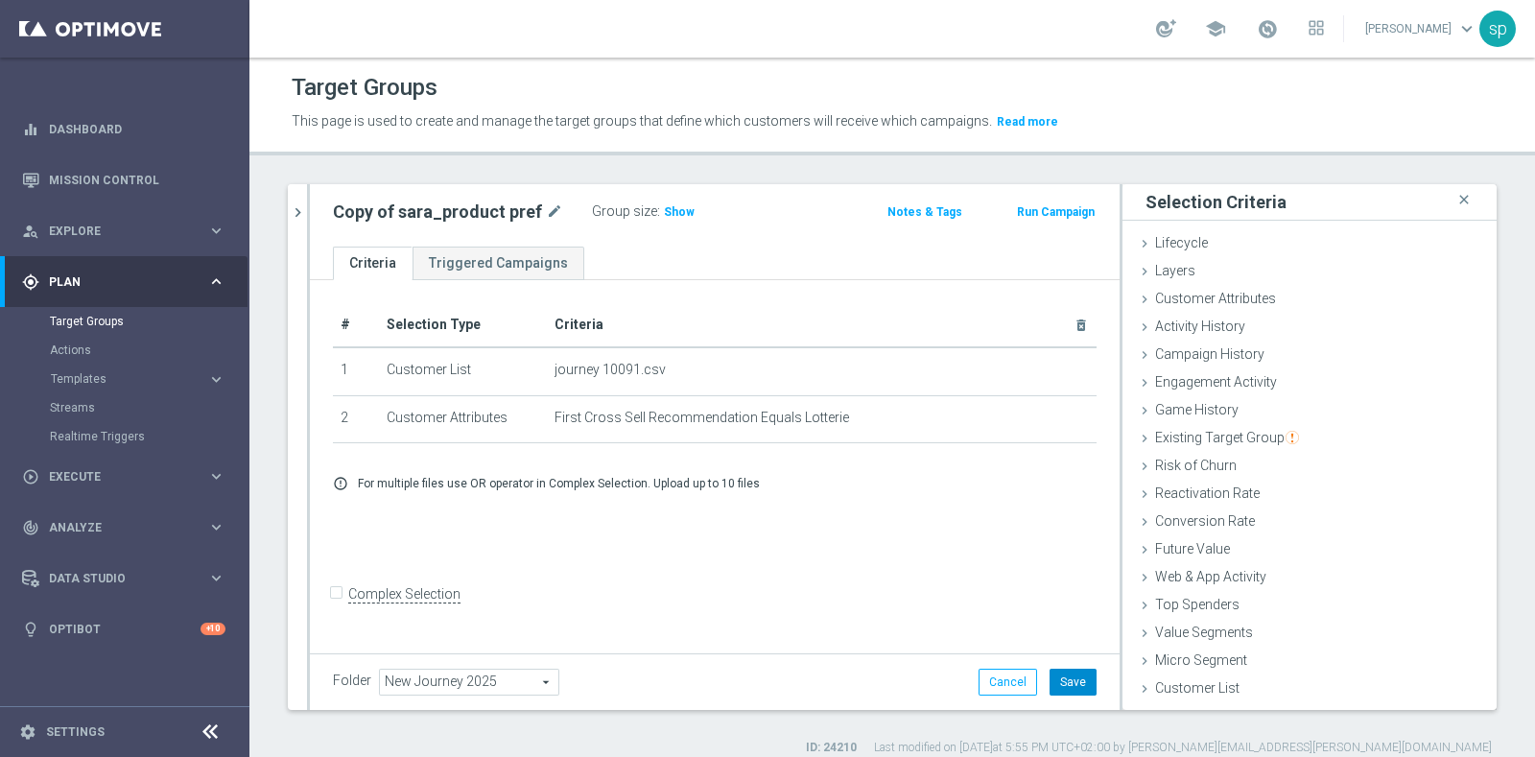
click at [1058, 675] on button "Save" at bounding box center [1073, 682] width 47 height 27
click at [289, 207] on icon "chevron_right" at bounding box center [298, 212] width 18 height 18
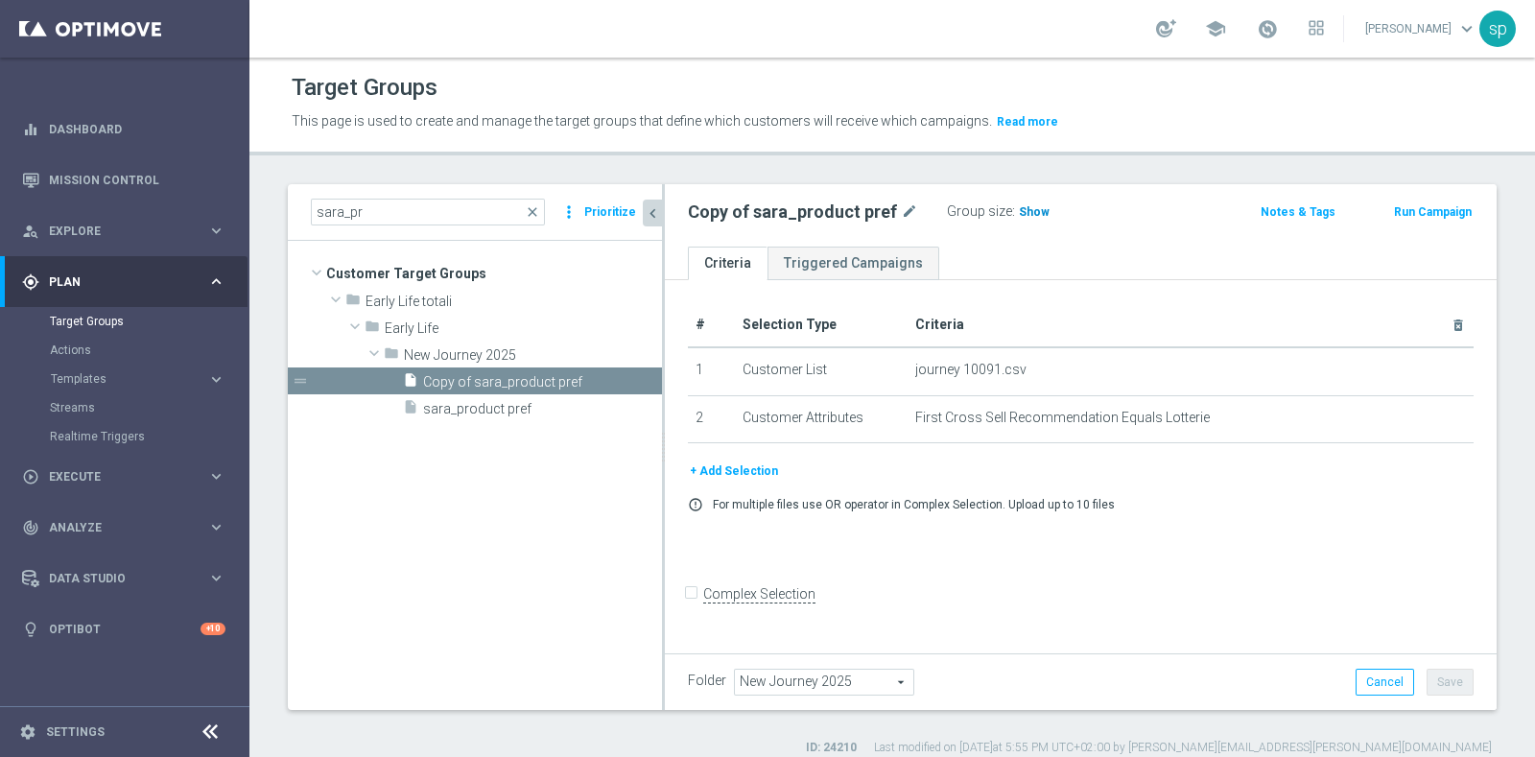
click at [1027, 208] on span "Show" at bounding box center [1034, 211] width 31 height 13
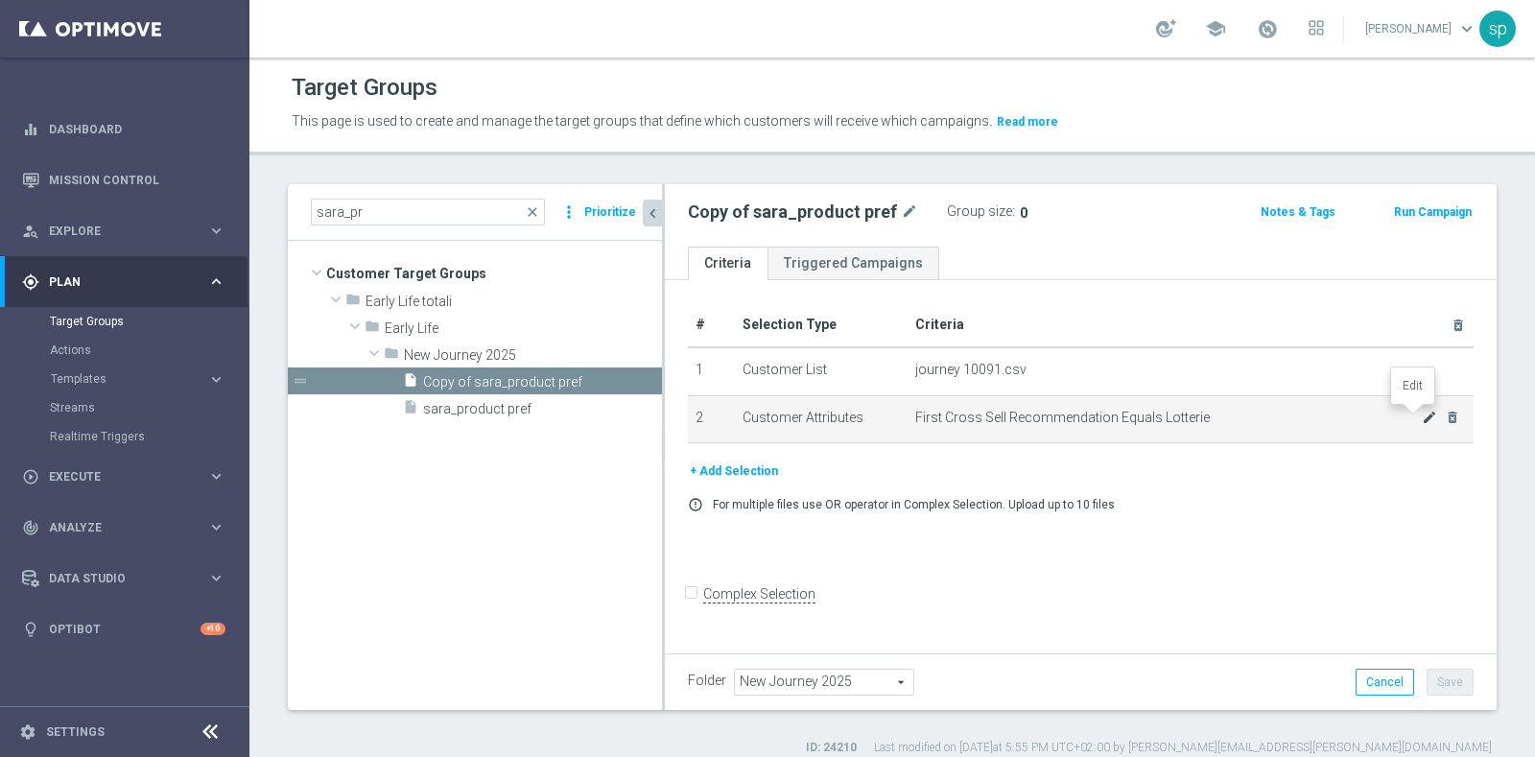
click at [1422, 419] on icon "mode_edit" at bounding box center [1429, 417] width 15 height 15
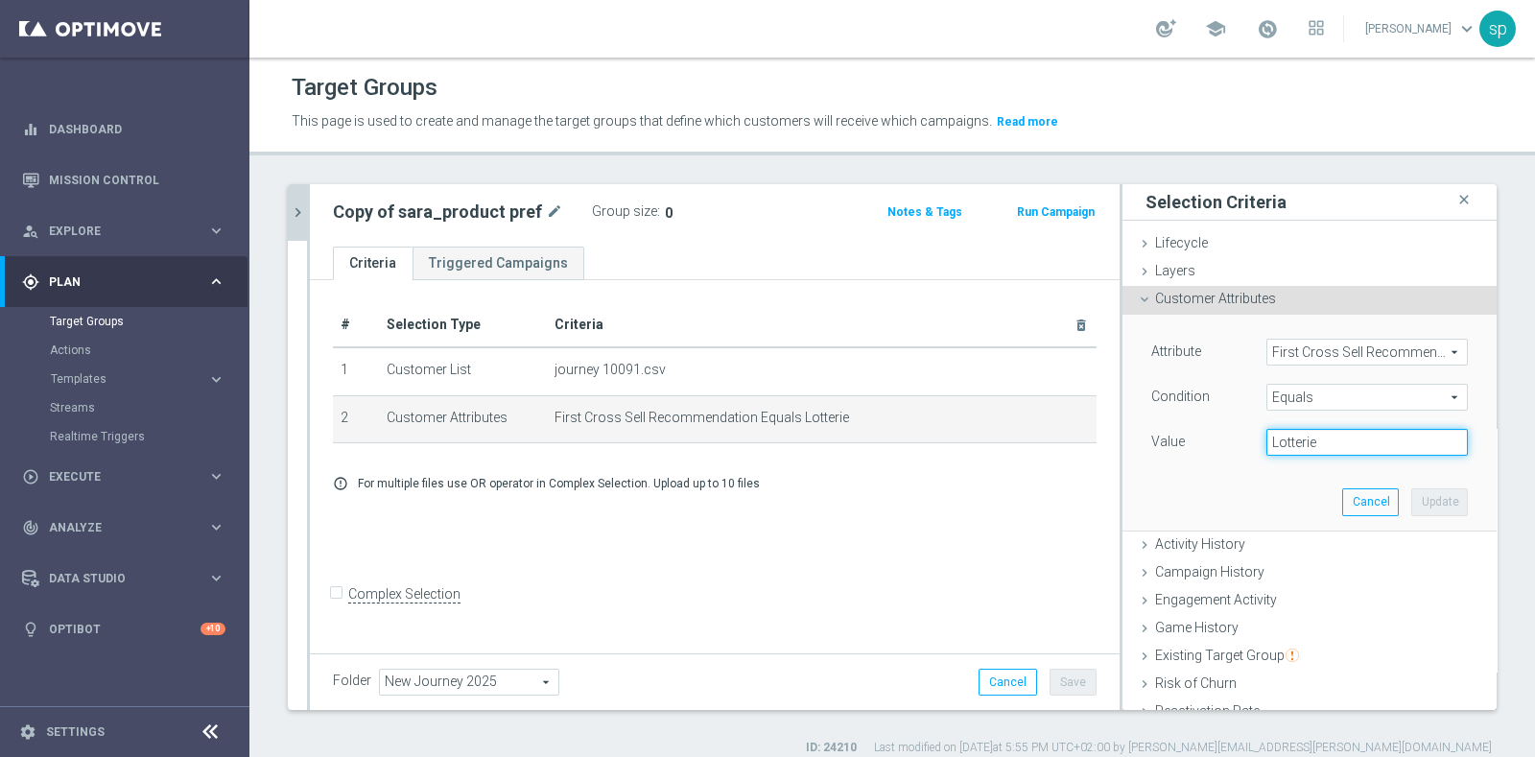
click at [1282, 439] on input "Lotterie" at bounding box center [1368, 442] width 202 height 27
drag, startPoint x: 1336, startPoint y: 439, endPoint x: 1067, endPoint y: 469, distance: 270.3
click at [1067, 469] on as-split "sara_pr close more_vert Prioritize Customer Target Groups library_add create_ne…" at bounding box center [892, 447] width 1209 height 526
type input "Slot"
click at [1412, 496] on button "Update" at bounding box center [1440, 501] width 57 height 27
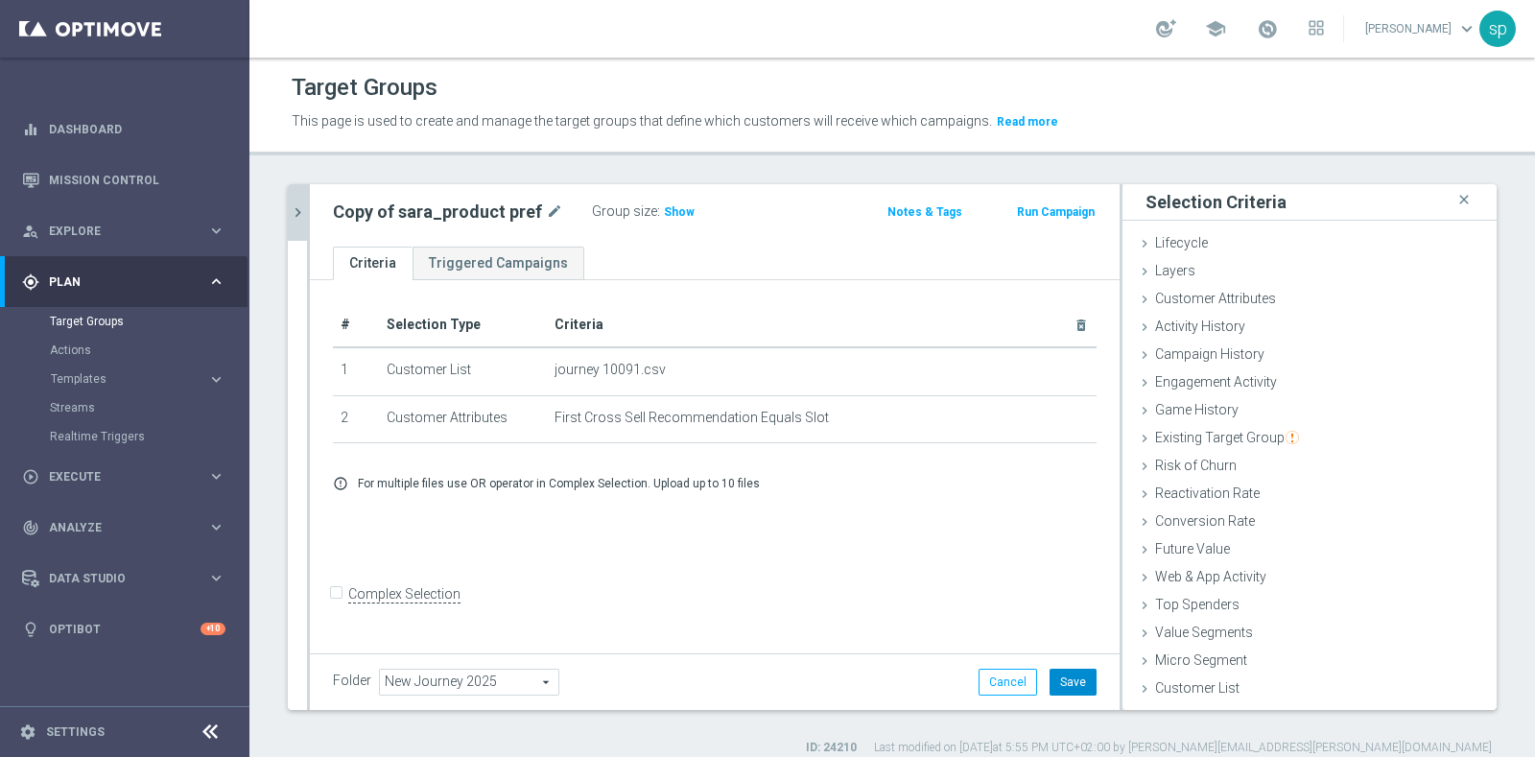
click at [1057, 674] on button "Save" at bounding box center [1073, 682] width 47 height 27
click at [664, 215] on span "Show" at bounding box center [679, 211] width 31 height 13
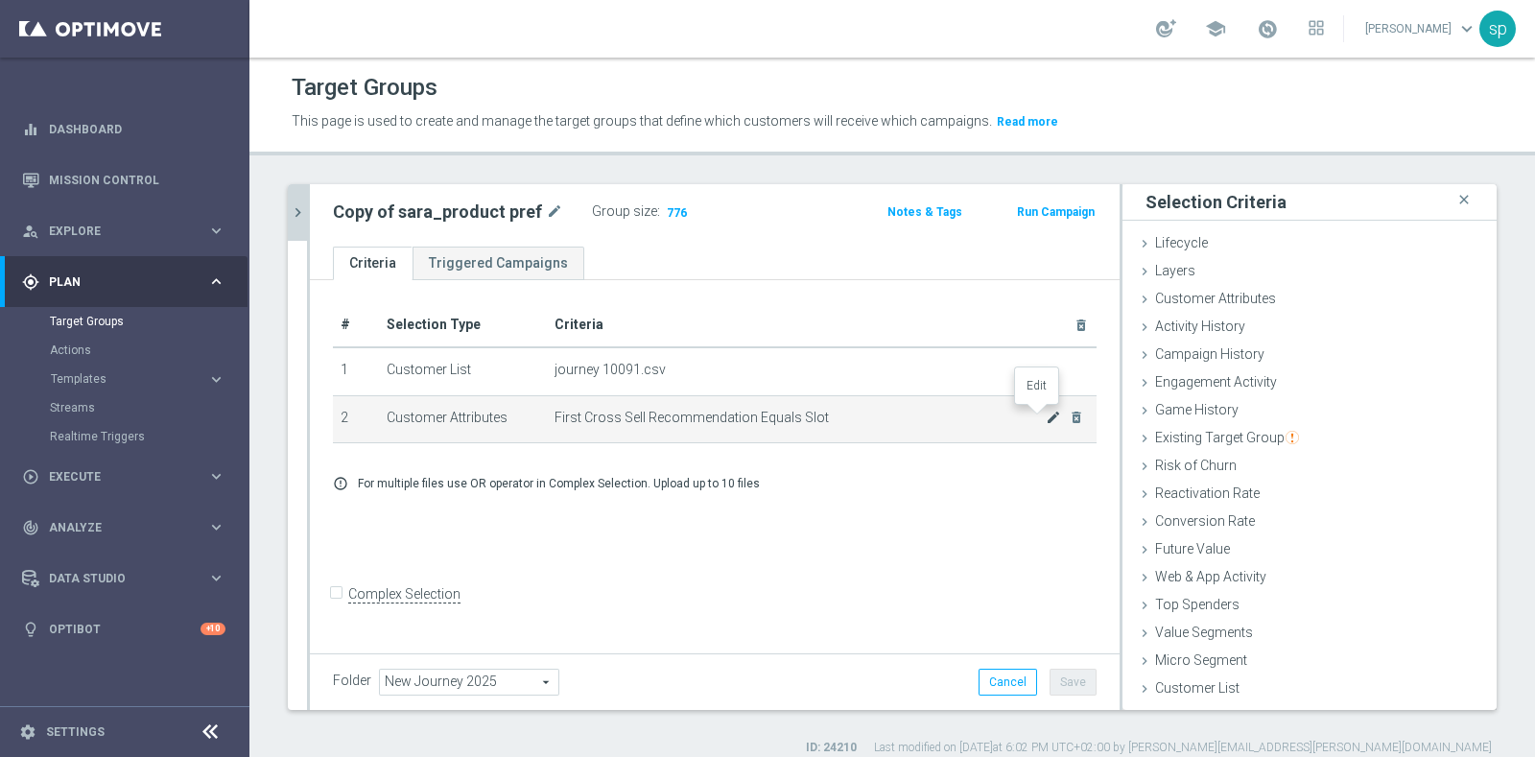
click at [1046, 414] on icon "mode_edit" at bounding box center [1053, 417] width 15 height 15
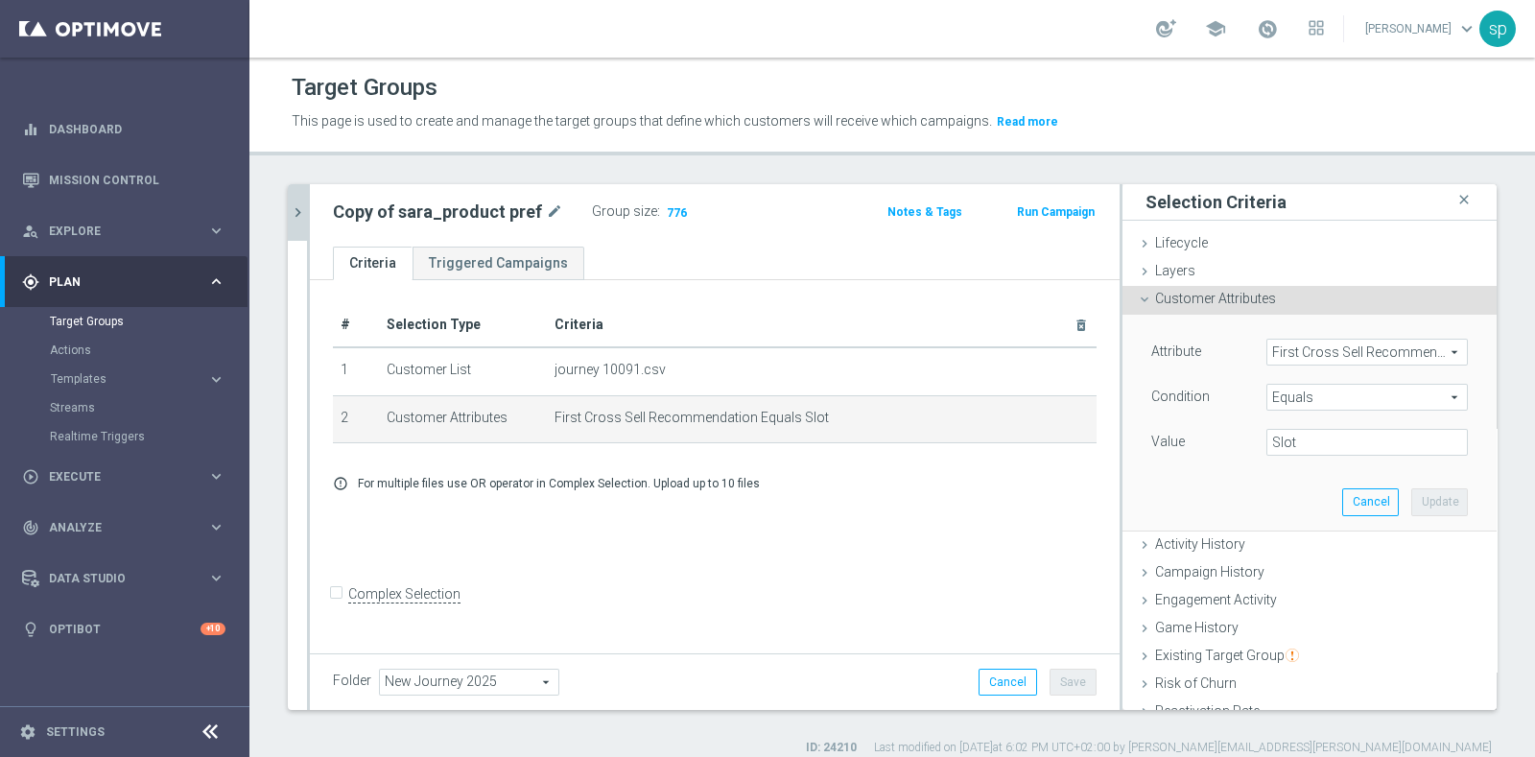
click at [1339, 344] on span "First Cross Sell Recommendation" at bounding box center [1368, 352] width 200 height 25
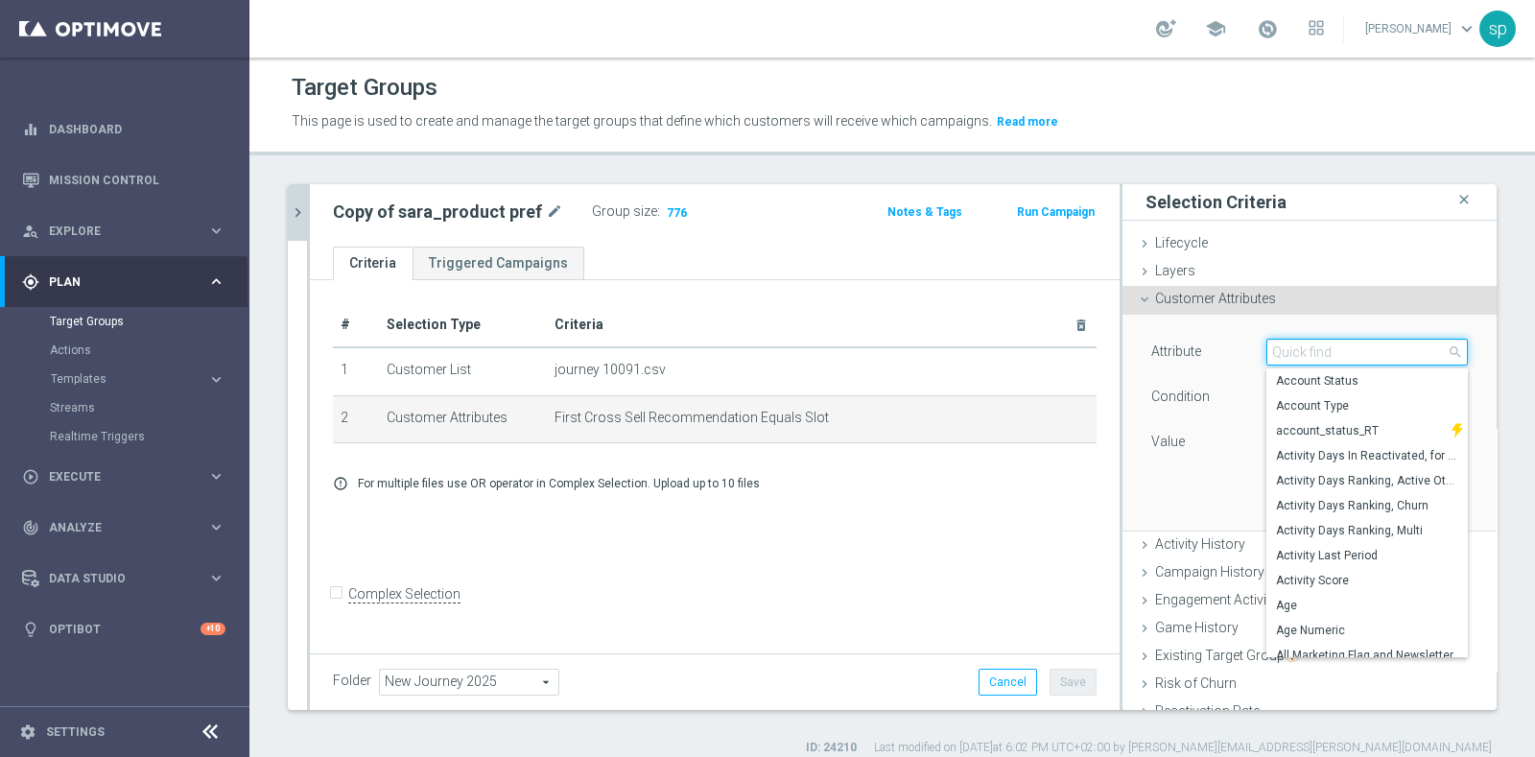
click at [1339, 344] on input "search" at bounding box center [1368, 352] width 202 height 27
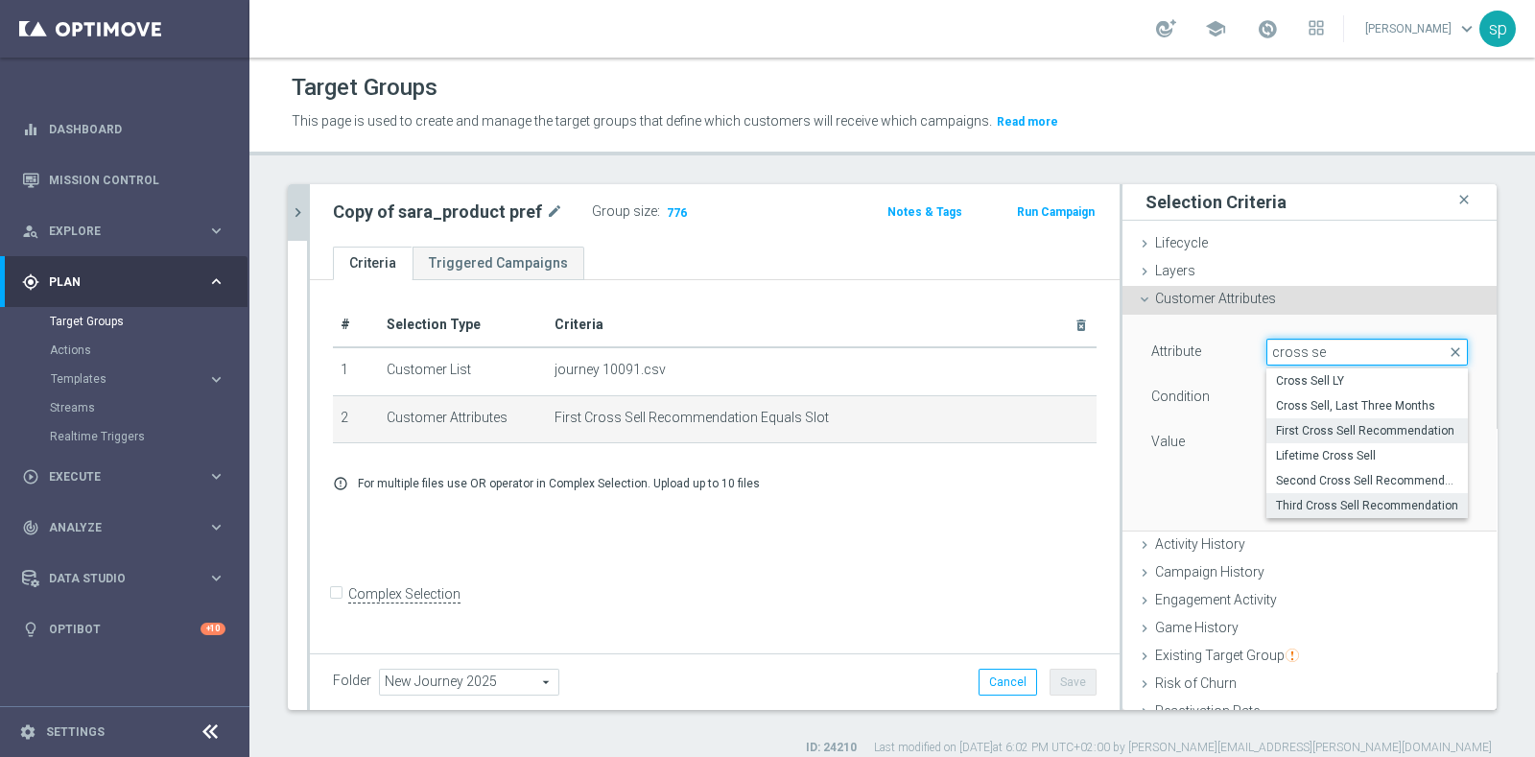
type input "cross se"
click at [301, 209] on icon "chevron_right" at bounding box center [298, 212] width 18 height 18
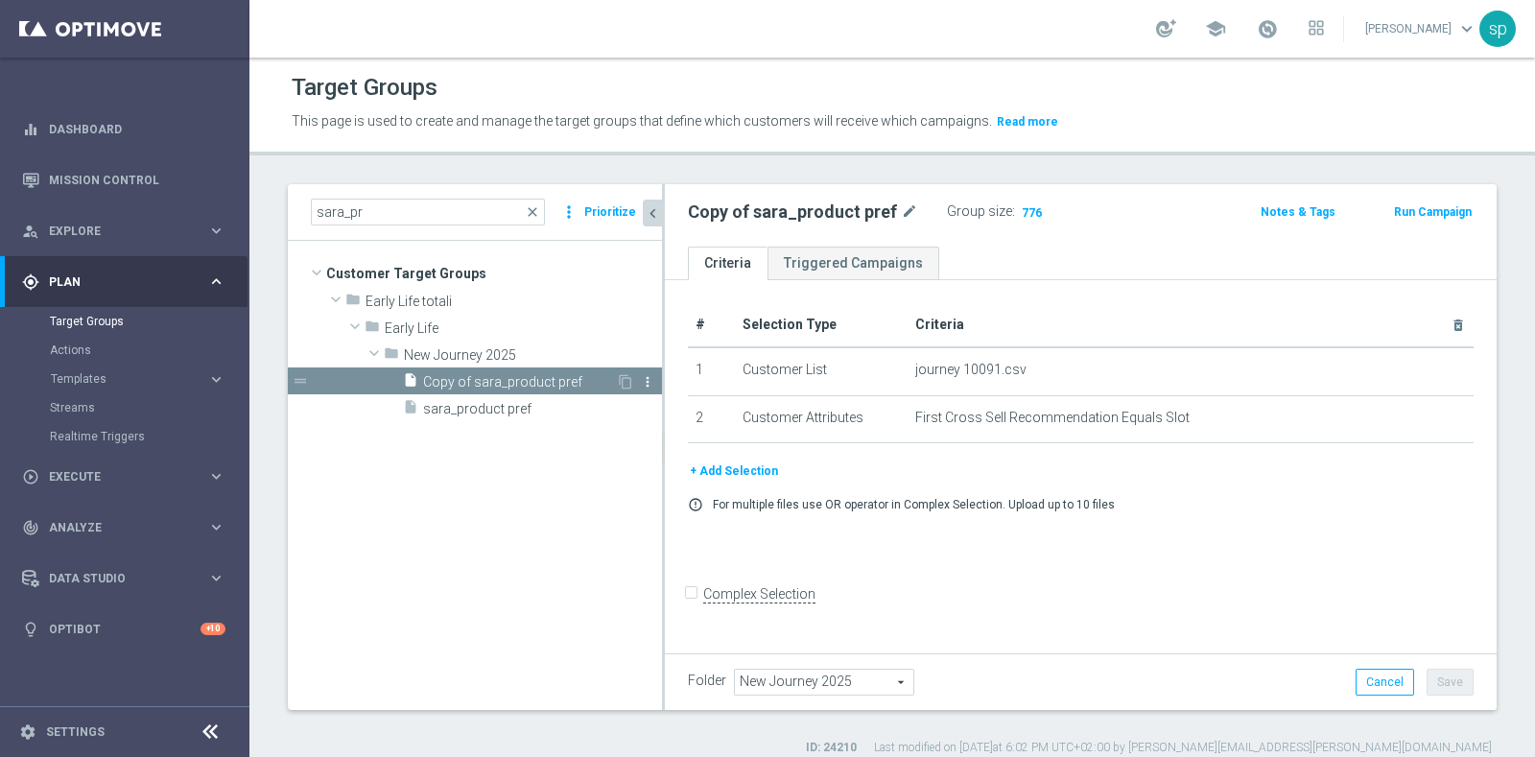
click at [643, 378] on icon "more_vert" at bounding box center [647, 381] width 15 height 15
click at [670, 442] on li "delete Delete" at bounding box center [691, 433] width 94 height 30
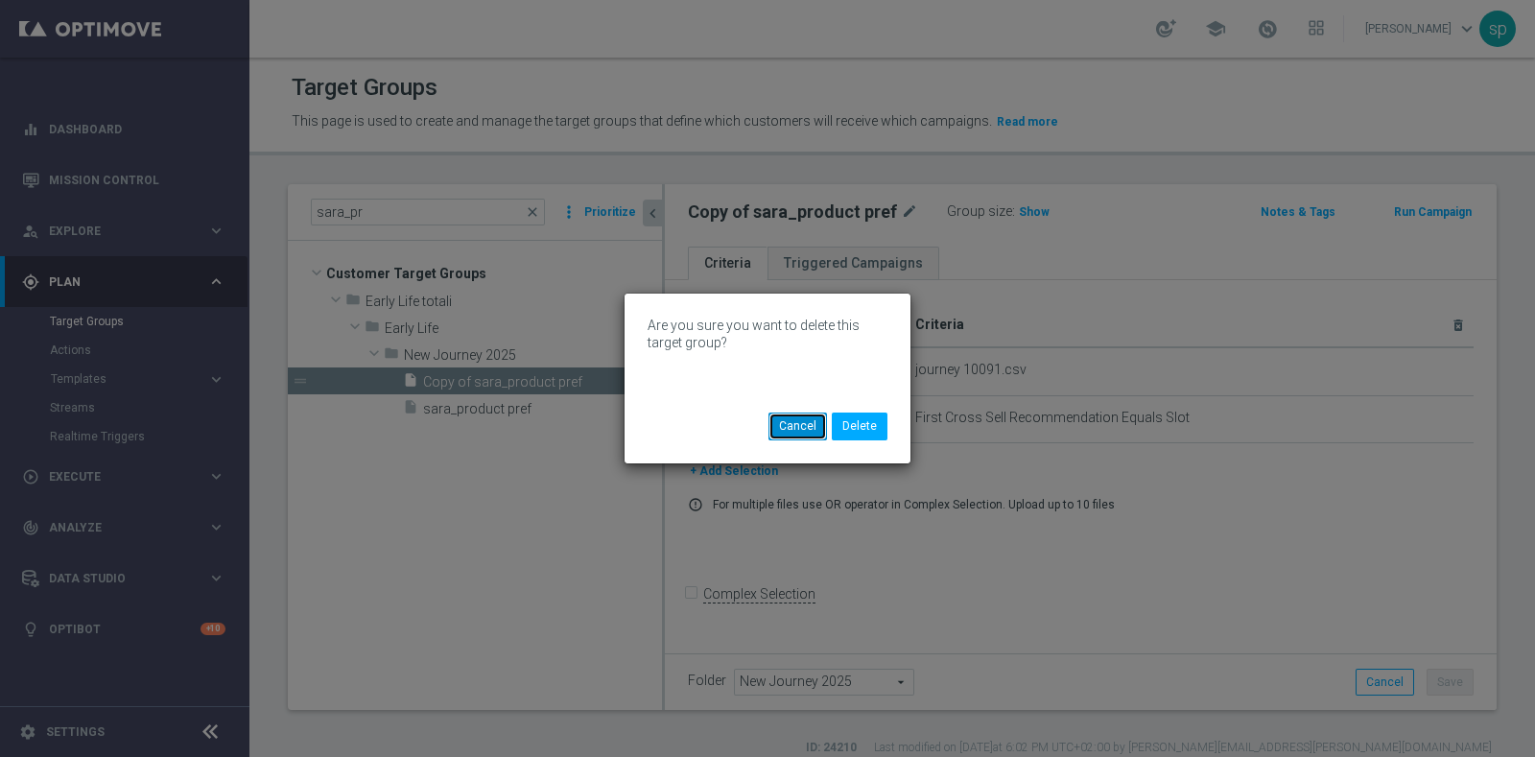
click at [823, 422] on button "Cancel" at bounding box center [798, 426] width 59 height 27
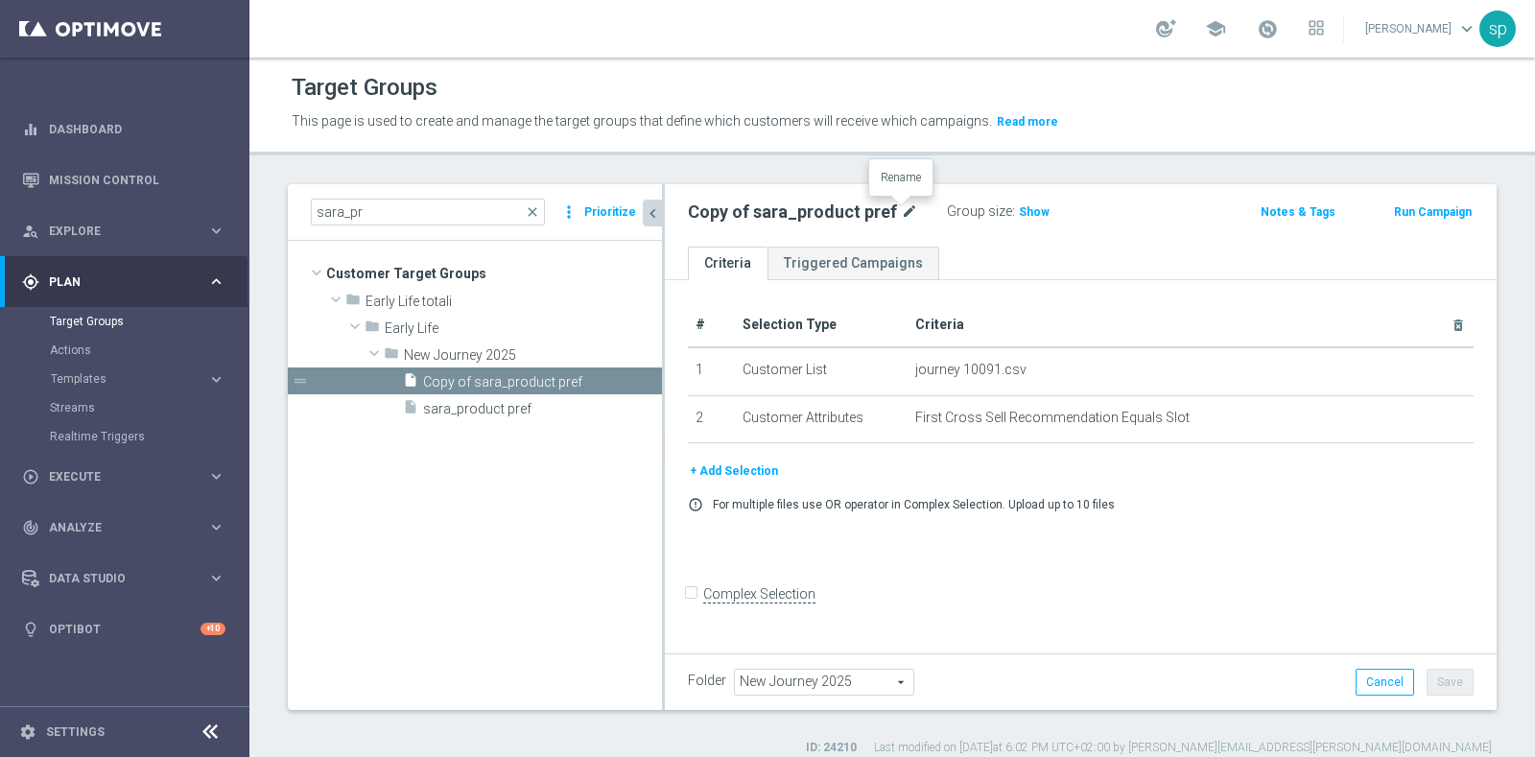
click at [901, 215] on icon "mode_edit" at bounding box center [909, 212] width 17 height 23
click at [739, 212] on input "Copy of sara_product pref" at bounding box center [817, 214] width 259 height 27
drag, startPoint x: 743, startPoint y: 214, endPoint x: 644, endPoint y: 204, distance: 99.3
click at [644, 204] on as-split "sara_pr close more_vert Prioritize Customer Target Groups library_add create_ne…" at bounding box center [892, 447] width 1209 height 526
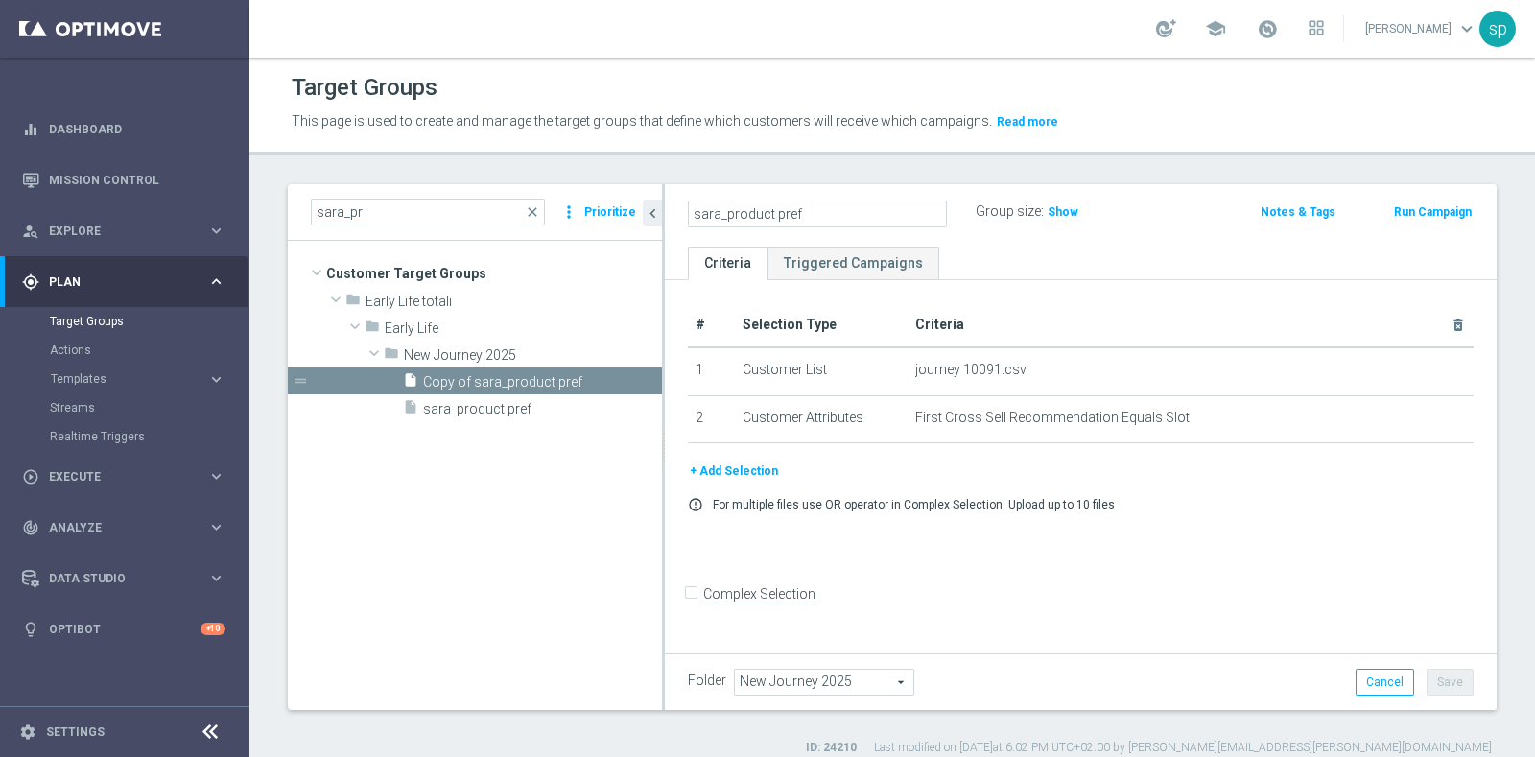
drag, startPoint x: 723, startPoint y: 210, endPoint x: 889, endPoint y: 202, distance: 166.2
click at [889, 202] on input "sara_product pref" at bounding box center [817, 214] width 259 height 27
type input "sara_cross sell recommendation"
click at [987, 235] on div "sara_cross sell recommendation Group size : Show Notes & Tags Run Campaign" at bounding box center [1081, 215] width 832 height 62
click at [1430, 670] on button "Save" at bounding box center [1450, 682] width 47 height 27
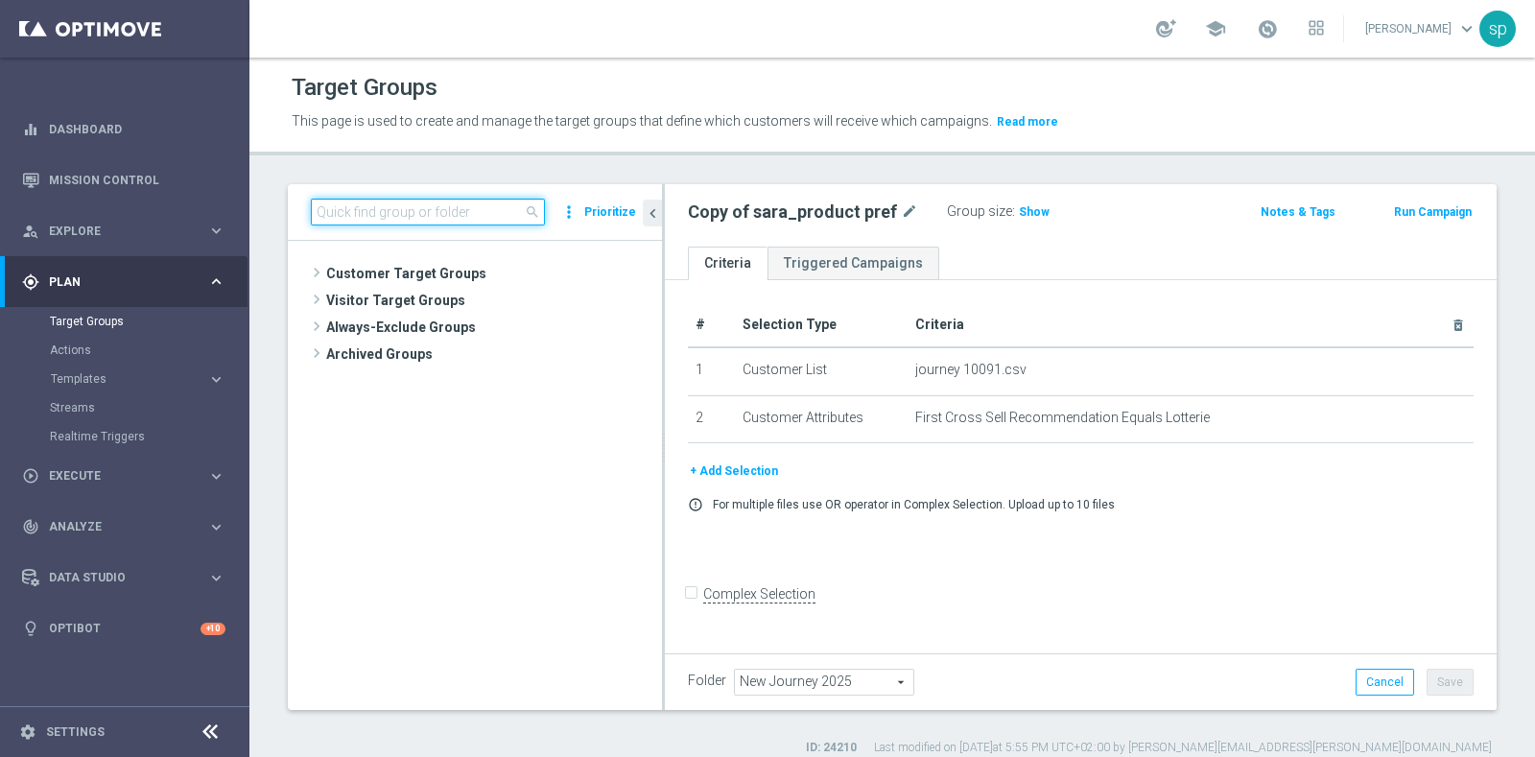
click at [374, 214] on input at bounding box center [428, 212] width 234 height 27
type input "cross"
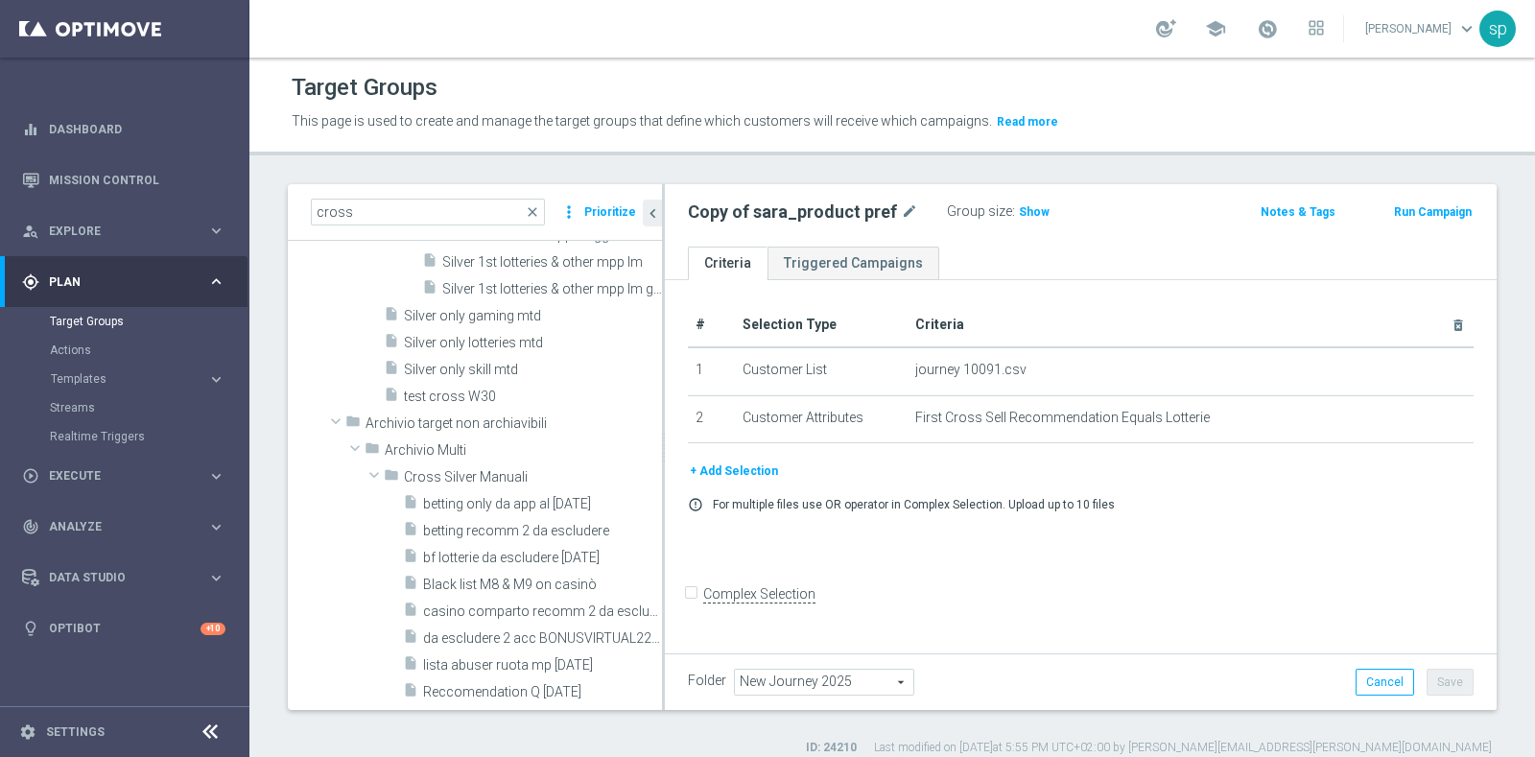
scroll to position [943, 0]
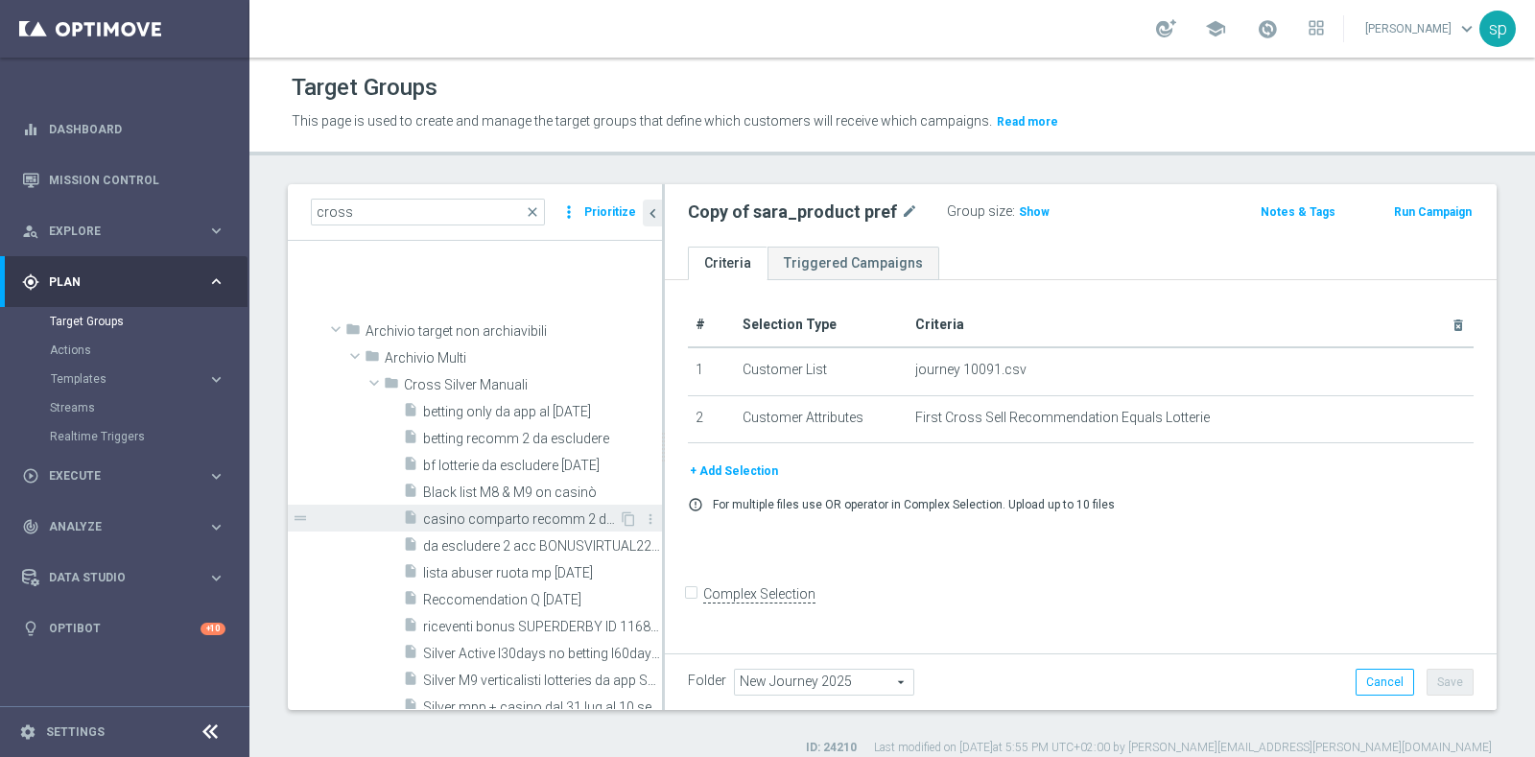
click at [514, 515] on span "casino comparto recomm 2 da escludere" at bounding box center [521, 519] width 196 height 16
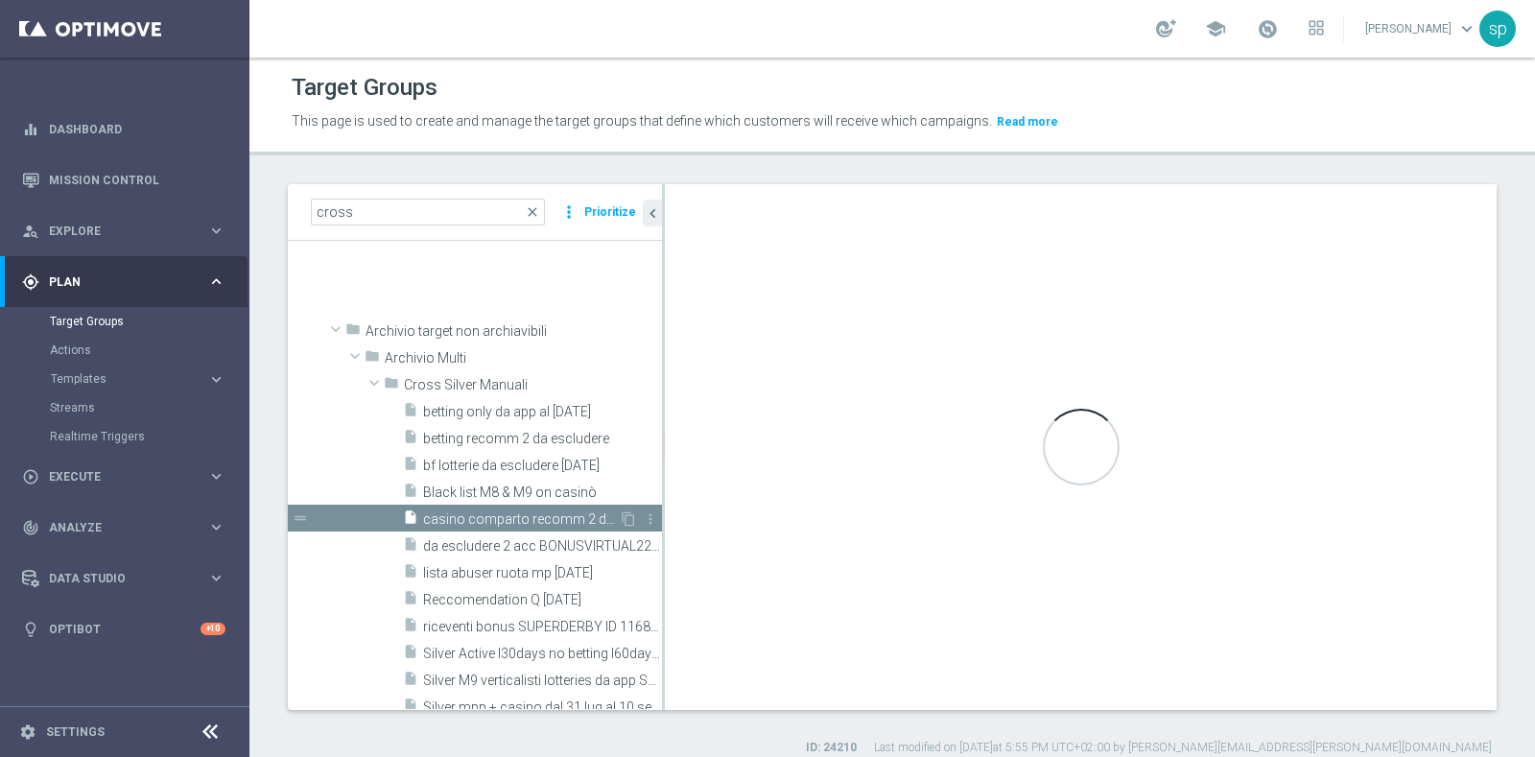
type input "Cross Silver Manuali"
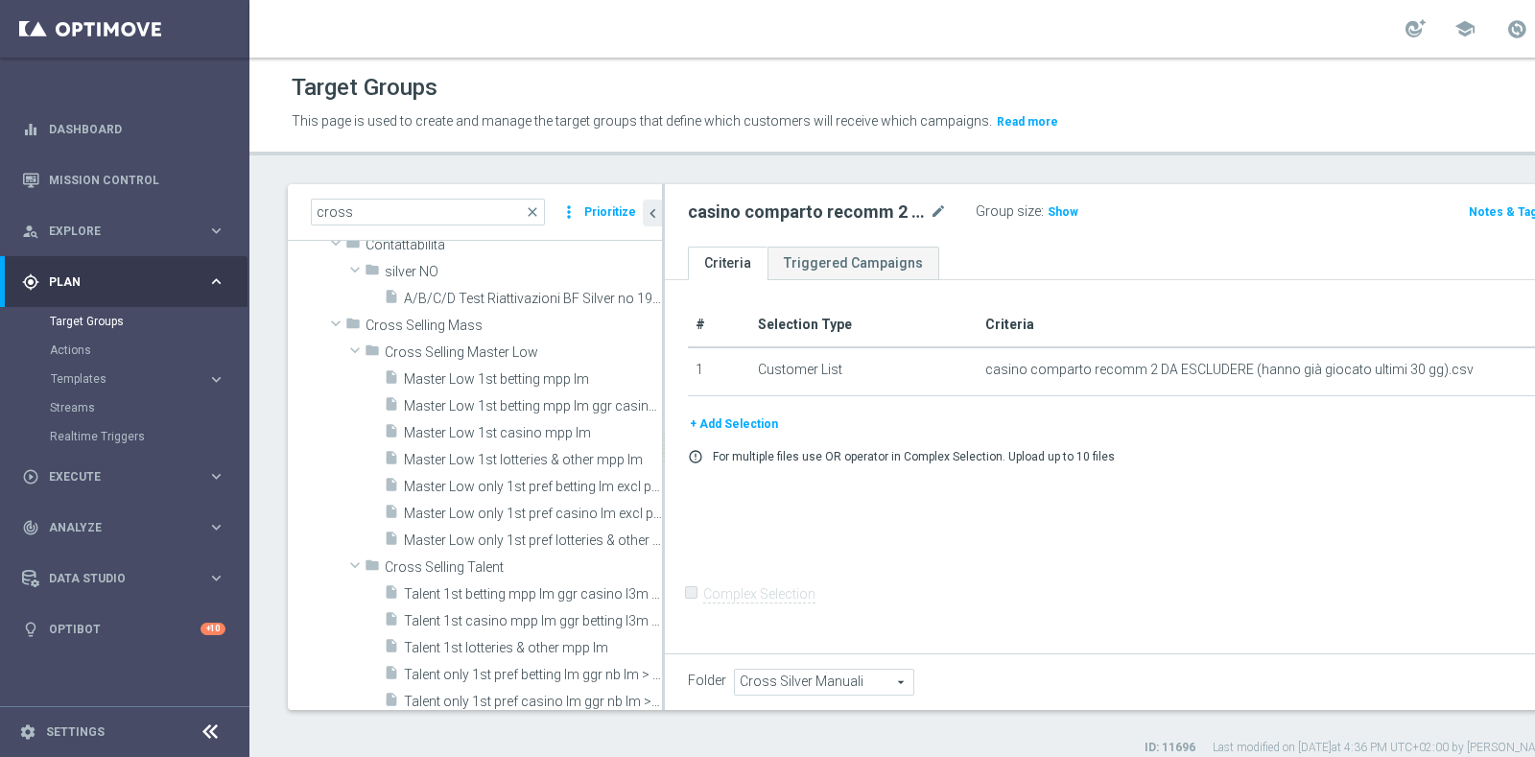
scroll to position [1982, 0]
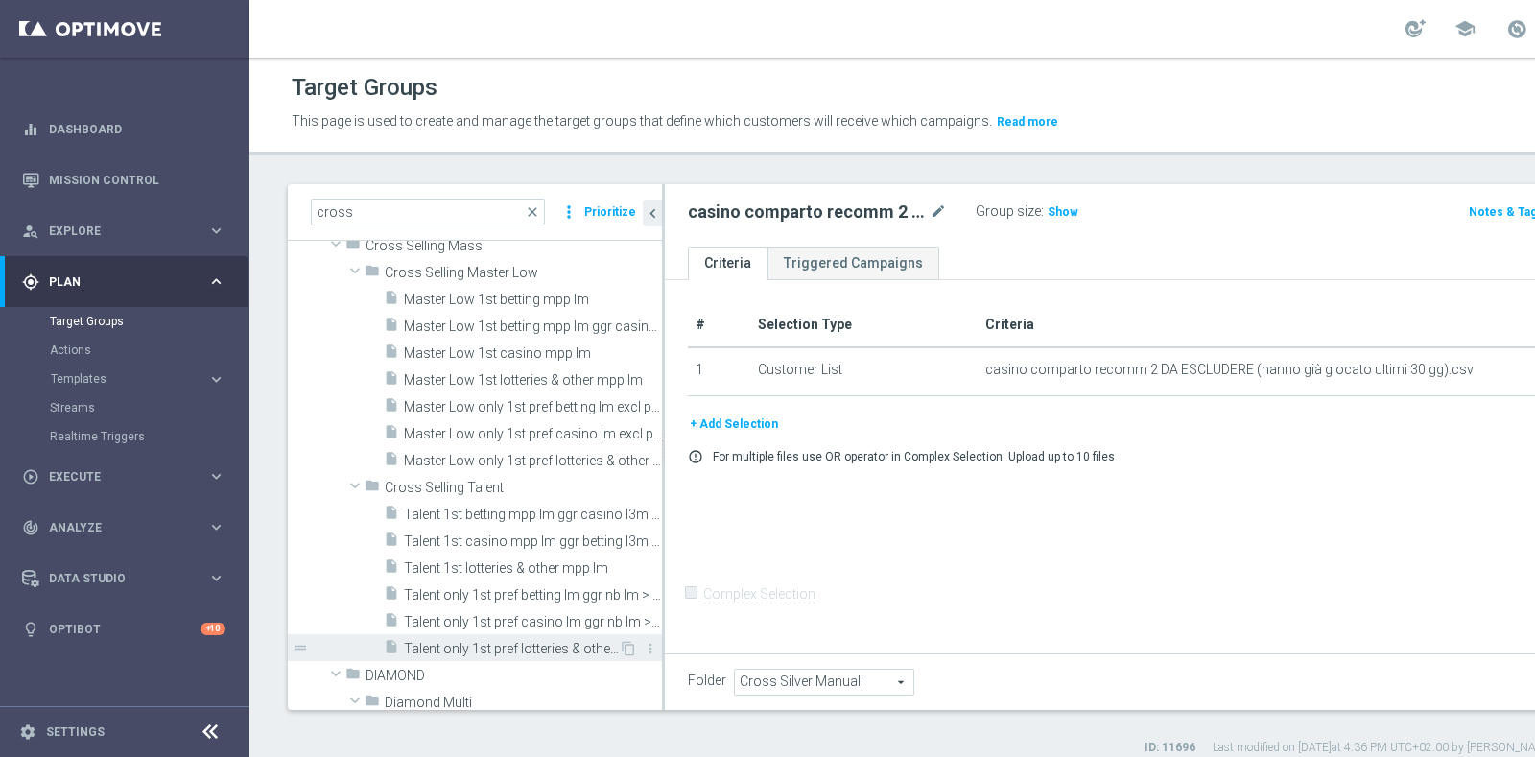
click at [542, 646] on span "Talent only 1st pref lotteries & other lm ggr nb lm > 0 excl prev camp" at bounding box center [511, 649] width 215 height 16
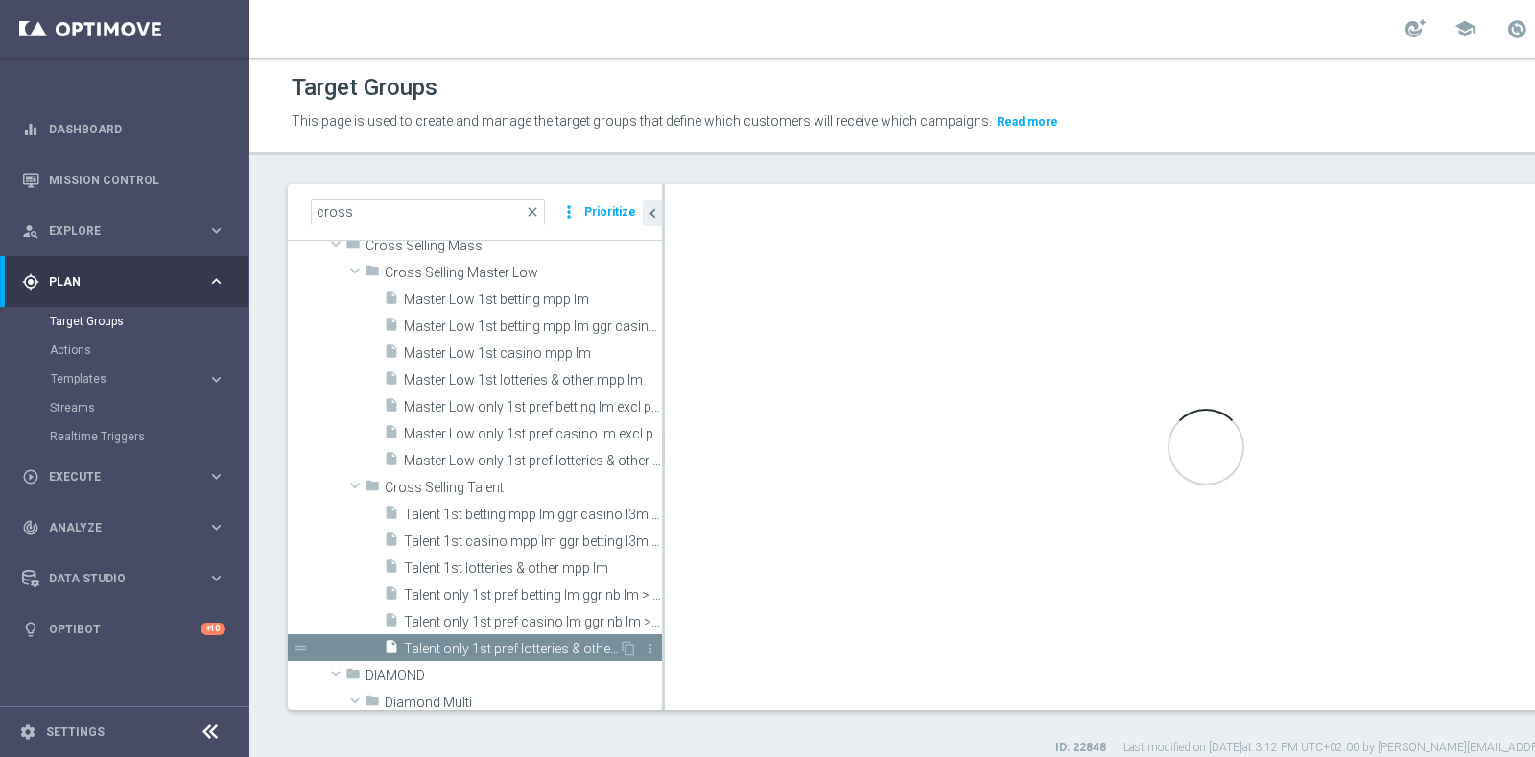
checkbox input "true"
type input "Cross Selling Talent"
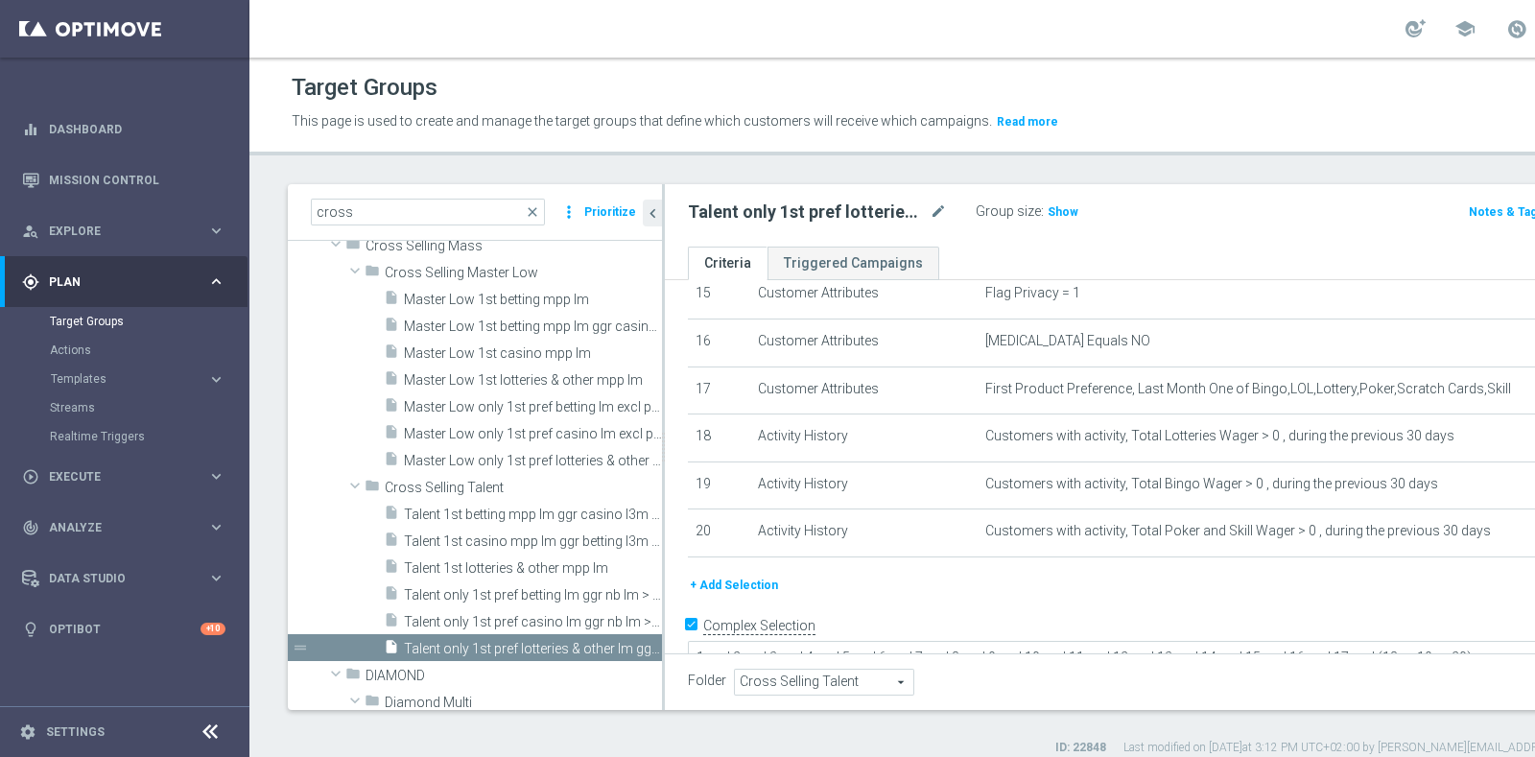
scroll to position [746, 0]
